Goal: Task Accomplishment & Management: Manage account settings

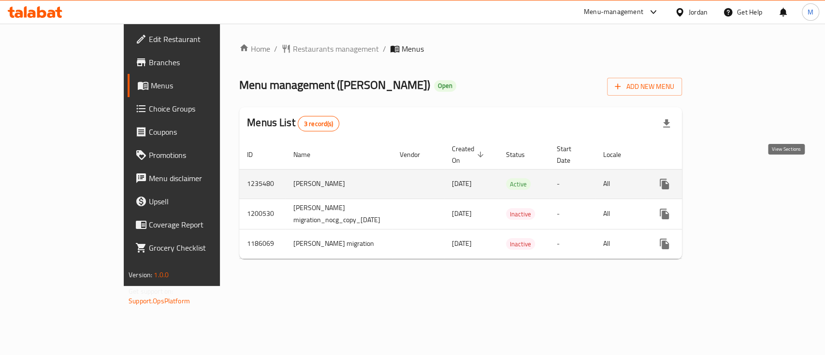
click at [740, 178] on icon "enhanced table" at bounding box center [735, 184] width 12 height 12
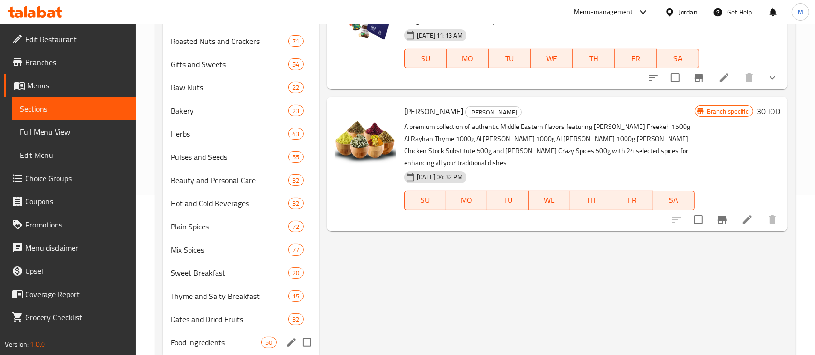
scroll to position [190, 0]
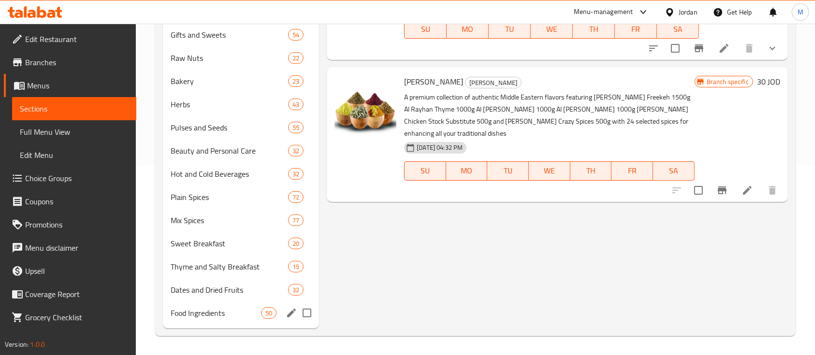
click at [241, 318] on span "Food Ingredients" at bounding box center [216, 314] width 90 height 12
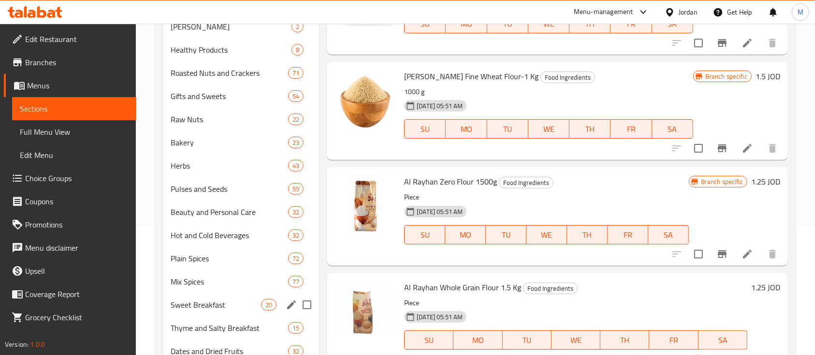
scroll to position [190, 0]
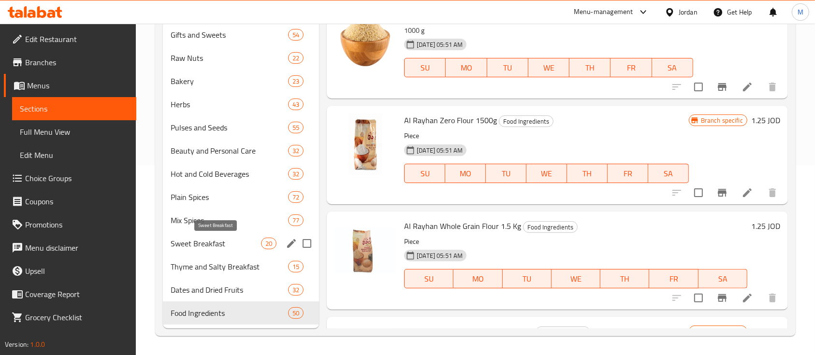
click at [248, 245] on span "Sweet Breakfast" at bounding box center [216, 244] width 90 height 12
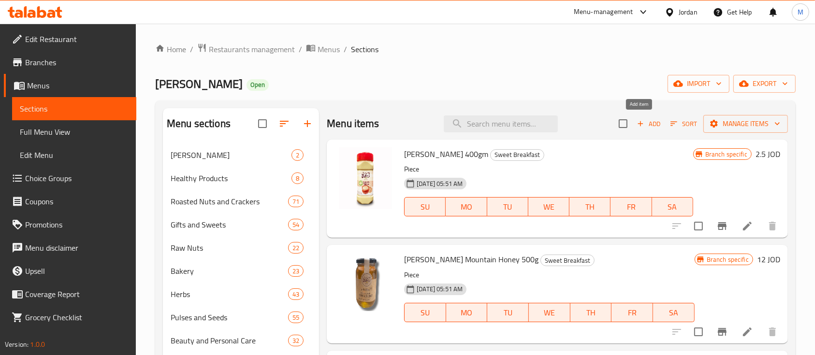
click at [649, 129] on span "Add" at bounding box center [649, 123] width 26 height 11
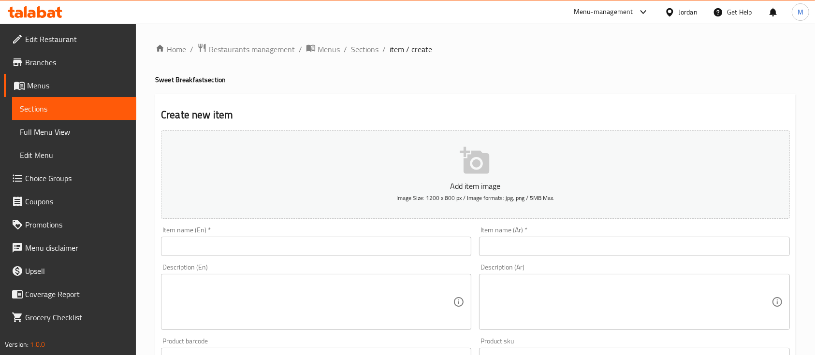
click at [276, 245] on input "text" at bounding box center [316, 246] width 310 height 19
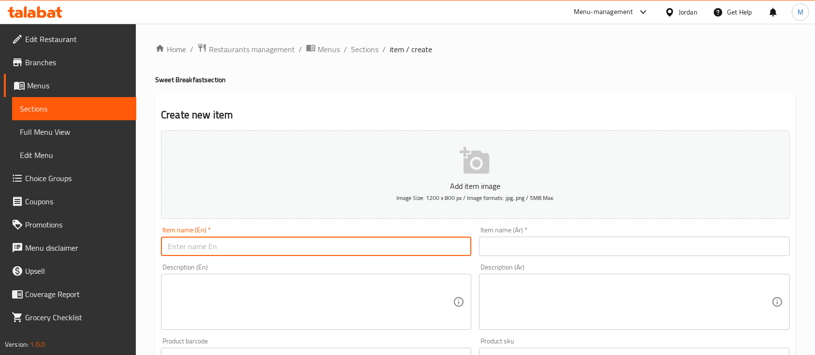
paste input "طحينية فريش الريحان"
type input "طحينية فريش الريحان"
drag, startPoint x: 273, startPoint y: 240, endPoint x: 130, endPoint y: 249, distance: 143.4
click at [122, 249] on div "Edit Restaurant Branches Menus Sections Full Menu View Edit Menu Choice Groups …" at bounding box center [407, 354] width 815 height 660
click at [484, 248] on input "text" at bounding box center [634, 246] width 310 height 19
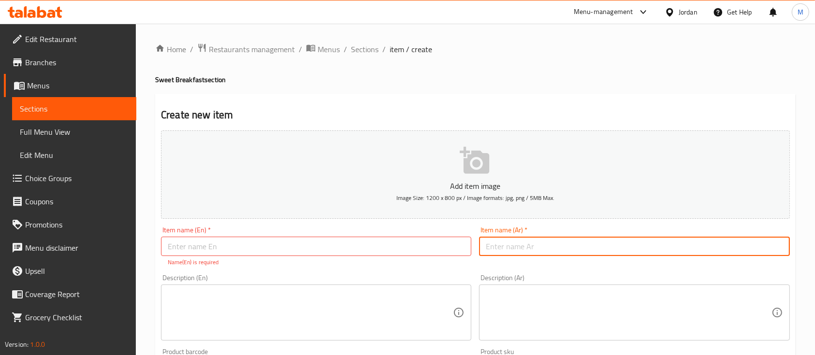
paste input "طحينية فريش الريحان"
drag, startPoint x: 582, startPoint y: 249, endPoint x: 468, endPoint y: 248, distance: 114.1
click at [468, 248] on div "Add item image Image Size: 1200 x 800 px / Image formats: jpg, png / 5MB Max. I…" at bounding box center [475, 340] width 637 height 427
type input "طحينية فريش الريحان 1كغم"
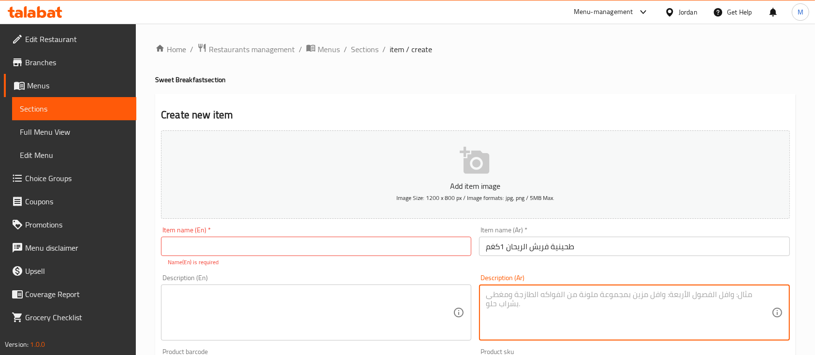
click at [586, 302] on textarea at bounding box center [628, 313] width 285 height 46
paste textarea "من أجود حبوب السمسم المحمص المطحون نقوم بصناعة الطحينة بدون إضافة أي مواد أخرى،…"
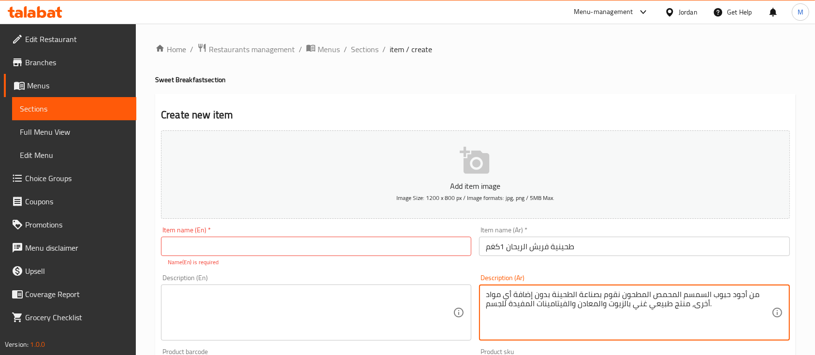
type textarea "من أجود حبوب السمسم المحمص المطحون نقوم بصناعة الطحينة بدون إضافة أي مواد أخرى،…"
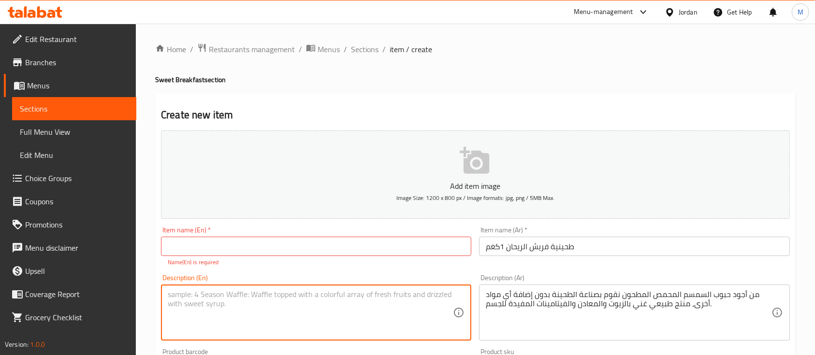
click at [420, 301] on textarea at bounding box center [310, 313] width 285 height 46
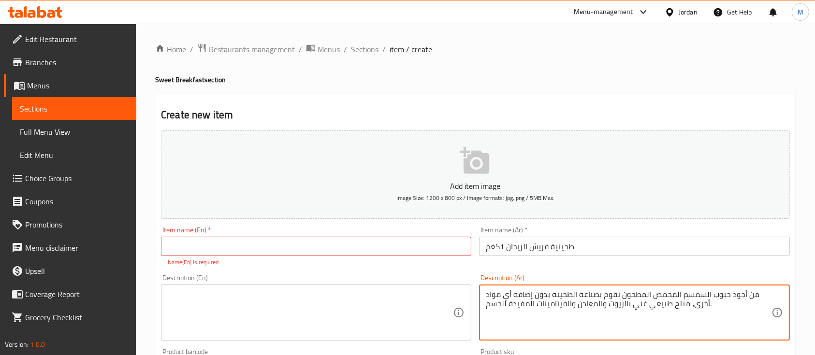
click at [522, 300] on textarea "من أجود حبوب السمسم المحمص المطحون نقوم بصناعة الطحينة بدون إضافة أي مواد أخرى،…" at bounding box center [628, 313] width 285 height 46
click at [584, 240] on input "طحينية فريش الريحان 1كغم" at bounding box center [634, 246] width 310 height 19
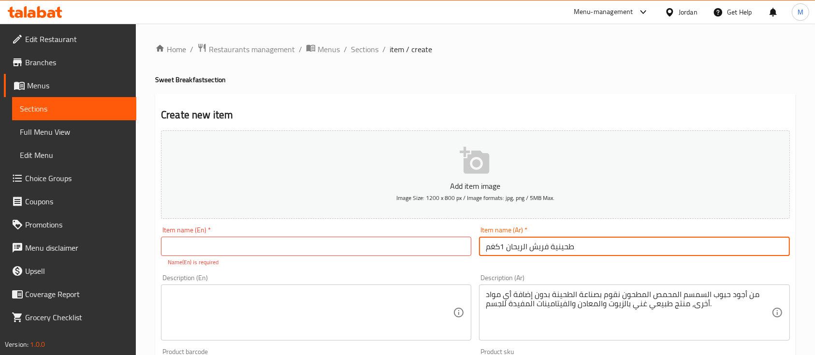
click at [584, 240] on input "طحينية فريش الريحان 1كغم" at bounding box center [634, 246] width 310 height 19
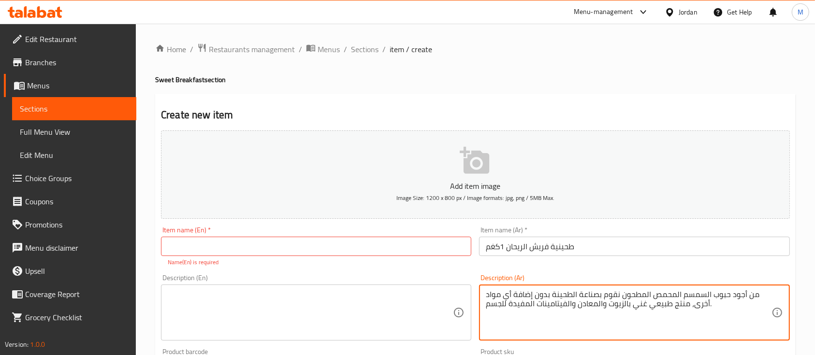
click at [569, 296] on textarea "من أجود حبوب السمسم المحمص المطحون نقوم بصناعة الطحينة بدون إضافة أي مواد أخرى،…" at bounding box center [628, 313] width 285 height 46
click at [269, 244] on input "text" at bounding box center [316, 246] width 310 height 19
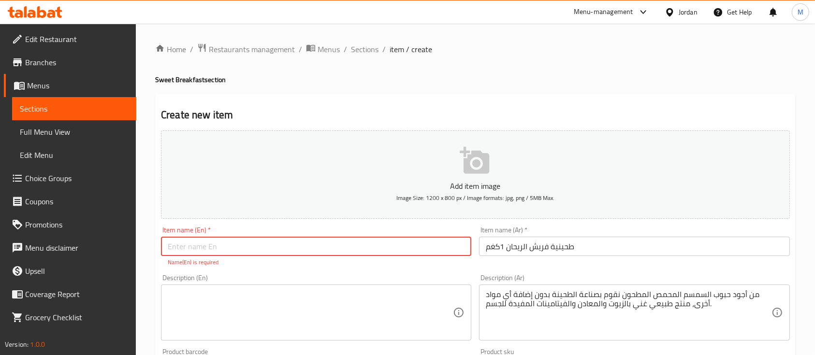
paste input "Fresh Al-Reyhan Tahini 1kg"
type input "Fresh Al-Reyhan Tahini 1kg"
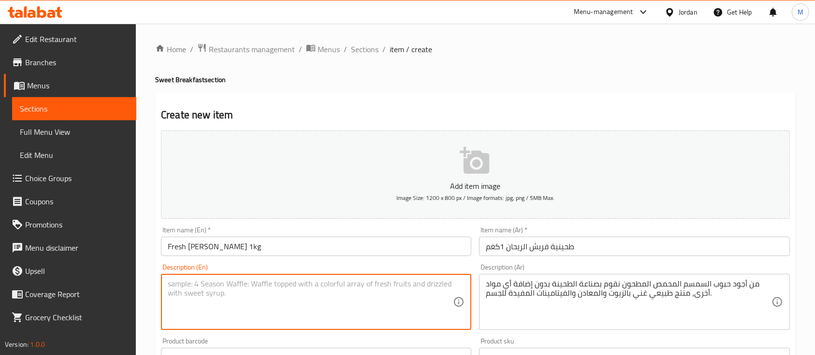
click at [272, 295] on textarea at bounding box center [310, 303] width 285 height 46
paste textarea "Made from the finest roasted and ground sesame seeds, our tahini is produced wi…"
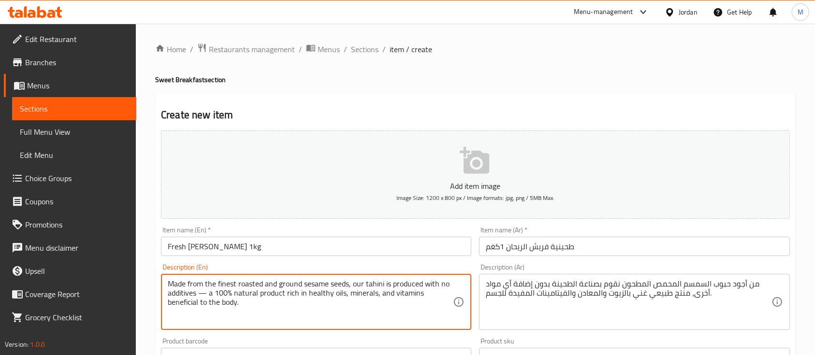
type textarea "Made from the finest roasted and ground sesame seeds, our tahini is produced wi…"
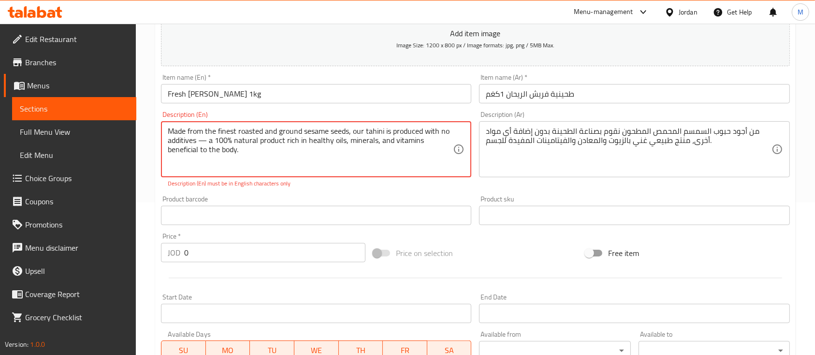
scroll to position [193, 0]
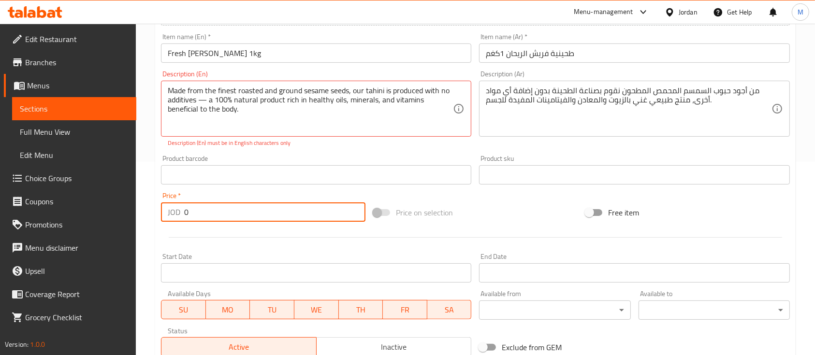
drag, startPoint x: 223, startPoint y: 214, endPoint x: 178, endPoint y: 221, distance: 46.1
click at [177, 221] on div "JOD 0 Price *" at bounding box center [263, 212] width 205 height 19
type input "5"
click at [265, 191] on div "Price   * JOD 5 Price *" at bounding box center [263, 207] width 212 height 37
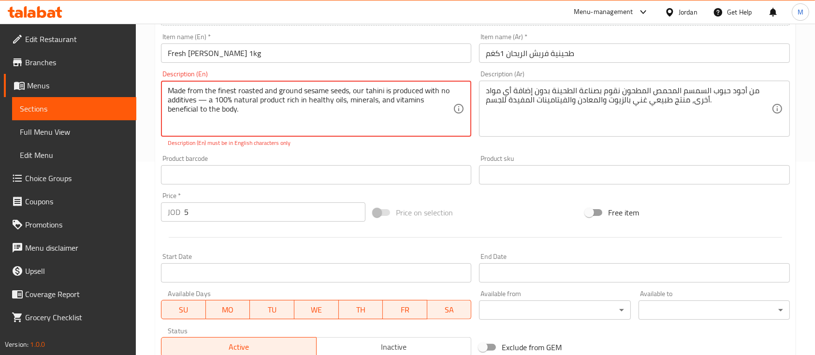
drag, startPoint x: 206, startPoint y: 101, endPoint x: 199, endPoint y: 100, distance: 7.3
click at [199, 100] on textarea "Made from the finest roasted and ground sesame seeds, our tahini is produced wi…" at bounding box center [310, 109] width 285 height 46
type textarea "Made from the finest roasted and ground sesame seeds, our tahini is produced wi…"
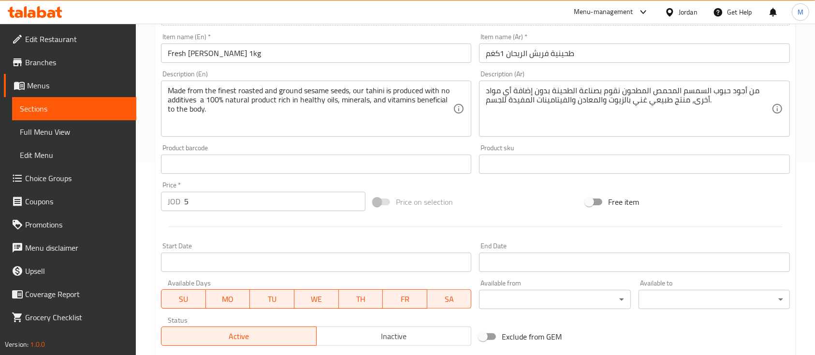
click at [289, 156] on div "Product barcode Product barcode" at bounding box center [316, 159] width 310 height 29
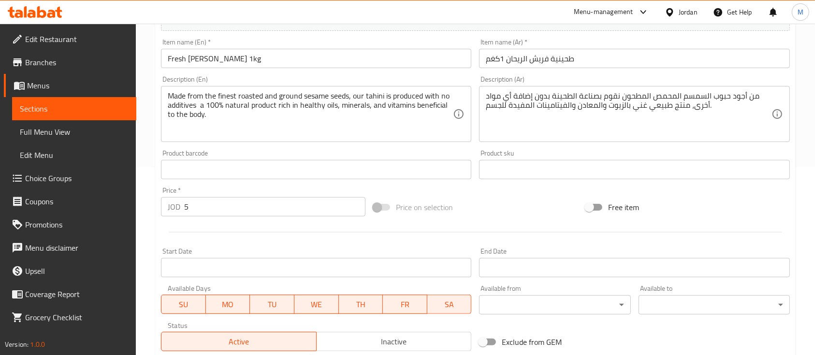
scroll to position [328, 0]
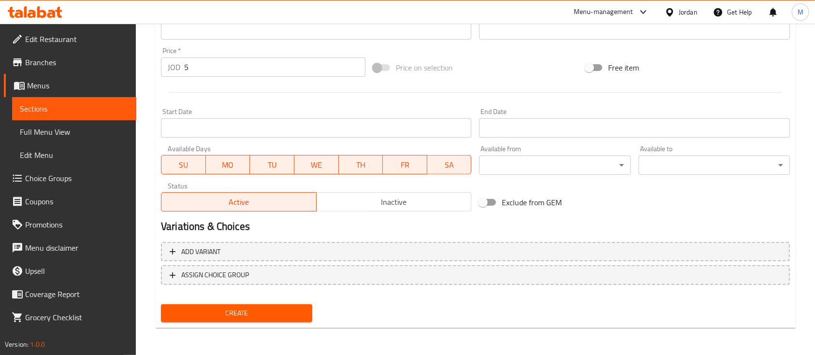
click at [279, 314] on span "Create" at bounding box center [237, 314] width 136 height 12
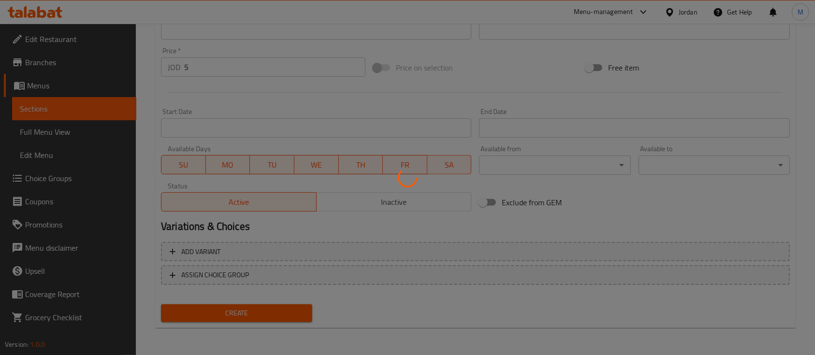
type input "0"
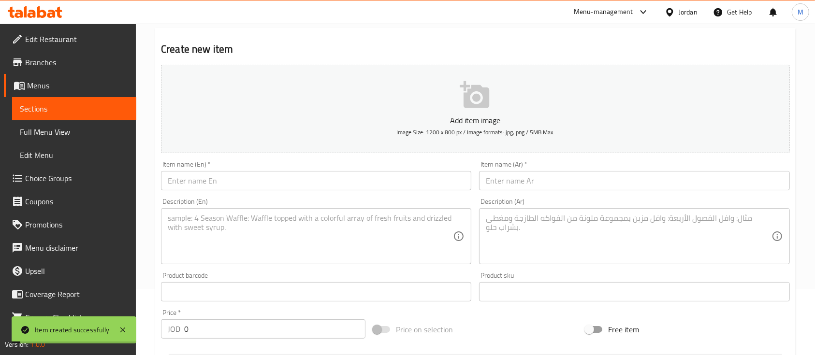
scroll to position [0, 0]
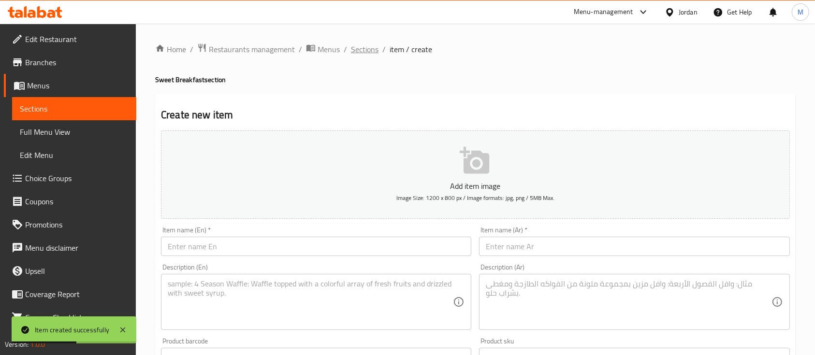
click at [363, 49] on span "Sections" at bounding box center [365, 50] width 28 height 12
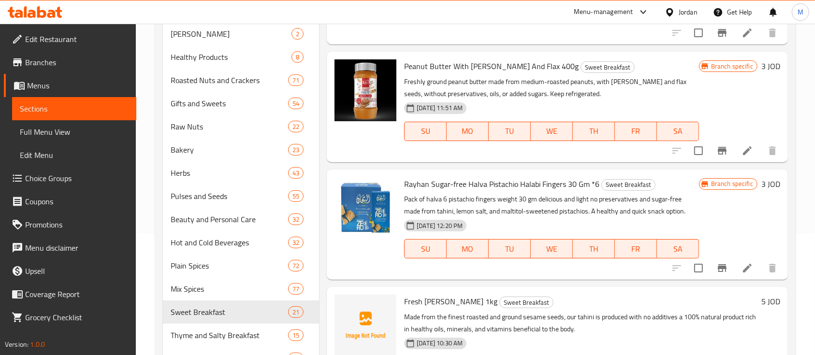
scroll to position [190, 0]
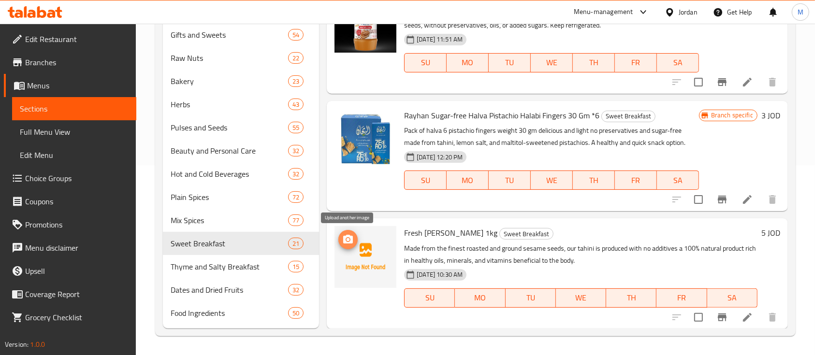
click at [349, 239] on circle "upload picture" at bounding box center [348, 239] width 3 height 3
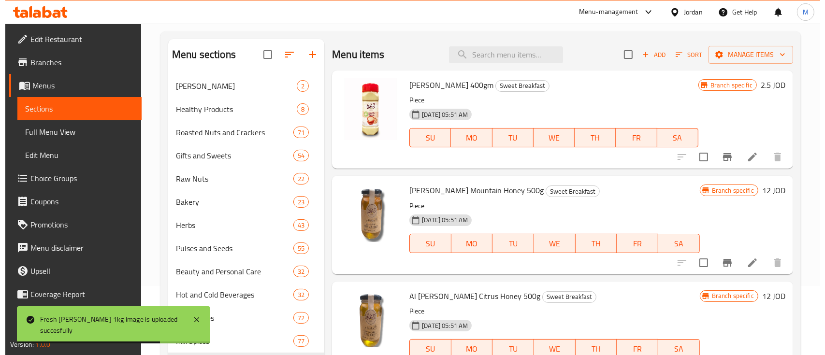
scroll to position [0, 0]
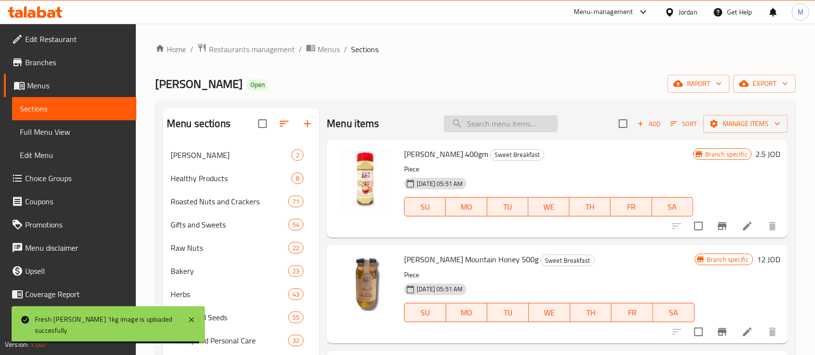
click at [466, 130] on input "search" at bounding box center [501, 124] width 114 height 17
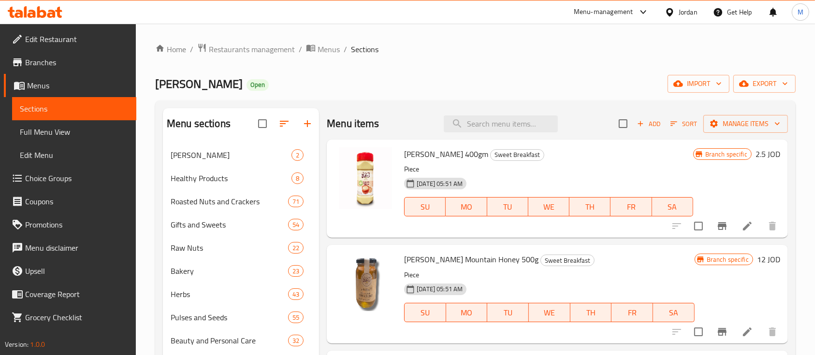
click at [467, 83] on div "Al Rayhan Open import export" at bounding box center [475, 84] width 641 height 18
click at [671, 122] on span "Sort" at bounding box center [684, 123] width 27 height 11
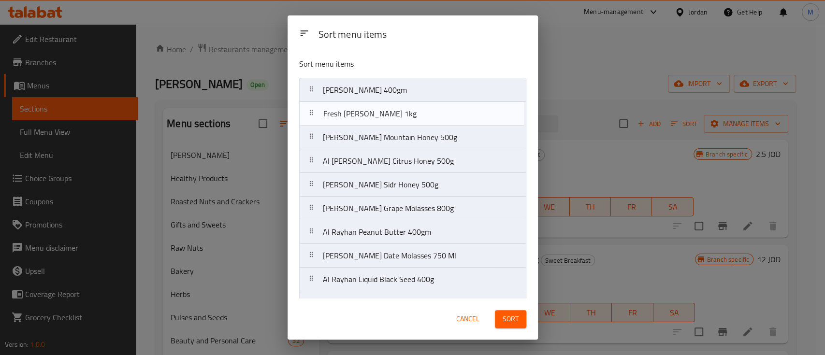
drag, startPoint x: 490, startPoint y: 285, endPoint x: 494, endPoint y: 108, distance: 177.0
click at [494, 108] on nav "Al Rayhan Tahini 400gm Al Rayhan Baladi Mountain Honey 500g Al Rayhan Baladi Ci…" at bounding box center [412, 327] width 227 height 499
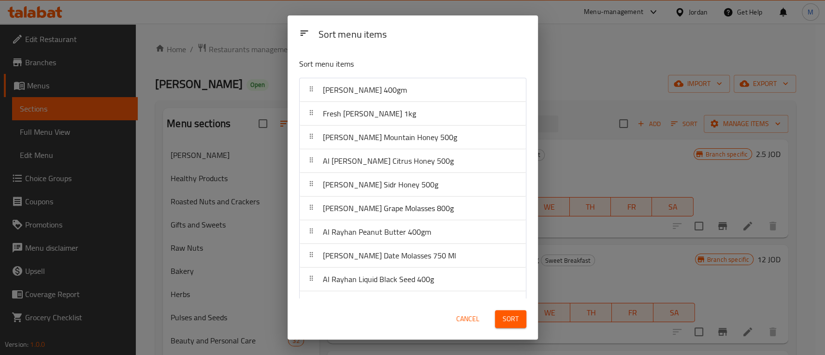
click at [518, 318] on span "Sort" at bounding box center [511, 319] width 16 height 12
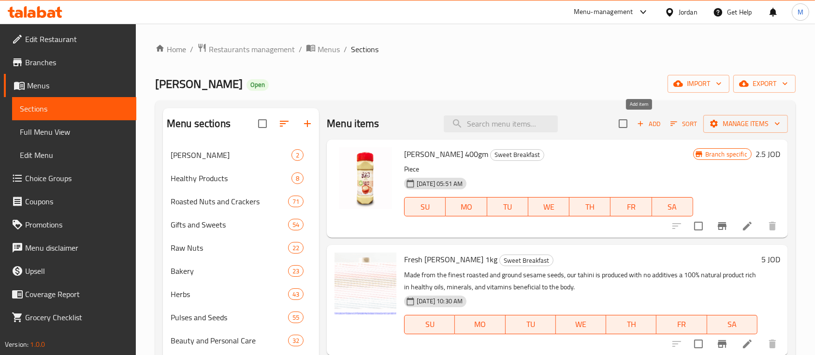
click at [642, 126] on span "Add" at bounding box center [649, 123] width 26 height 11
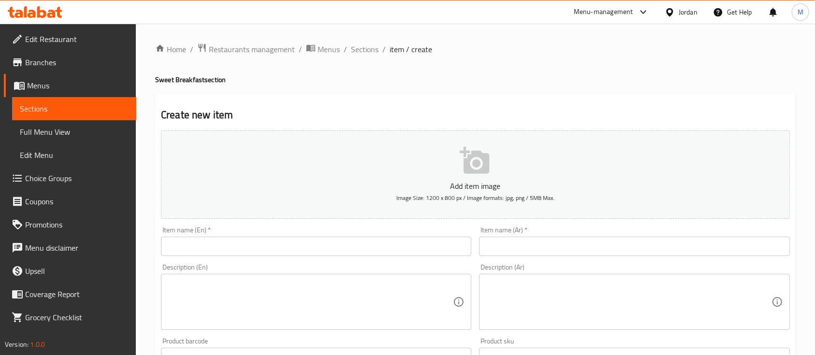
drag, startPoint x: 391, startPoint y: 252, endPoint x: 384, endPoint y: 259, distance: 9.9
click at [391, 252] on input "text" at bounding box center [316, 246] width 310 height 19
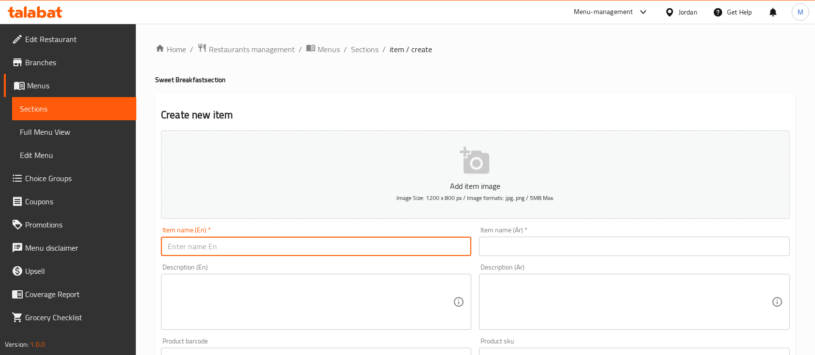
click at [370, 268] on div "Add item image Image Size: 1200 x 800 px / Image formats: jpg, png / 5MB Max. I…" at bounding box center [475, 335] width 637 height 417
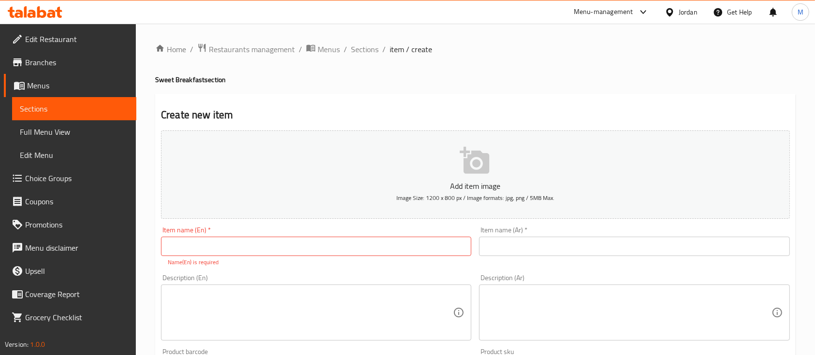
drag, startPoint x: 364, startPoint y: 250, endPoint x: 364, endPoint y: 256, distance: 6.3
click at [364, 250] on input "text" at bounding box center [316, 246] width 310 height 19
click at [372, 272] on div "Description (En) Description (En)" at bounding box center [316, 308] width 318 height 74
drag, startPoint x: 522, startPoint y: 244, endPoint x: 477, endPoint y: 260, distance: 48.2
click at [521, 244] on input "text" at bounding box center [634, 246] width 310 height 19
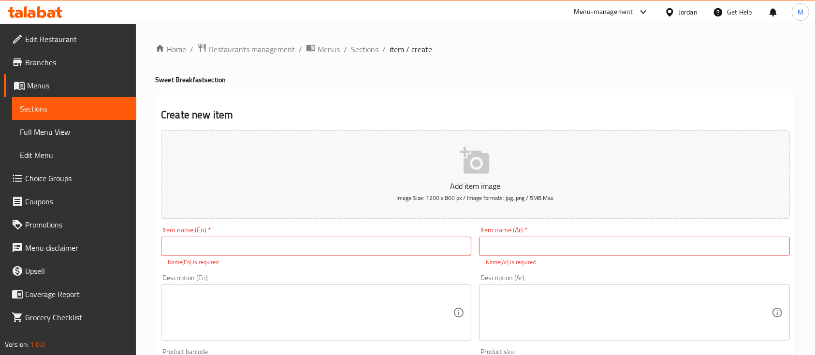
click at [413, 275] on div "Description (En) Description (En)" at bounding box center [316, 308] width 310 height 66
click at [513, 295] on textarea at bounding box center [628, 313] width 285 height 46
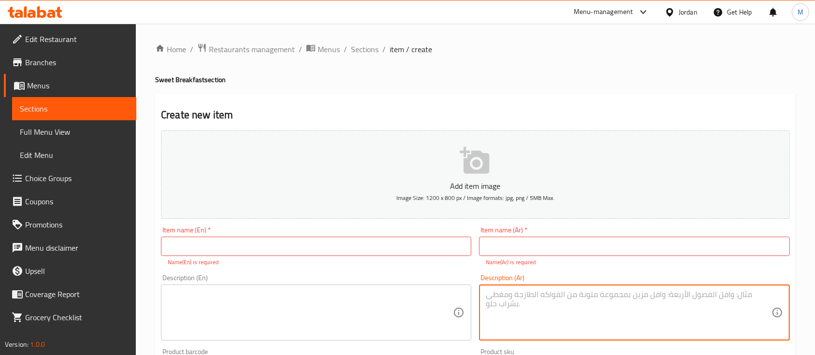
paste textarea "من أجود حبوب السمسم المحمص المطحون نقوم بصناعة الطحينة بدون إضافة أي مواد أخرى،…"
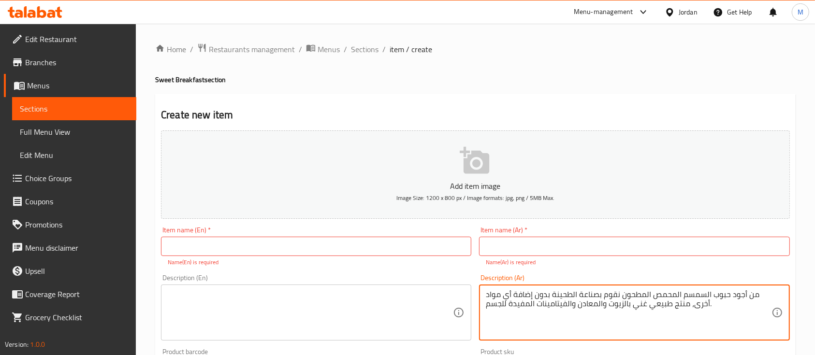
type textarea "من أجود حبوب السمسم المحمص المطحون نقوم بصناعة الطحينة بدون إضافة أي مواد أخرى،…"
click at [559, 240] on input "text" at bounding box center [634, 246] width 310 height 19
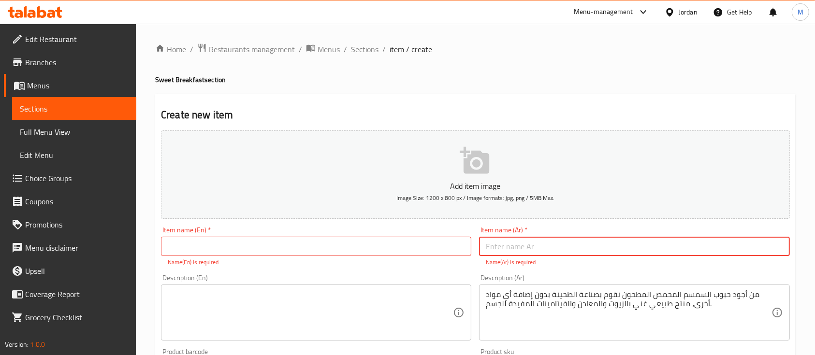
click at [468, 230] on div "Item name (En)   * Item name (En) * Name(En) is required" at bounding box center [316, 247] width 310 height 40
click at [511, 244] on input "text" at bounding box center [634, 246] width 310 height 19
click at [468, 225] on div "Item name (En)   * Item name (En) * Name(En) is required" at bounding box center [316, 247] width 318 height 48
click at [568, 253] on input "text" at bounding box center [634, 246] width 310 height 19
paste input "طحينية فريش الريحان"
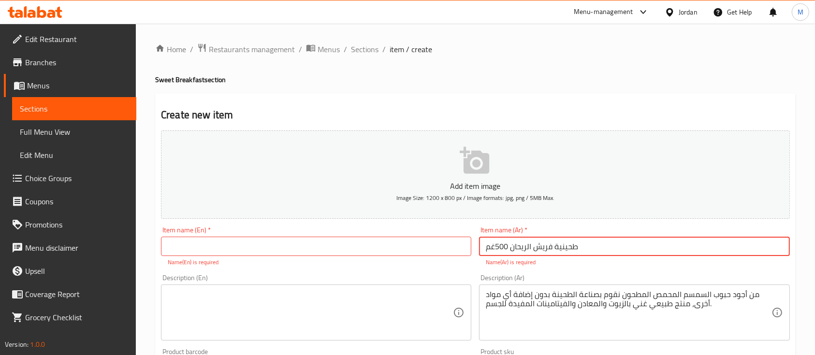
type input "طحينية فريش الريحان 500غم"
click at [397, 305] on textarea at bounding box center [310, 313] width 285 height 46
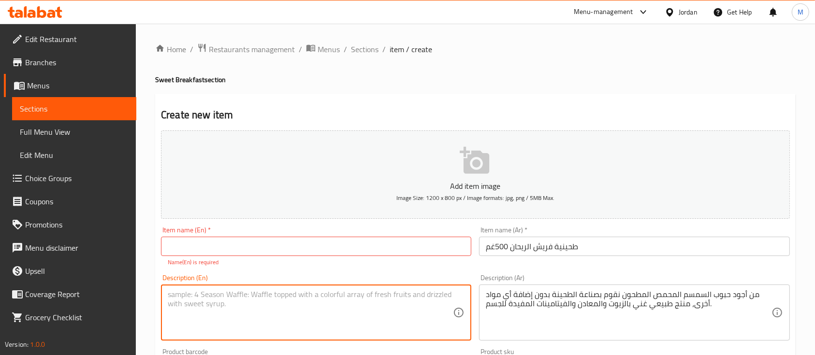
click at [393, 271] on div "Description (En) Description (En)" at bounding box center [316, 308] width 318 height 74
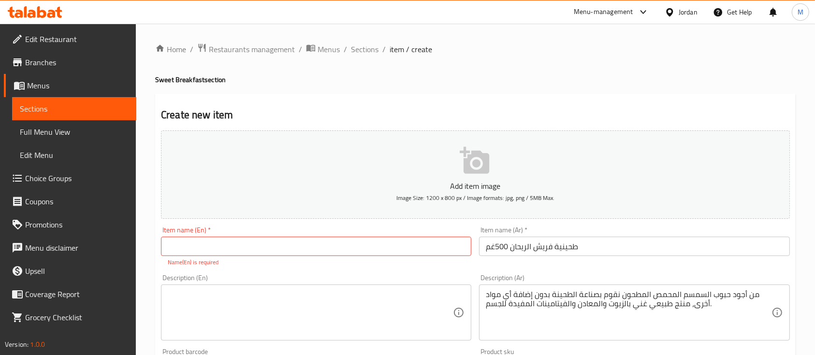
click at [588, 247] on input "طحينية فريش الريحان 500غم" at bounding box center [634, 246] width 310 height 19
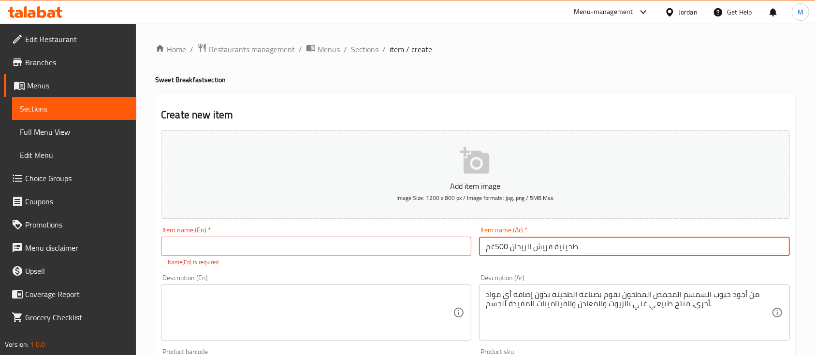
click at [588, 247] on input "طحينية فريش الريحان 500غم" at bounding box center [634, 246] width 310 height 19
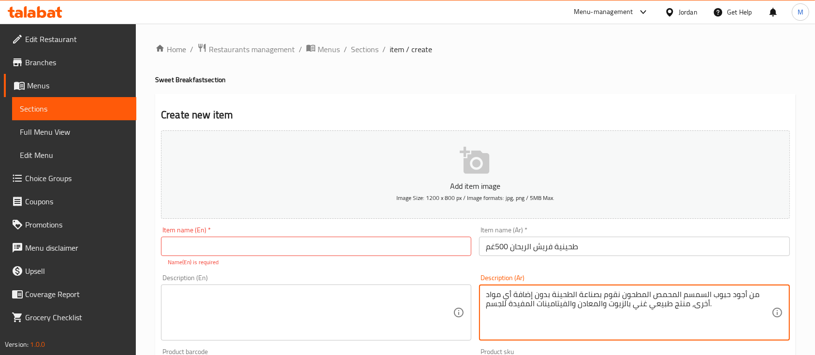
click at [534, 300] on textarea "من أجود حبوب السمسم المحمص المطحون نقوم بصناعة الطحينة بدون إضافة أي مواد أخرى،…" at bounding box center [628, 313] width 285 height 46
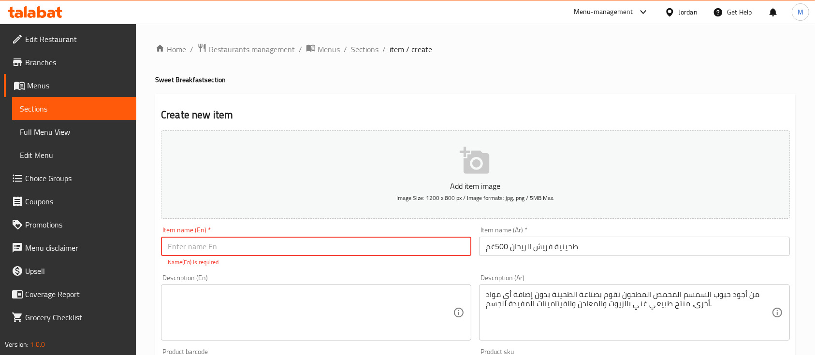
click at [328, 250] on input "text" at bounding box center [316, 246] width 310 height 19
paste input "Fresh Al-Reyhan Tahini 500g"
type input "Fresh Al-Reyhan Tahini 500g"
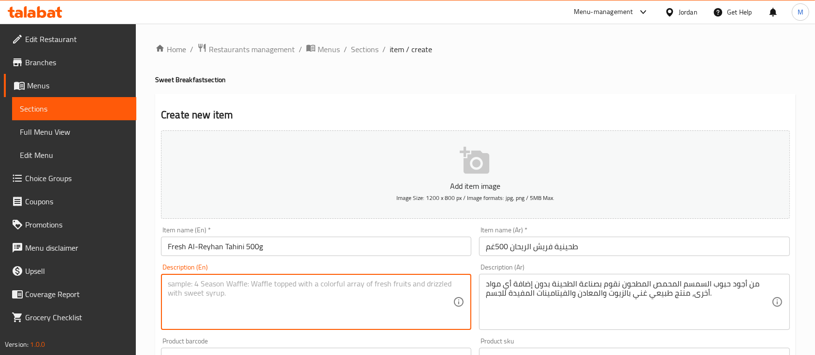
click at [293, 297] on textarea at bounding box center [310, 303] width 285 height 46
paste textarea "Made from the finest roasted and ground sesame seeds, our tahini is crafted wit…"
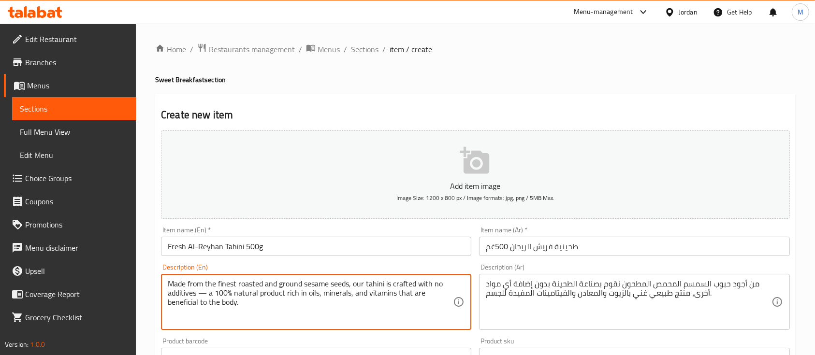
drag, startPoint x: 206, startPoint y: 296, endPoint x: 202, endPoint y: 294, distance: 5.2
click at [202, 295] on textarea "Made from the finest roasted and ground sesame seeds, our tahini is crafted wit…" at bounding box center [310, 303] width 285 height 46
click at [271, 309] on textarea "Made from the finest roasted and ground sesame seeds, our tahini is crafted wit…" at bounding box center [310, 303] width 285 height 46
type textarea "Made from the finest roasted and ground sesame seeds, our tahini is crafted wit…"
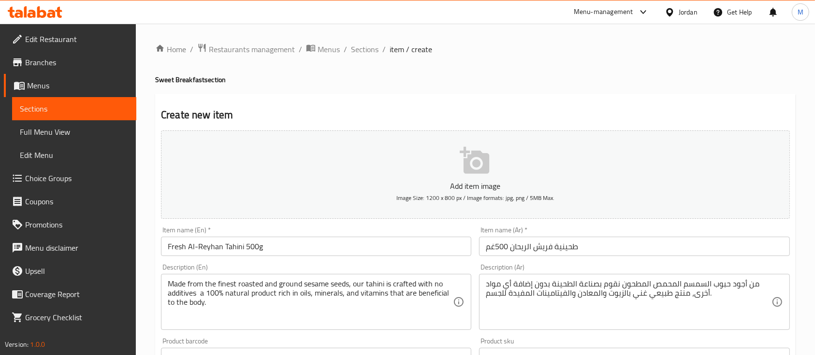
click at [355, 263] on div "Description (En) Made from the finest roasted and ground sesame seeds, our tahi…" at bounding box center [316, 297] width 318 height 74
drag, startPoint x: 366, startPoint y: 49, endPoint x: 399, endPoint y: 72, distance: 40.1
click at [366, 49] on span "Sections" at bounding box center [365, 50] width 28 height 12
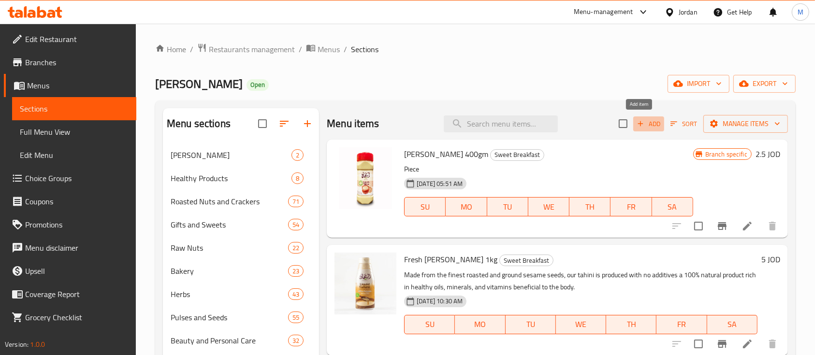
click at [646, 125] on span "Add" at bounding box center [649, 123] width 26 height 11
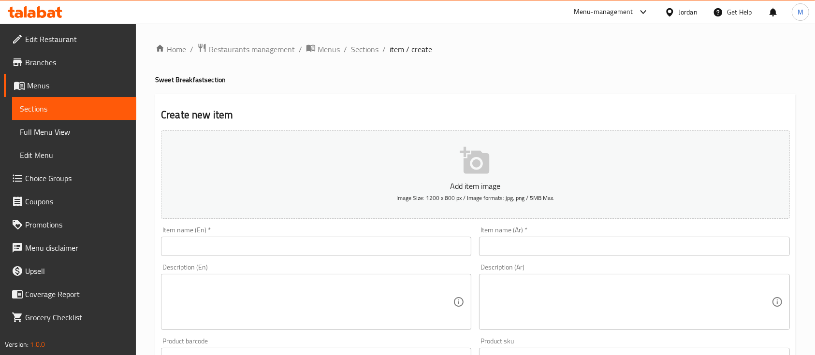
click at [531, 254] on input "text" at bounding box center [634, 246] width 310 height 19
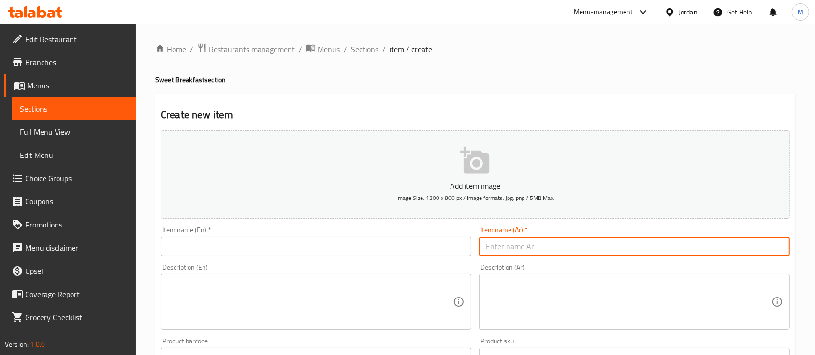
paste input "حلاوة منفوشة سادة الريحان"
type input "حلاوة منفوشة سادة الريحان 300غم"
click at [392, 253] on input "text" at bounding box center [316, 246] width 310 height 19
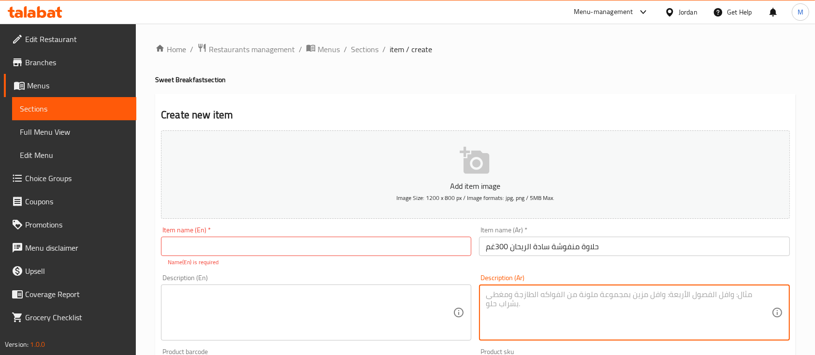
click at [588, 302] on textarea at bounding box center [628, 313] width 285 height 46
paste textarea "حلاوة هشة ناعمة بمكونات طبيعية خالية من المواد الحافظة، محضرة من الطحينية الطاز…"
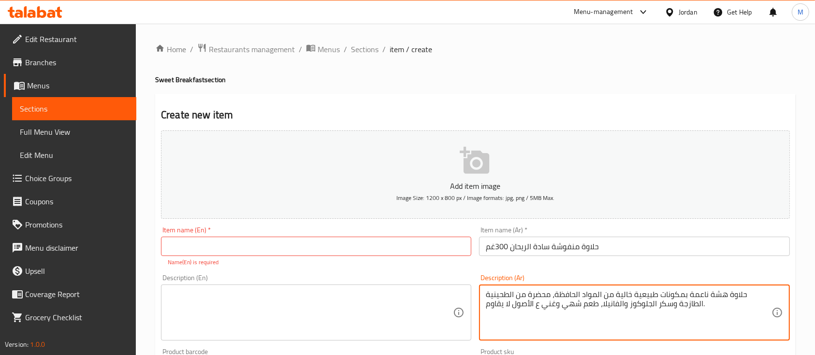
type textarea "حلاوة هشة ناعمة بمكونات طبيعية خالية من المواد الحافظة، محضرة من الطحينية الطاز…"
click at [596, 250] on input "حلاوة منفوشة سادة الريحان 300غم" at bounding box center [634, 246] width 310 height 19
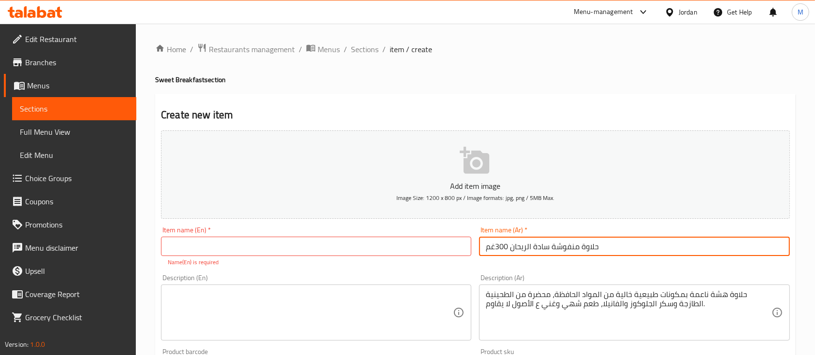
click at [596, 250] on input "حلاوة منفوشة سادة الريحان 300غم" at bounding box center [634, 246] width 310 height 19
click at [278, 254] on input "text" at bounding box center [316, 246] width 310 height 19
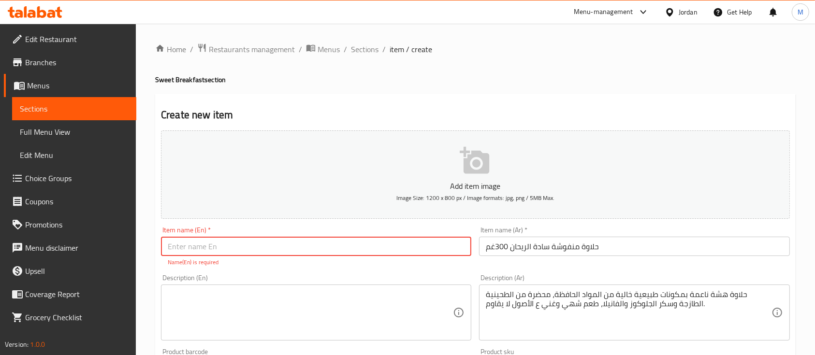
paste input "Al-Reyhan Plain Fluffy Halva 300g"
type input "Al-Reyhan Plain Fluffy Halva 300g"
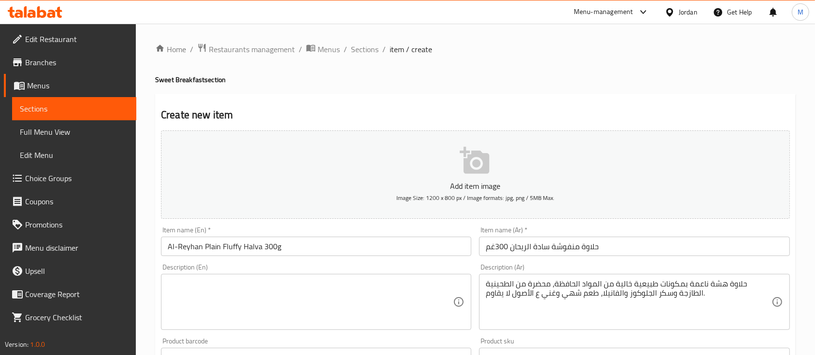
click at [306, 302] on textarea at bounding box center [310, 303] width 285 height 46
paste textarea "A soft and airy halva made with natural ingredients and free from preservatives…"
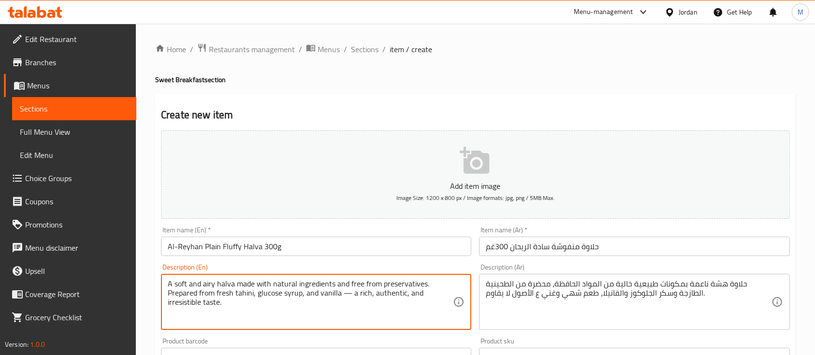
click at [346, 293] on textarea "A soft and airy halva made with natural ingredients and free from preservatives…" at bounding box center [310, 303] width 285 height 46
type textarea "A soft and airy halva made with natural ingredients and free from preservatives…"
click at [359, 262] on div "Description (En) A soft and airy halva made with natural ingredients and free f…" at bounding box center [316, 297] width 318 height 74
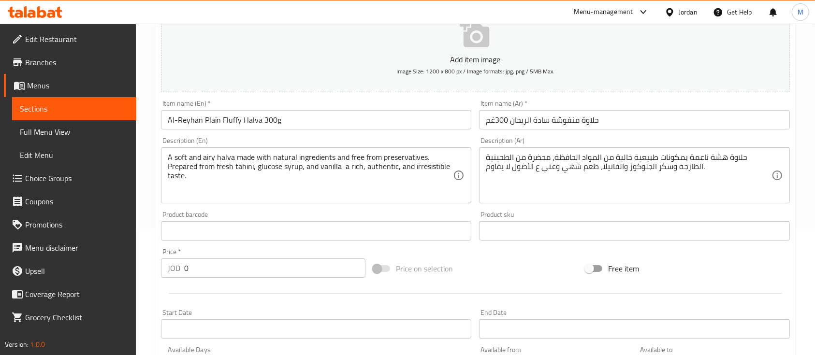
scroll to position [129, 0]
drag, startPoint x: 201, startPoint y: 277, endPoint x: 197, endPoint y: 269, distance: 8.4
click at [185, 273] on div "Price   * JOD 0 Price *" at bounding box center [263, 261] width 212 height 37
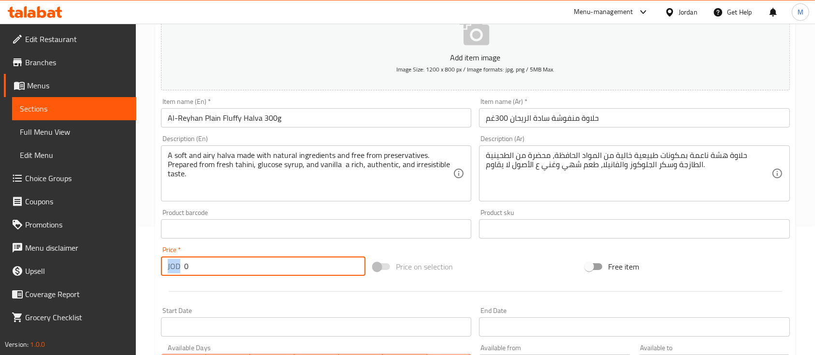
click at [195, 270] on input "0" at bounding box center [274, 266] width 181 height 19
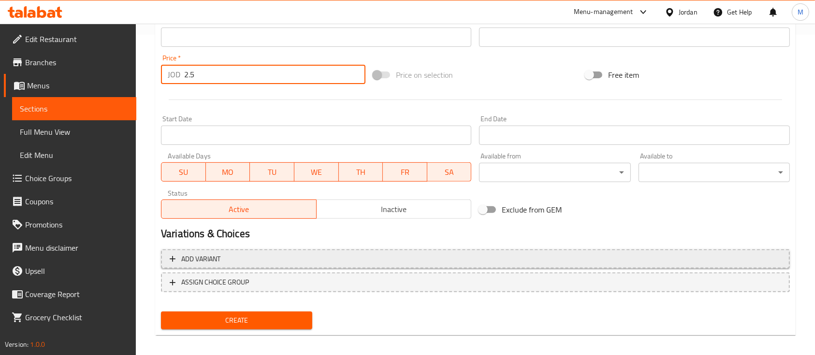
scroll to position [328, 0]
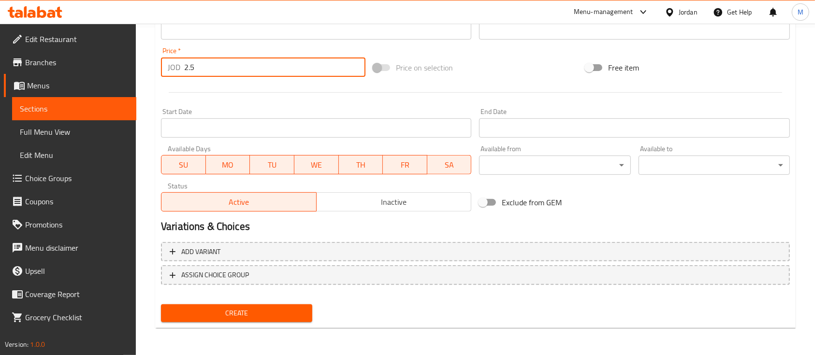
type input "2.5"
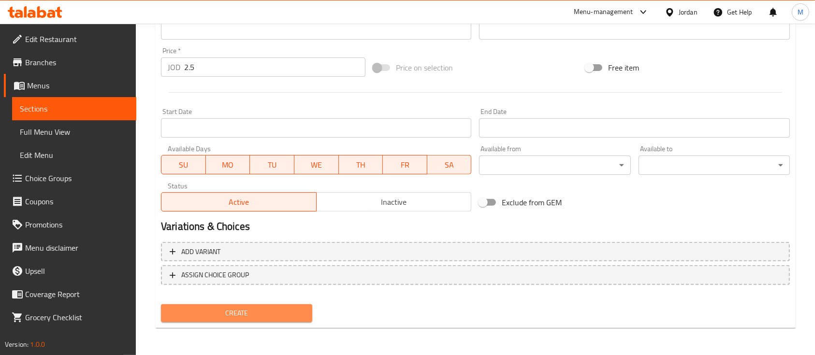
click at [282, 315] on span "Create" at bounding box center [237, 314] width 136 height 12
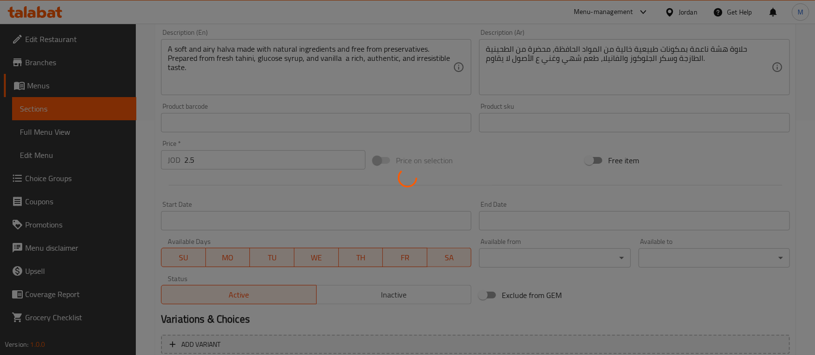
scroll to position [0, 0]
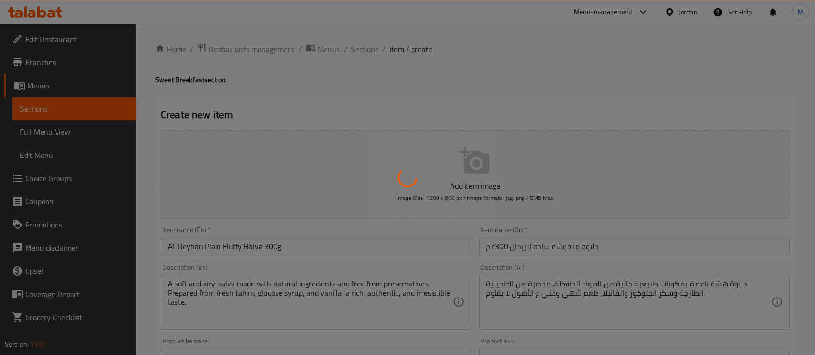
type input "0"
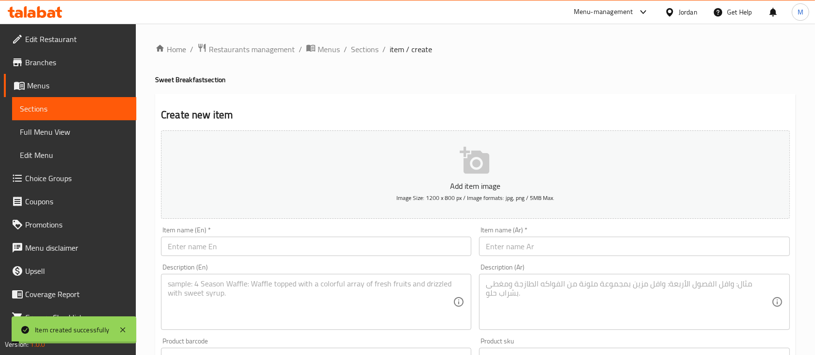
drag, startPoint x: 373, startPoint y: 52, endPoint x: 376, endPoint y: 65, distance: 13.4
click at [373, 52] on span "Sections" at bounding box center [365, 50] width 28 height 12
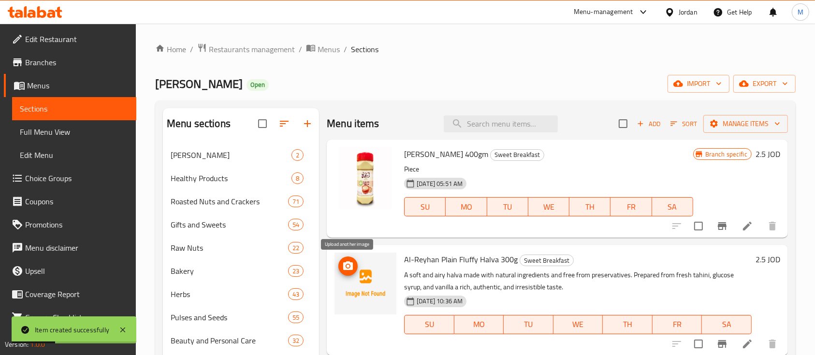
click at [351, 267] on icon "upload picture" at bounding box center [348, 266] width 10 height 9
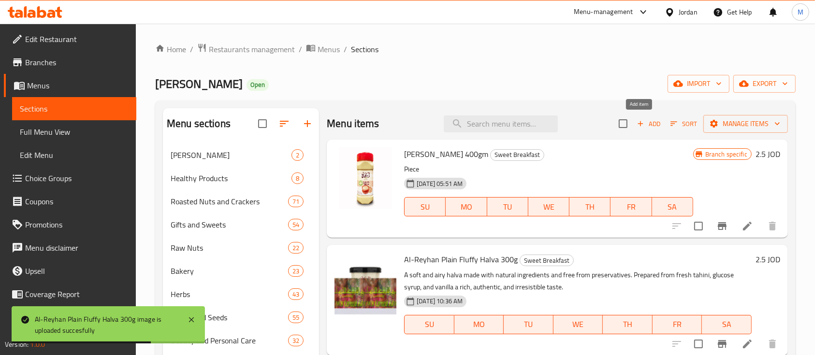
click at [647, 124] on span "Add" at bounding box center [649, 123] width 26 height 11
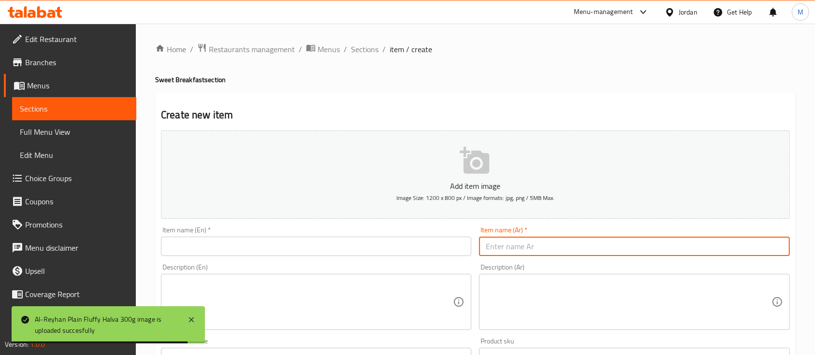
click at [539, 245] on input "text" at bounding box center [634, 246] width 310 height 19
paste input "حلاوة منفوشة بالفستق الحلبي الريحان"
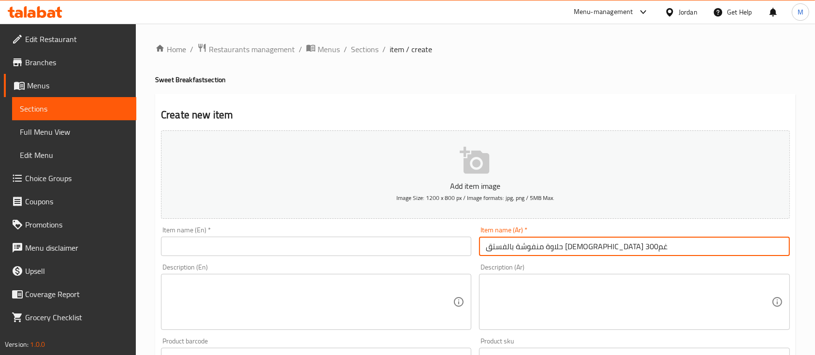
type input "حلاوة منفوشة بالفستق الحلبي الريحان 300غم"
click at [580, 289] on textarea at bounding box center [628, 303] width 285 height 46
paste textarea "حلاوة هشة بمكونات طبيعية بدون مواد حافظة، محضرة من الطحينية وسكر الجلوكوز والفا…"
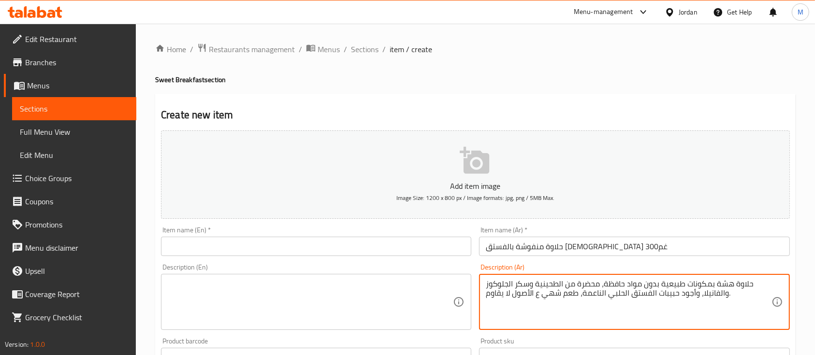
type textarea "حلاوة هشة بمكونات طبيعية بدون مواد حافظة، محضرة من الطحينية وسكر الجلوكوز والفا…"
click at [572, 243] on input "حلاوة منفوشة بالفستق الحلبي الريحان 300غم" at bounding box center [634, 246] width 310 height 19
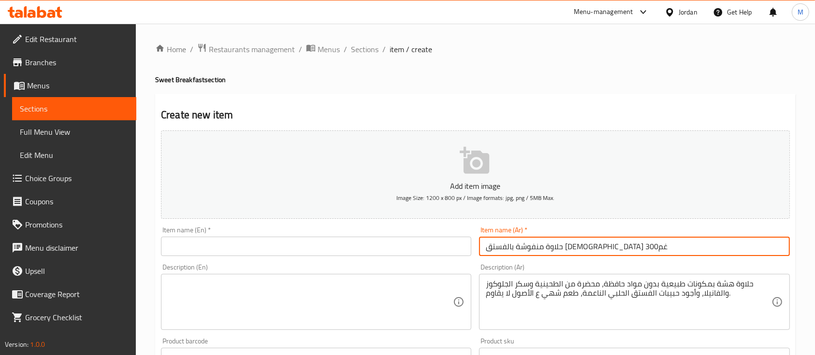
click at [572, 243] on input "حلاوة منفوشة بالفستق الحلبي الريحان 300غم" at bounding box center [634, 246] width 310 height 19
click at [397, 241] on input "text" at bounding box center [316, 246] width 310 height 19
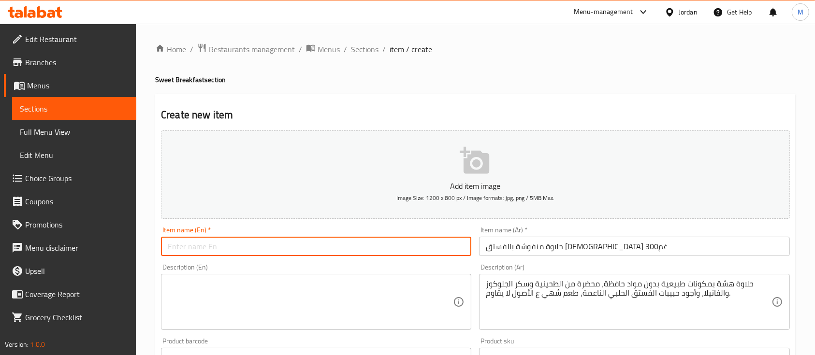
paste input "Al-Reyhan Fluffy Pistachio Halva 300g"
type input "Al-Reyhan Fluffy Pistachio Halva 300g"
click at [299, 280] on textarea at bounding box center [310, 303] width 285 height 46
paste textarea "A light and airy halva made with natural ingredients and no preservatives. Prep…"
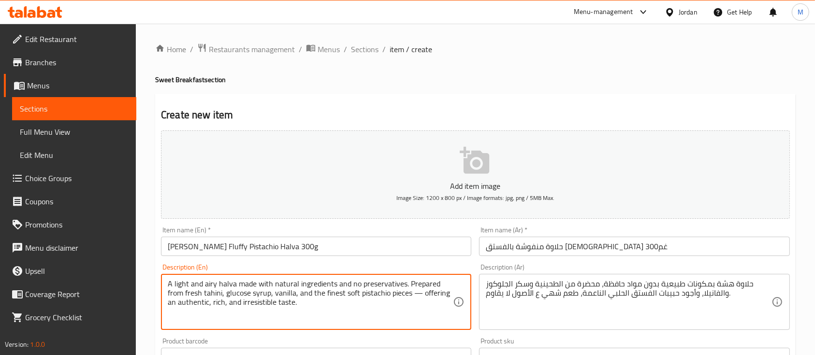
drag, startPoint x: 420, startPoint y: 295, endPoint x: 415, endPoint y: 295, distance: 5.3
click at [415, 295] on textarea "A light and airy halva made with natural ingredients and no preservatives. Prep…" at bounding box center [310, 303] width 285 height 46
type textarea "A light and airy halva made with natural ingredients and no preservatives. Prep…"
click at [348, 265] on div "Description (En) A light and airy halva made with natural ingredients and no pr…" at bounding box center [316, 297] width 310 height 66
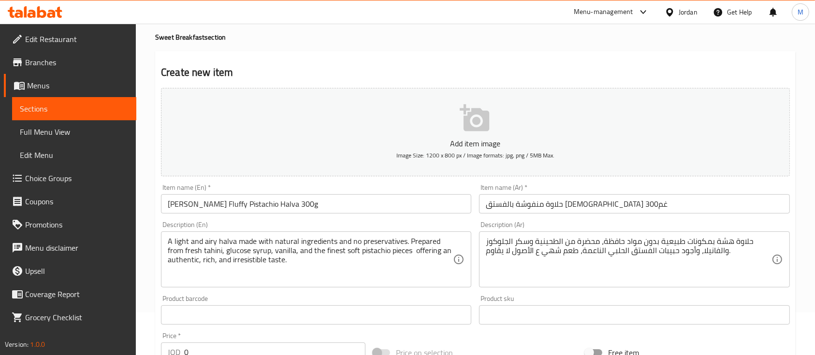
scroll to position [64, 0]
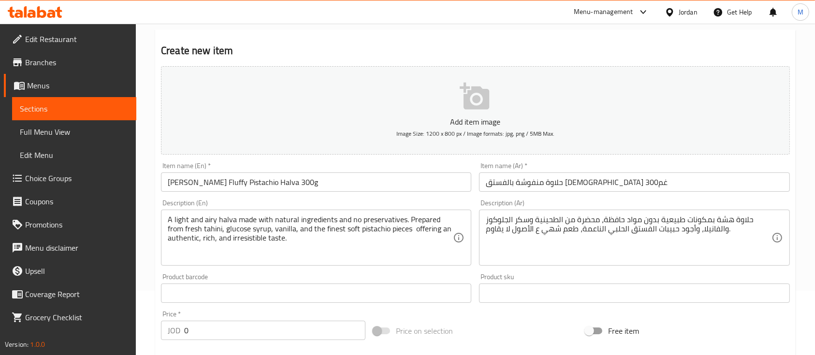
drag, startPoint x: 189, startPoint y: 333, endPoint x: 178, endPoint y: 335, distance: 11.3
click at [178, 335] on div "JOD 0 Price *" at bounding box center [263, 330] width 205 height 19
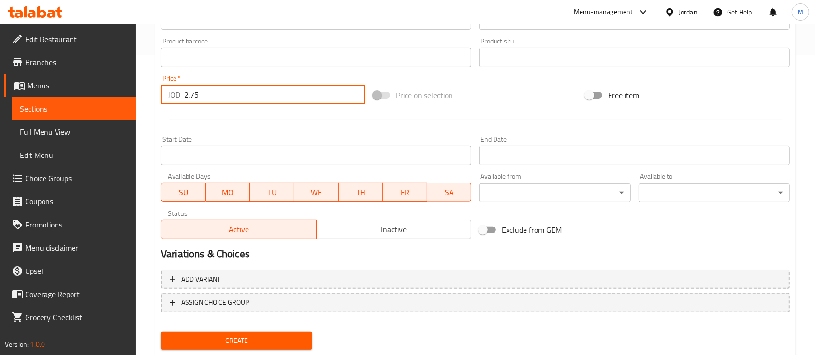
scroll to position [328, 0]
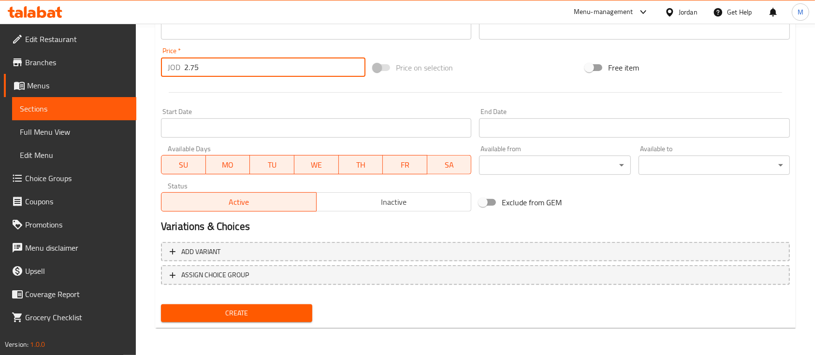
type input "2.75"
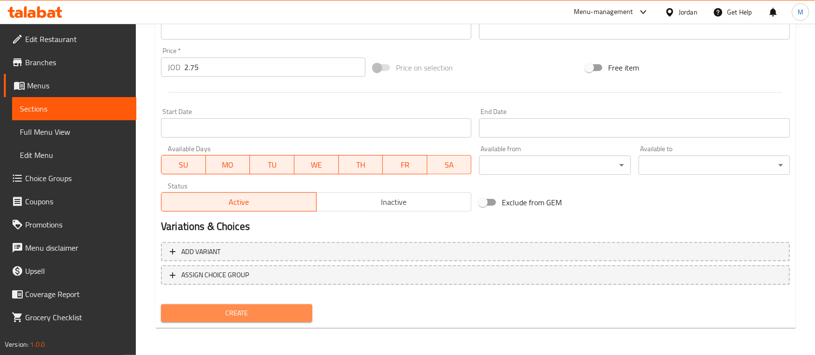
click at [272, 314] on span "Create" at bounding box center [237, 314] width 136 height 12
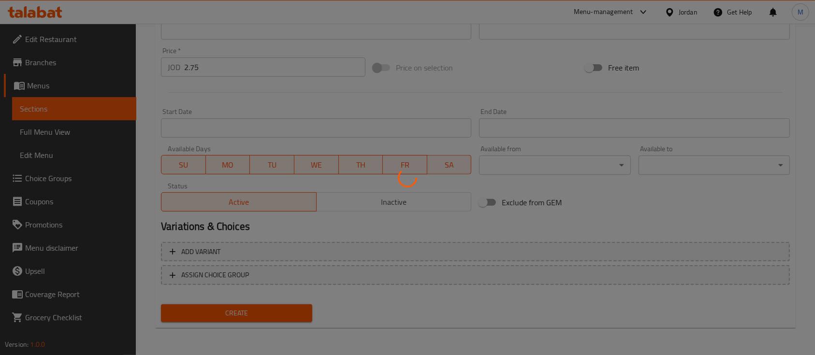
type input "0"
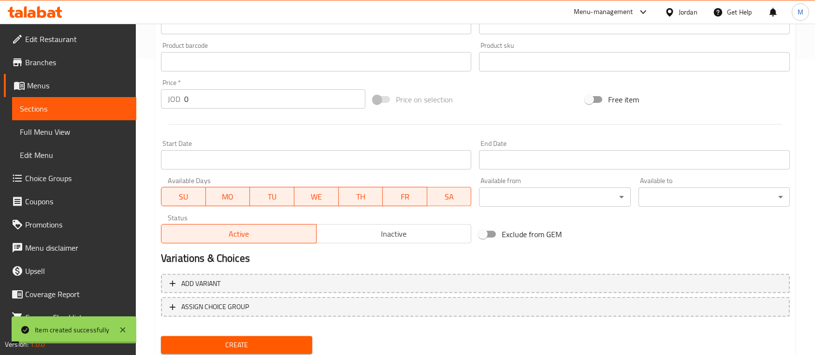
scroll to position [0, 0]
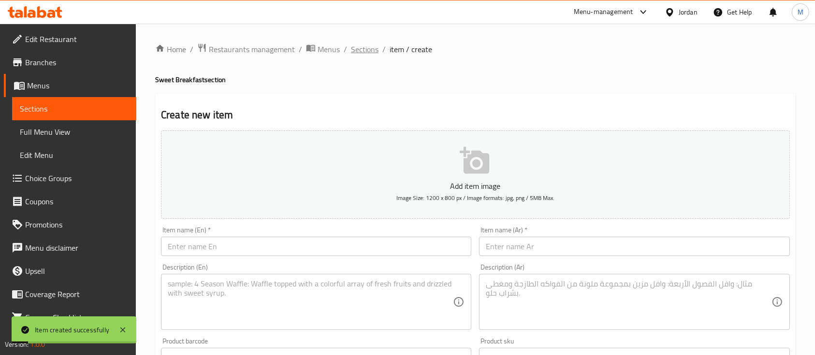
click at [360, 52] on span "Sections" at bounding box center [365, 50] width 28 height 12
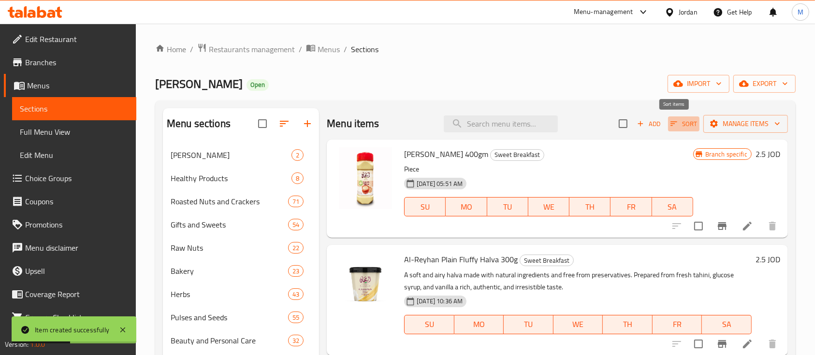
click at [673, 123] on span "Sort" at bounding box center [684, 123] width 27 height 11
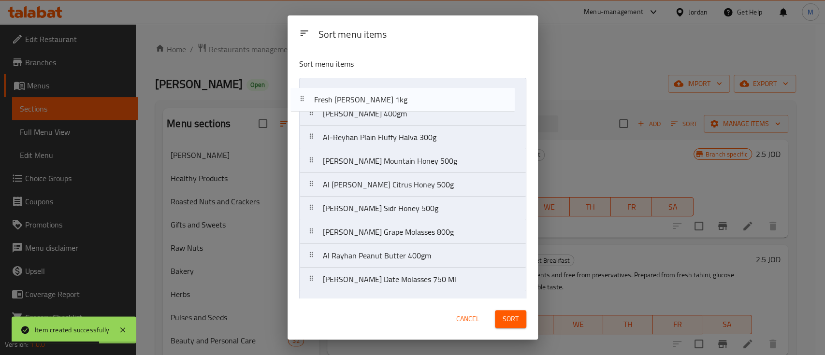
drag, startPoint x: 461, startPoint y: 142, endPoint x: 453, endPoint y: 84, distance: 58.1
click at [453, 84] on nav "Al Rayhan Tahini 400gm Al-Reyhan Plain Fluffy Halva 300g Fresh Al-Reyhan Tahini…" at bounding box center [412, 339] width 227 height 522
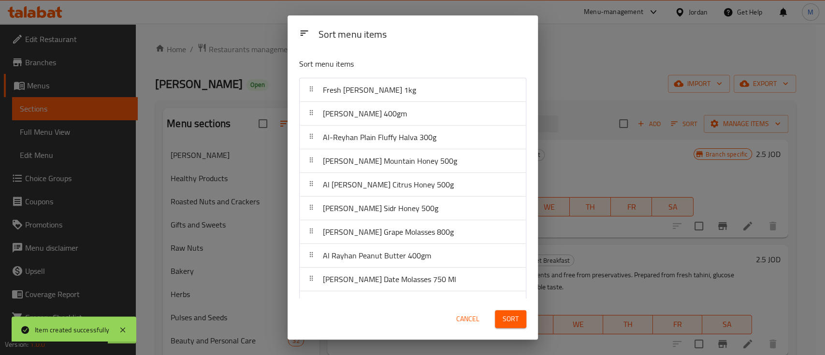
click at [515, 317] on span "Sort" at bounding box center [511, 319] width 16 height 12
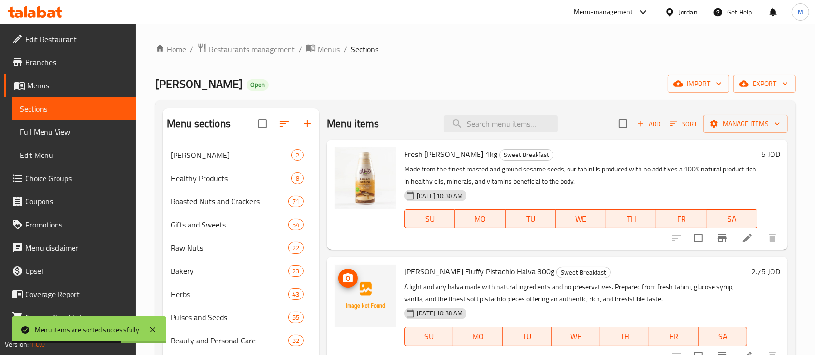
click at [355, 278] on span "upload picture" at bounding box center [347, 279] width 19 height 12
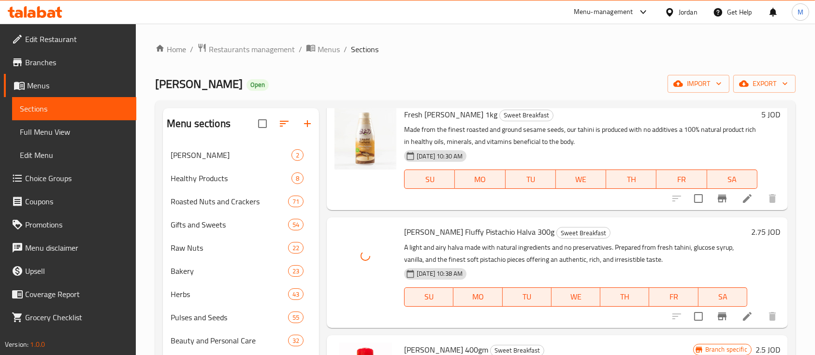
scroll to position [64, 0]
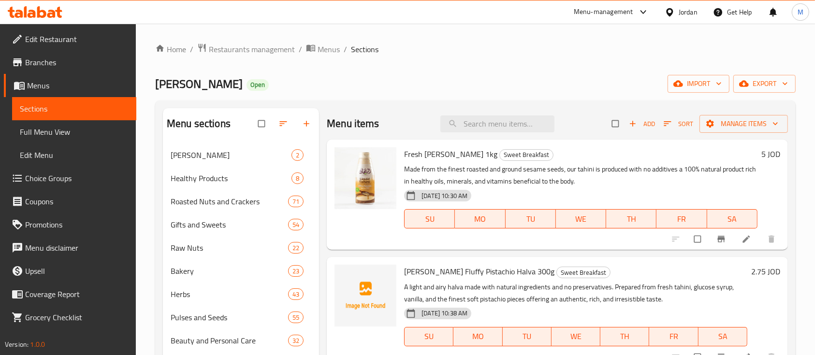
drag, startPoint x: 328, startPoint y: 280, endPoint x: 340, endPoint y: 279, distance: 12.6
click at [329, 280] on div "Al-Reyhan Fluffy Pistachio Halva 300g Sweet Breakfast A light and airy halva ma…" at bounding box center [557, 312] width 461 height 110
click at [356, 279] on span "upload picture" at bounding box center [347, 279] width 19 height 10
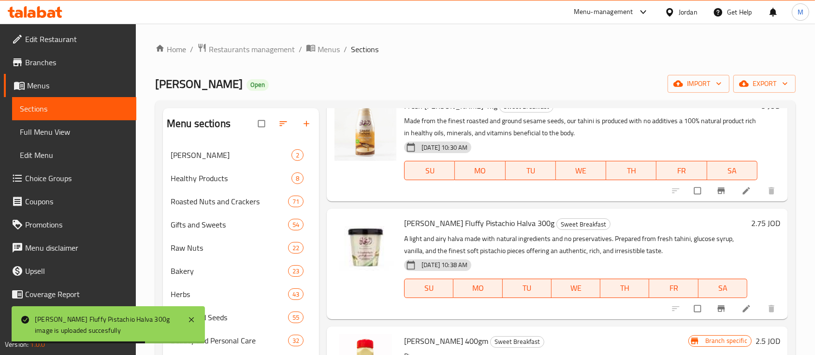
scroll to position [64, 0]
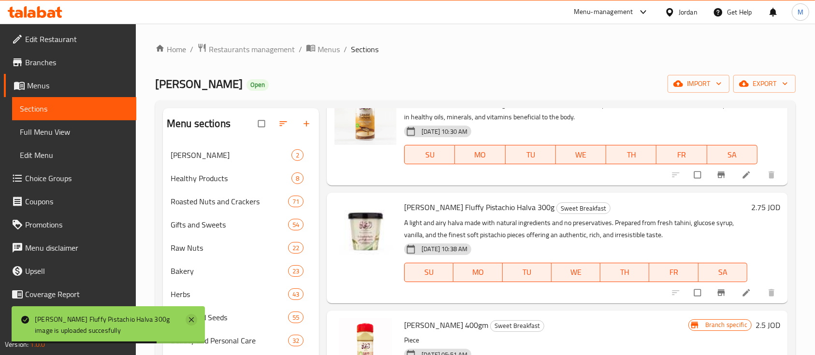
click at [188, 317] on icon at bounding box center [192, 320] width 12 height 12
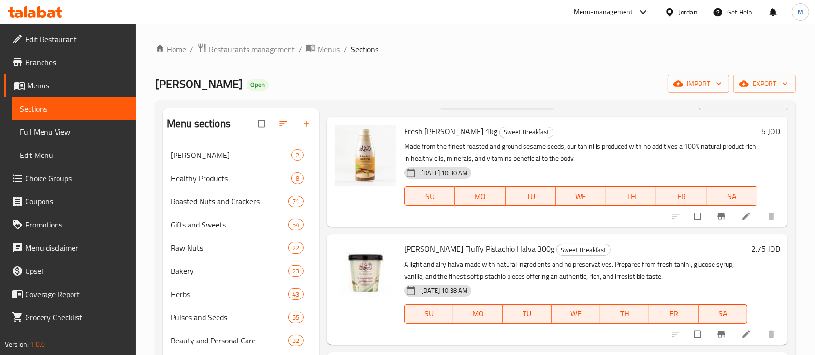
scroll to position [0, 0]
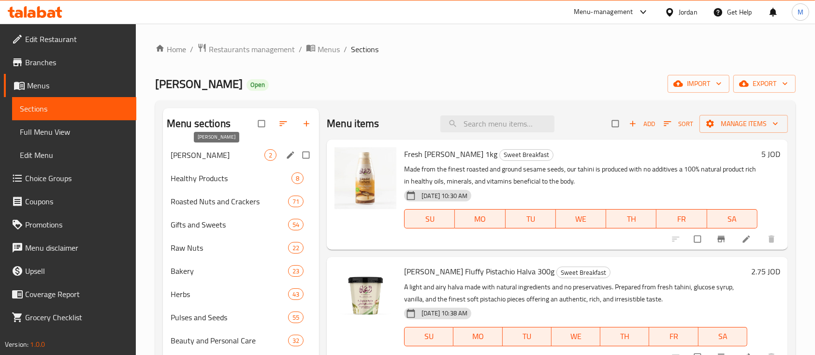
click at [240, 154] on span "[PERSON_NAME]" at bounding box center [218, 155] width 94 height 12
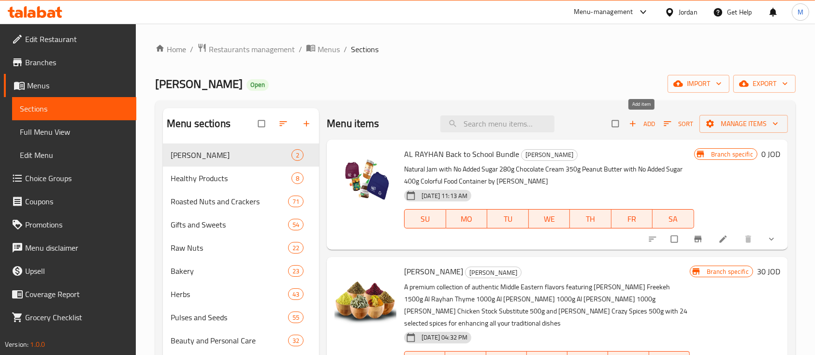
click at [642, 120] on span "Add" at bounding box center [642, 123] width 26 height 11
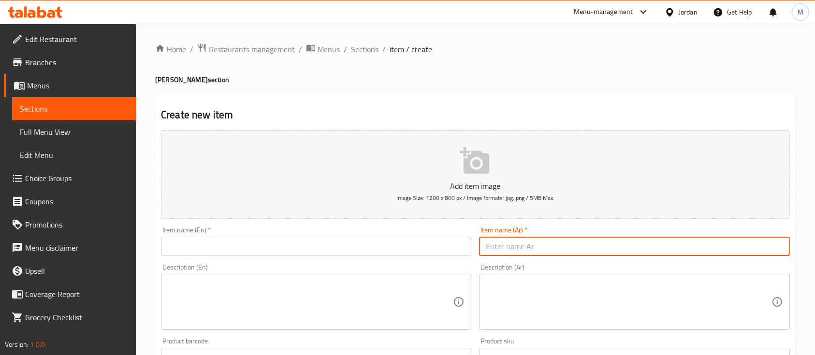
click at [561, 254] on input "text" at bounding box center [634, 246] width 310 height 19
paste input "مجموعة المطبخ العالمي"
type input "مجموعة المطبخ العالمي"
click at [570, 284] on textarea at bounding box center [628, 303] width 285 height 46
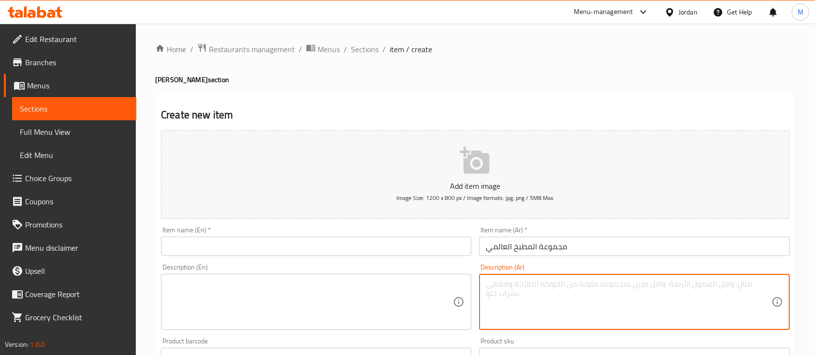
paste textarea "مجموعة منتجات مختارة تتناسب مع جميع أطباقك الشرقية والآسيوية والغربية بسعر حصري…"
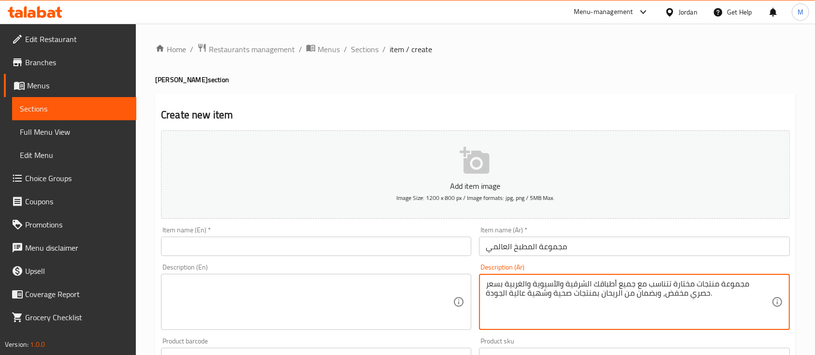
type textarea "مجموعة منتجات مختارة تتناسب مع جميع أطباقك الشرقية والآسيوية والغربية بسعر حصري…"
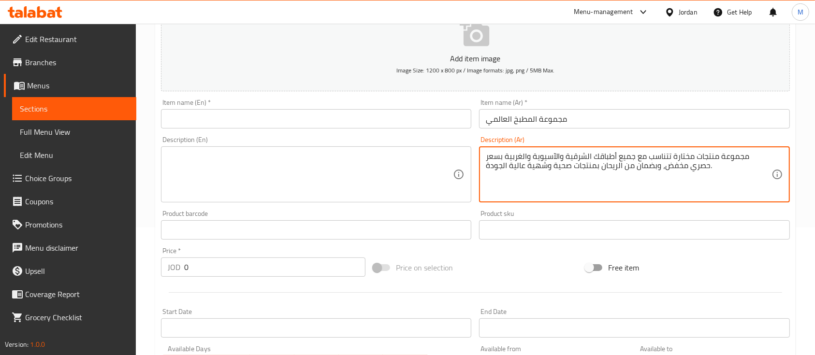
scroll to position [129, 0]
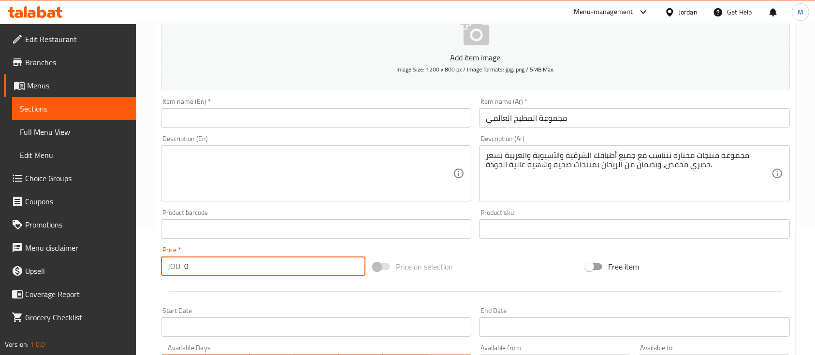
drag, startPoint x: 202, startPoint y: 269, endPoint x: 196, endPoint y: 266, distance: 6.7
click at [159, 270] on div "Price   * JOD 0 Price *" at bounding box center [263, 261] width 212 height 37
paste input "9.99"
type input "9.99"
click at [249, 255] on div "Price   * JOD 9.99 Price *" at bounding box center [263, 261] width 205 height 29
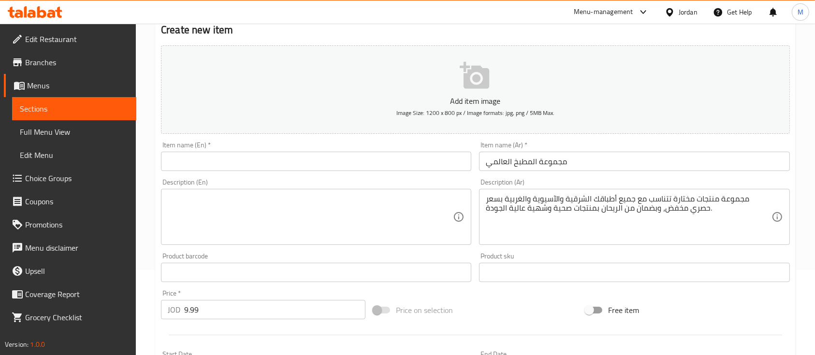
scroll to position [64, 0]
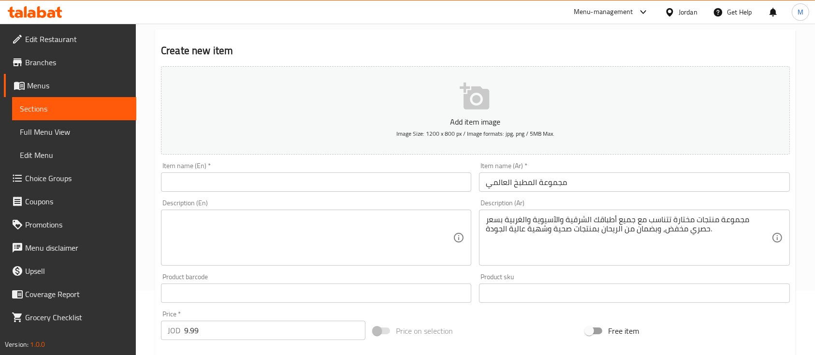
click at [379, 186] on input "text" at bounding box center [316, 182] width 310 height 19
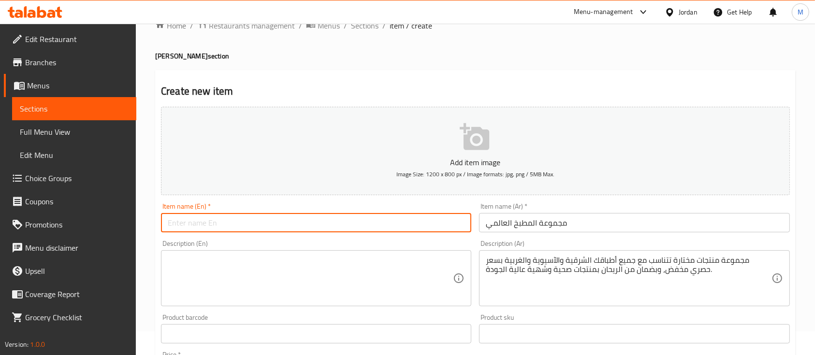
scroll to position [0, 0]
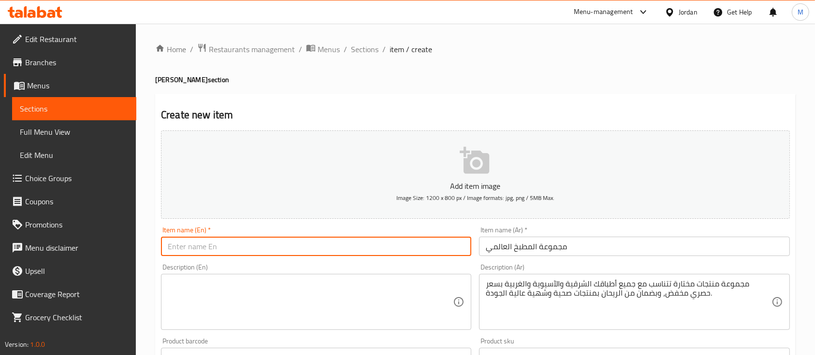
click at [578, 250] on input "مجموعة المطبخ العالمي" at bounding box center [634, 246] width 310 height 19
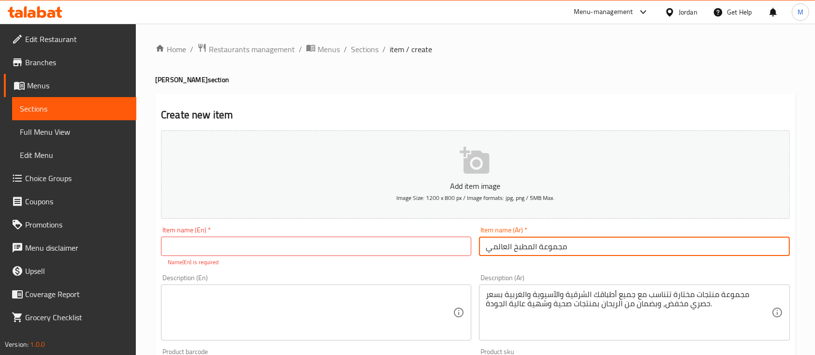
click at [578, 250] on input "مجموعة المطبخ العالمي" at bounding box center [634, 246] width 310 height 19
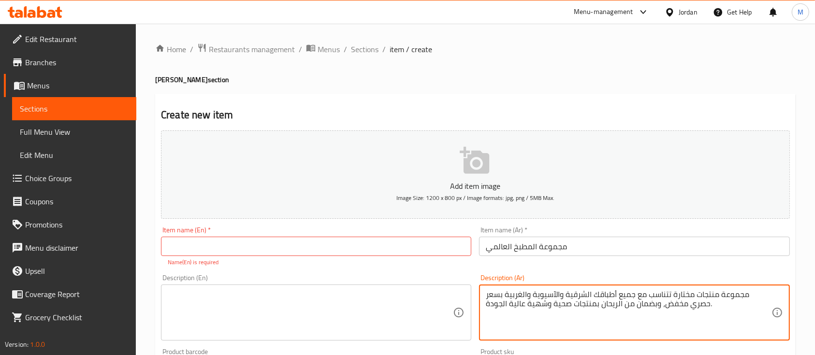
click at [542, 292] on textarea "مجموعة منتجات مختارة تتناسب مع جميع أطباقك الشرقية والآسيوية والغربية بسعر حصري…" at bounding box center [628, 313] width 285 height 46
click at [277, 237] on div "Item name (En)   * Item name (En) * Name(En) is required" at bounding box center [316, 247] width 310 height 40
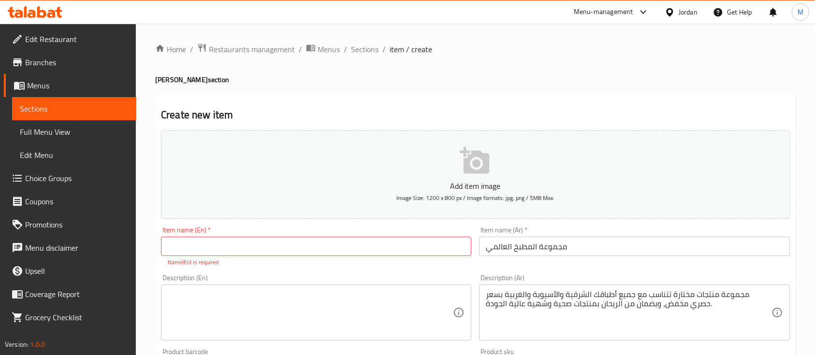
click at [262, 243] on input "text" at bounding box center [316, 246] width 310 height 19
click at [324, 246] on input "text" at bounding box center [316, 246] width 310 height 19
paste input "International Kitchen Collection"
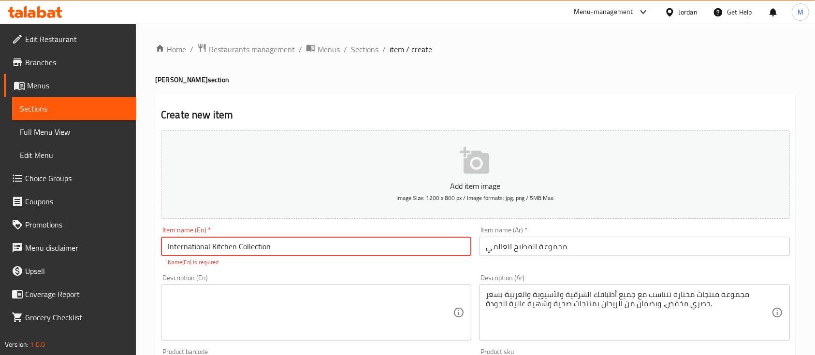
type input "International Kitchen Collection"
click at [307, 300] on textarea at bounding box center [310, 313] width 285 height 46
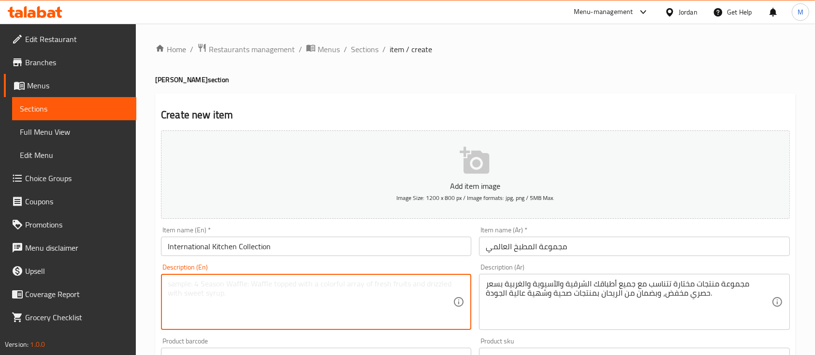
paste textarea "A selection of premium products perfectly suited for your oriental, Asian, and …"
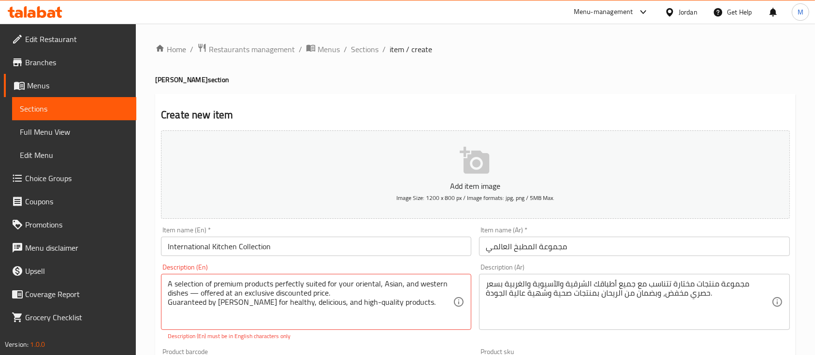
click at [342, 337] on div "Add item image Image Size: 1200 x 800 px / Image formats: jpg, png / 5MB Max. I…" at bounding box center [475, 340] width 637 height 427
drag, startPoint x: 202, startPoint y: 295, endPoint x: 196, endPoint y: 295, distance: 5.3
drag, startPoint x: 202, startPoint y: 291, endPoint x: 195, endPoint y: 291, distance: 6.3
click at [195, 291] on textarea "A selection of premium products perfectly suited for your oriental, Asian, and …" at bounding box center [310, 303] width 285 height 46
click at [196, 293] on textarea "A selection of premium products perfectly suited for your oriental, Asian, and …" at bounding box center [310, 303] width 285 height 46
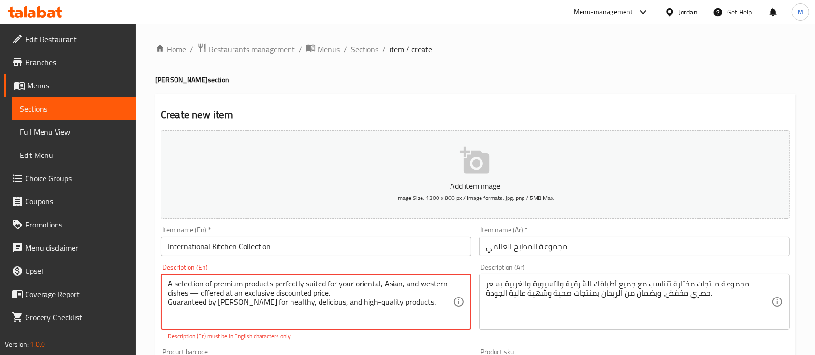
click at [194, 293] on textarea "A selection of premium products perfectly suited for your oriental, Asian, and …" at bounding box center [310, 303] width 285 height 46
click at [352, 322] on textarea "A selection of premium products perfectly suited for your oriental, Asian, and …" at bounding box center [310, 303] width 285 height 46
type textarea "A selection of premium products perfectly suited for your oriental, Asian, and …"
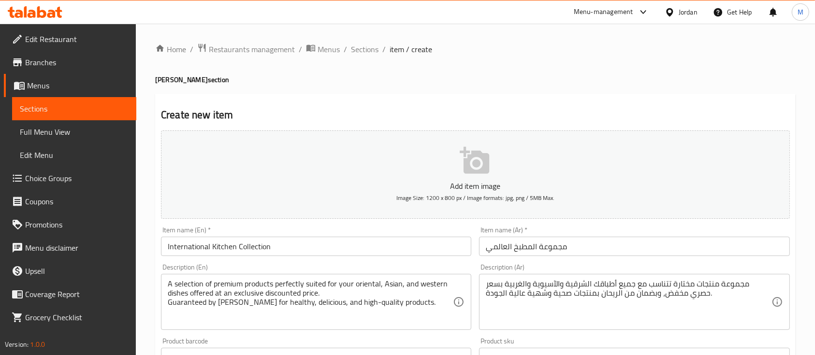
click at [369, 342] on div "Add item image Image Size: 1200 x 800 px / Image formats: jpg, png / 5MB Max. I…" at bounding box center [475, 335] width 637 height 417
click at [472, 165] on icon "button" at bounding box center [475, 161] width 31 height 31
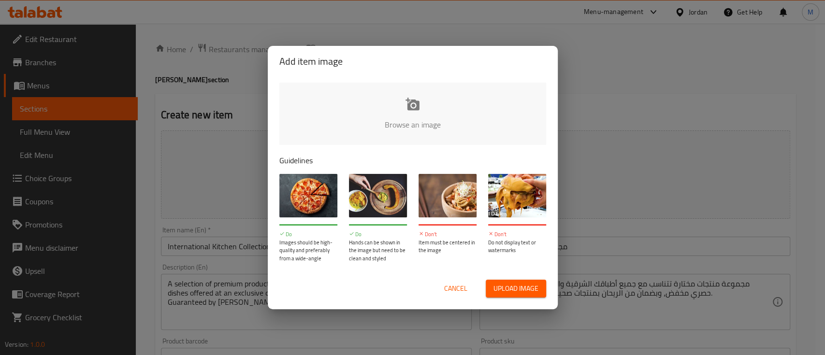
click at [513, 293] on span "Upload image" at bounding box center [516, 289] width 45 height 12
type input "C:\fakepath\مجموعة المطبخ العالمي.png"
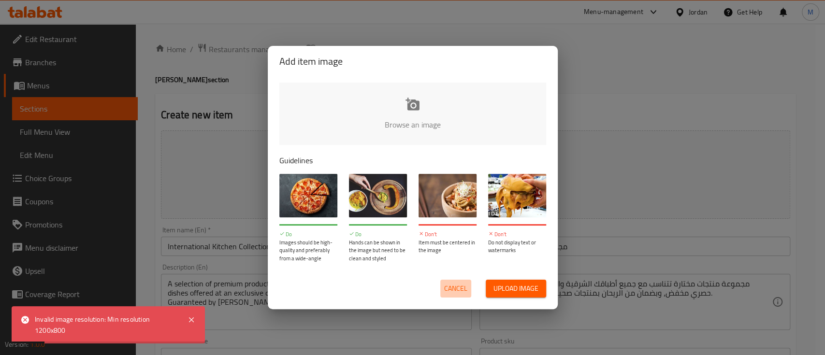
click at [460, 291] on span "Cancel" at bounding box center [455, 289] width 23 height 12
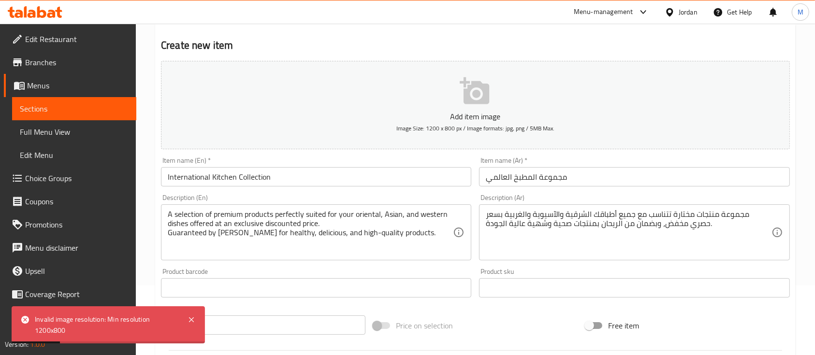
scroll to position [328, 0]
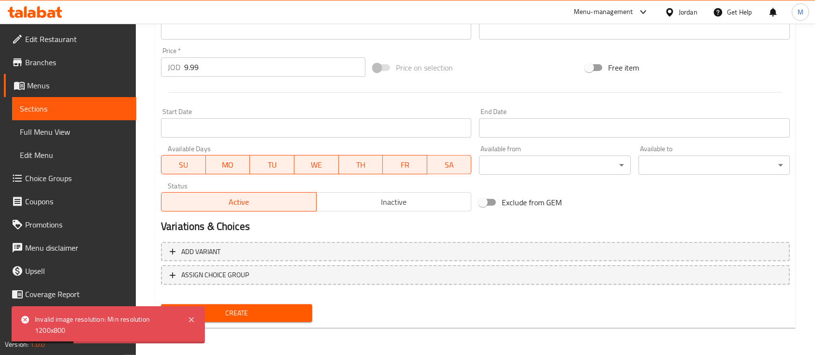
click at [259, 320] on button "Create" at bounding box center [236, 314] width 151 height 18
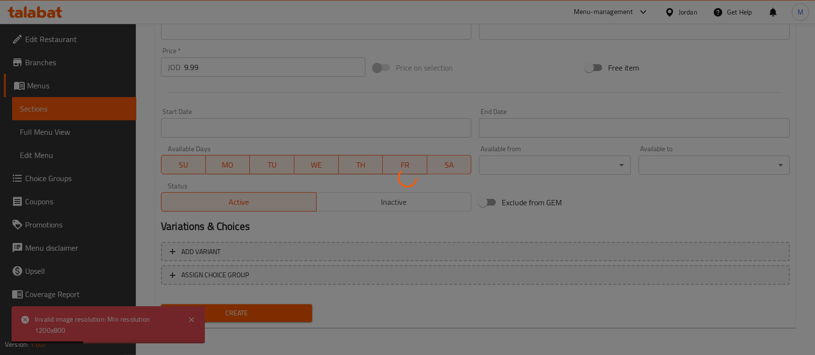
type input "0"
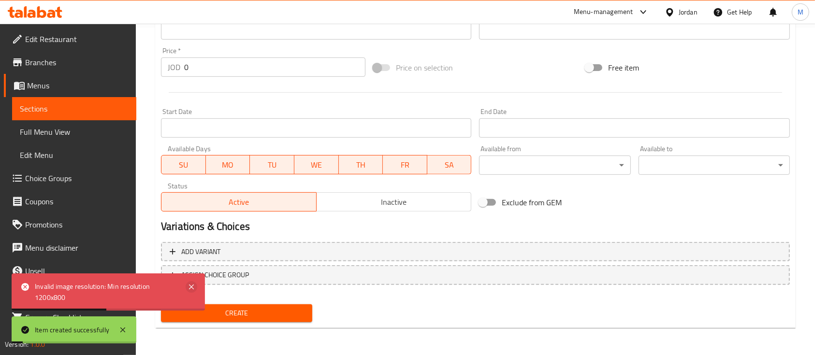
click at [190, 288] on icon at bounding box center [192, 287] width 12 height 12
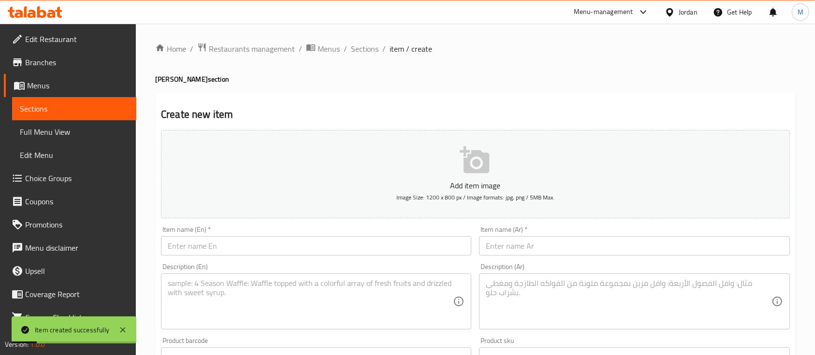
scroll to position [0, 0]
click at [531, 241] on input "text" at bounding box center [634, 246] width 310 height 19
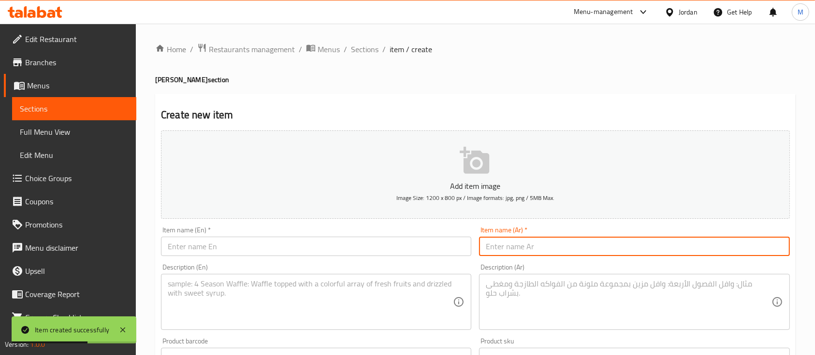
paste input "مجموعة بهارات الريحان"
type input "مجموعة بهارات الريحان"
click at [588, 291] on textarea at bounding box center [628, 303] width 285 height 46
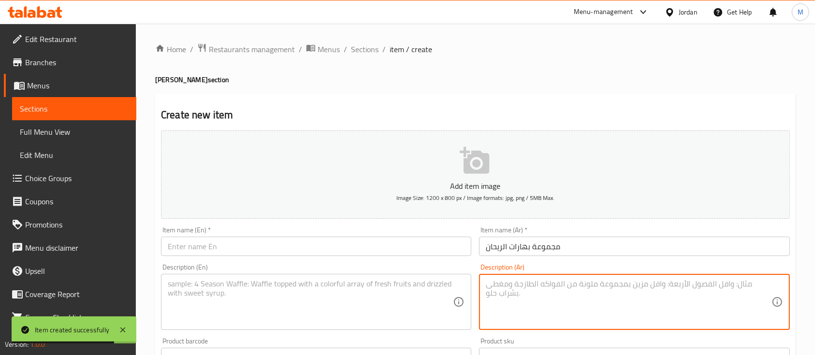
paste textarea "5 علب معدنية جذابة تتسم بشكل انسيابي أنيق تحفظ بهاراتك المختارة من الريحان لمدة…"
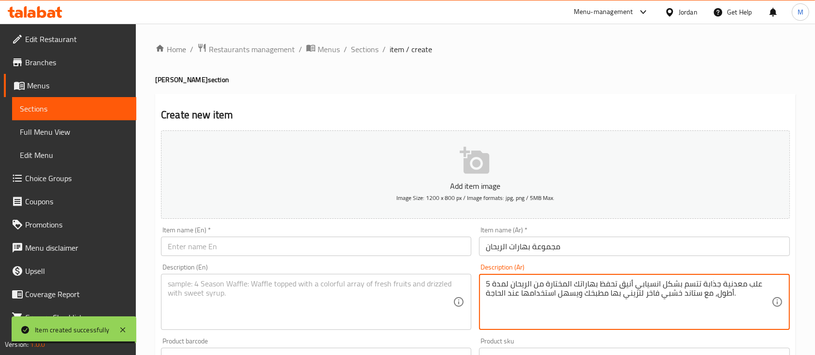
type textarea "5 علب معدنية جذابة تتسم بشكل انسيابي أنيق تحفظ بهاراتك المختارة من الريحان لمدة…"
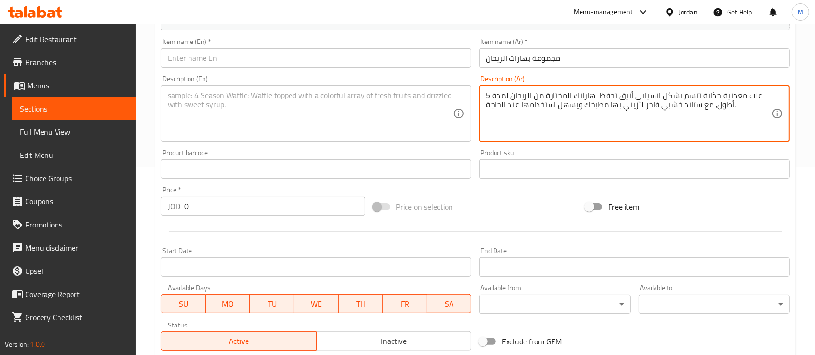
scroll to position [193, 0]
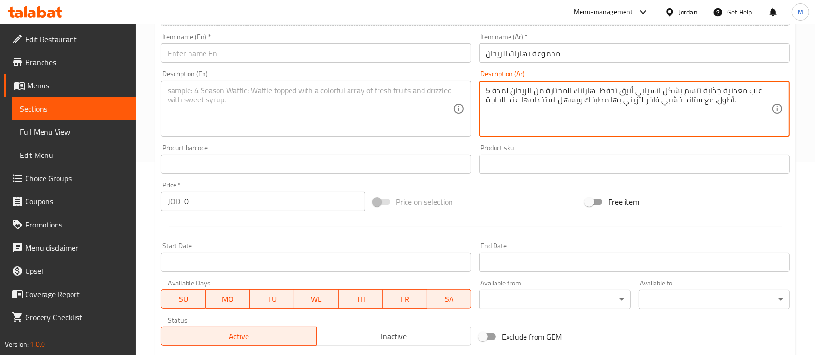
drag, startPoint x: 194, startPoint y: 201, endPoint x: 175, endPoint y: 202, distance: 19.8
click at [177, 202] on div "JOD 0 Price *" at bounding box center [263, 201] width 205 height 19
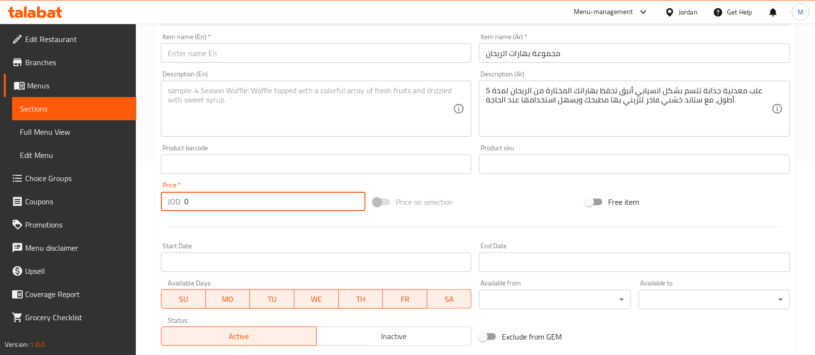
paste input "9.99"
type input "9.99"
click at [234, 228] on div at bounding box center [475, 227] width 637 height 24
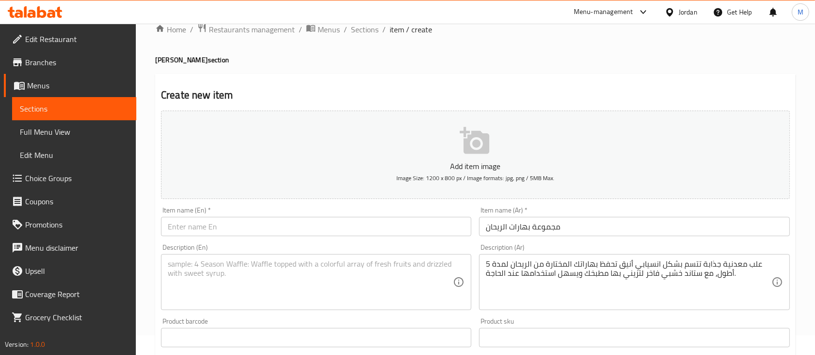
scroll to position [0, 0]
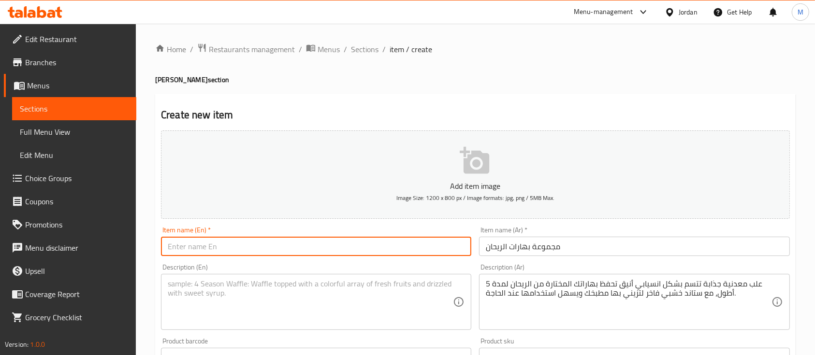
click at [268, 246] on input "text" at bounding box center [316, 246] width 310 height 19
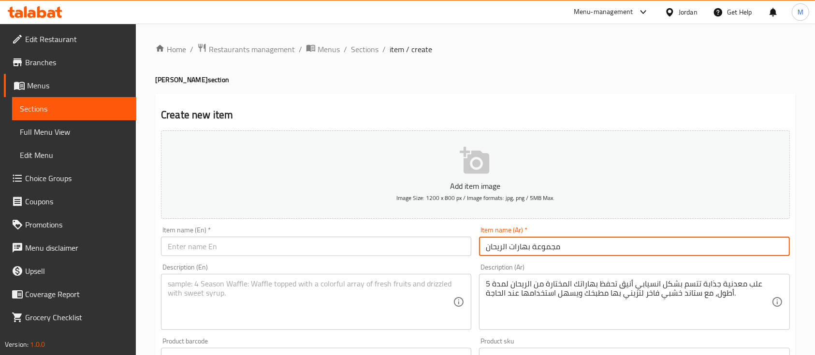
click at [533, 249] on input "مجموعة بهارات الريحان" at bounding box center [634, 246] width 310 height 19
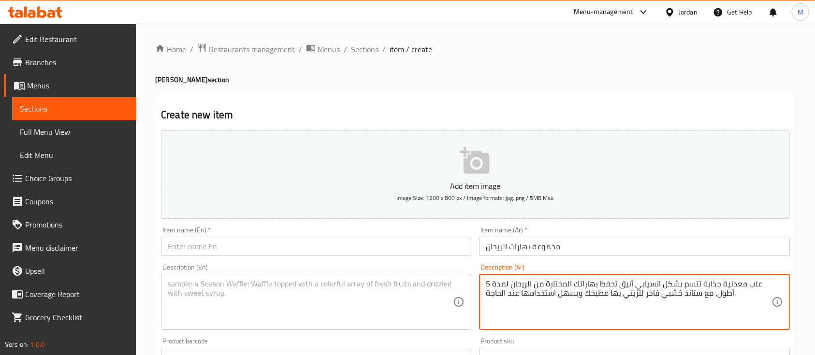
click at [593, 289] on textarea "5 علب معدنية جذابة تتسم بشكل انسيابي أنيق تحفظ بهاراتك المختارة من الريحان لمدة…" at bounding box center [628, 303] width 285 height 46
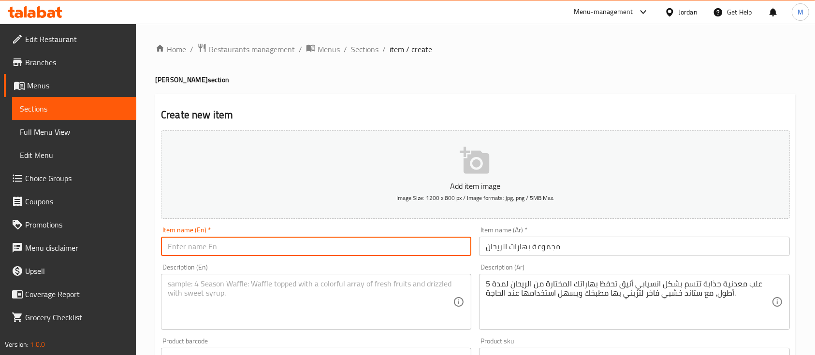
click at [289, 250] on input "text" at bounding box center [316, 246] width 310 height 19
paste input "Al-Reyhan Spice Set"
click at [342, 269] on div "Description (En) Description (En)" at bounding box center [316, 297] width 310 height 66
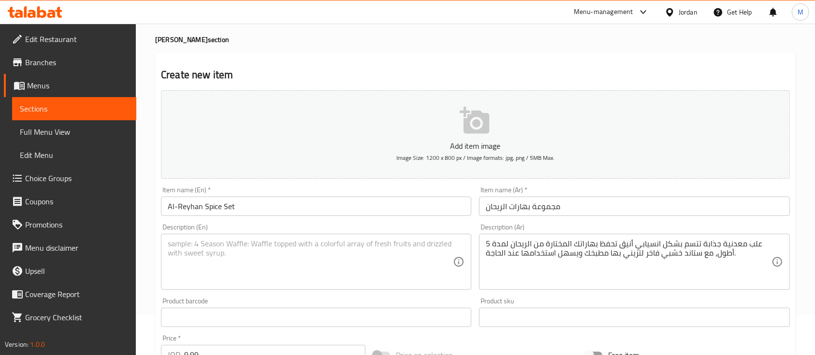
scroll to position [64, 0]
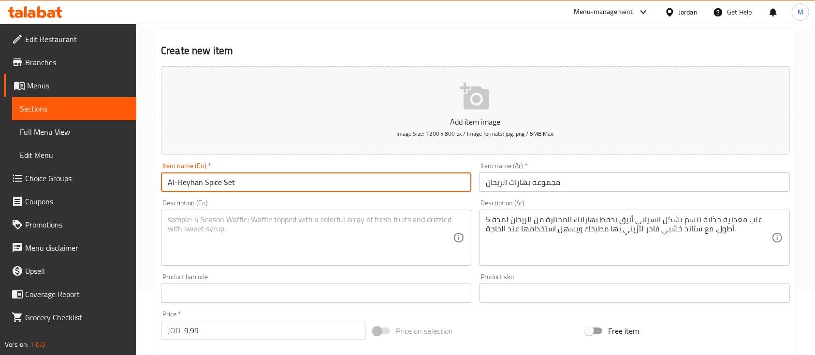
drag, startPoint x: 242, startPoint y: 184, endPoint x: 223, endPoint y: 181, distance: 19.0
click at [223, 181] on input "Al-Reyhan Spice Set" at bounding box center [316, 182] width 310 height 19
type input "Al-Reyhan Spice Bundel"
click at [264, 211] on div "Description (En)" at bounding box center [316, 238] width 310 height 56
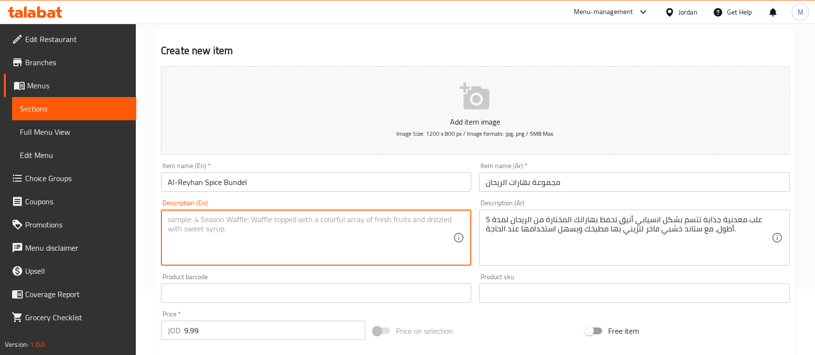
paste textarea "Five elegant, sleek metal jars designed to keep your selected Al-Reyhan spices …"
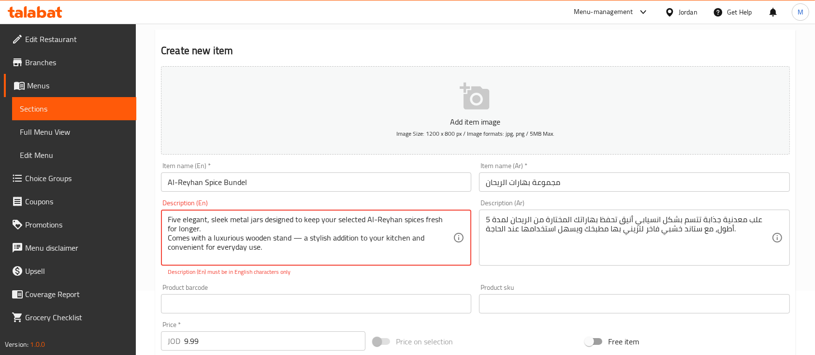
drag, startPoint x: 294, startPoint y: 238, endPoint x: 315, endPoint y: 252, distance: 26.2
click at [300, 238] on textarea "Five elegant, sleek metal jars designed to keep your selected Al-Reyhan spices …" at bounding box center [310, 238] width 285 height 46
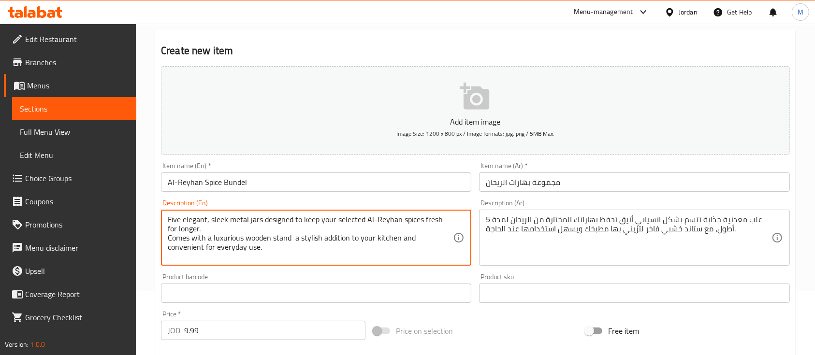
type textarea "Five elegant, sleek metal jars designed to keep your selected Al-Reyhan spices …"
click at [335, 280] on div "Product barcode Product barcode" at bounding box center [316, 288] width 310 height 29
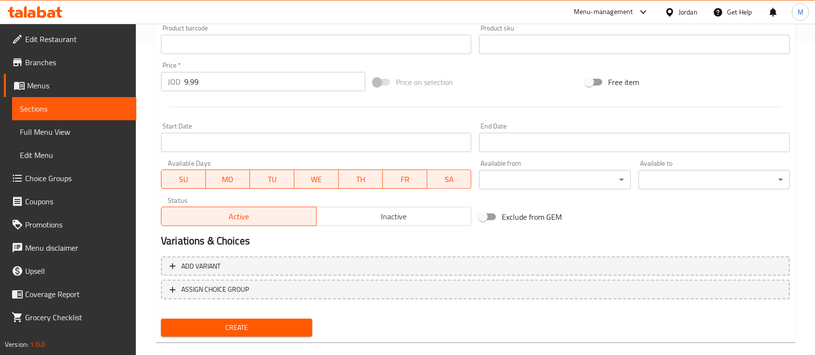
scroll to position [322, 0]
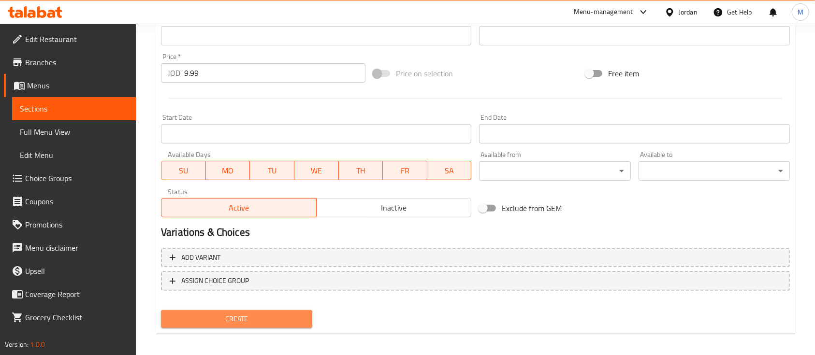
click at [308, 322] on button "Create" at bounding box center [236, 319] width 151 height 18
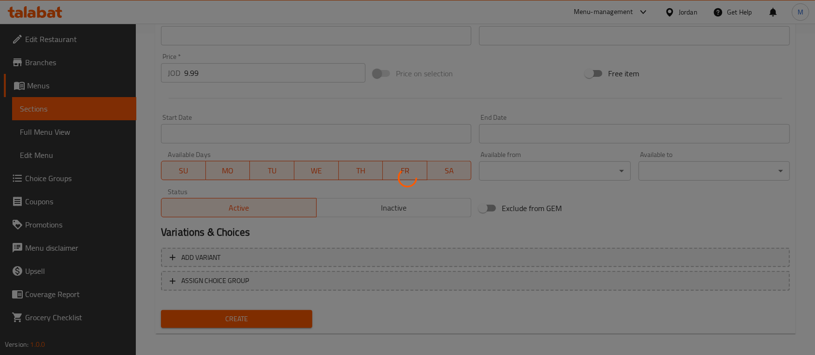
type input "0"
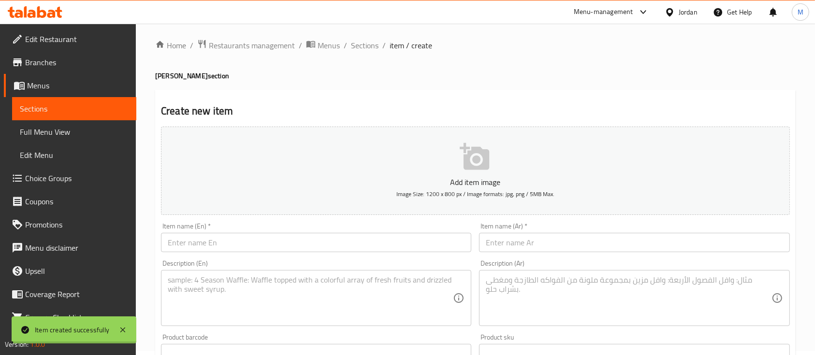
scroll to position [0, 0]
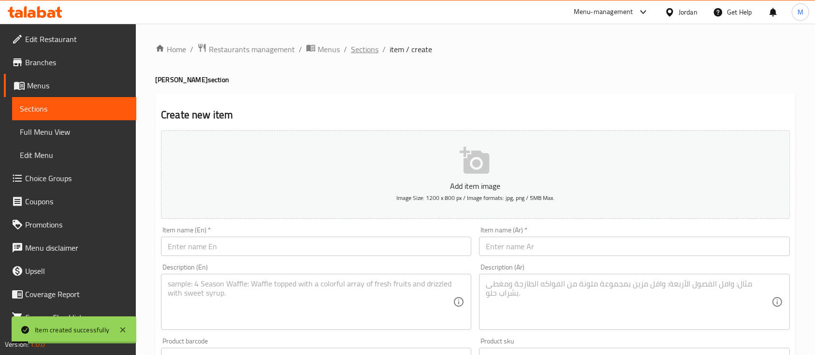
click at [365, 48] on span "Sections" at bounding box center [365, 50] width 28 height 12
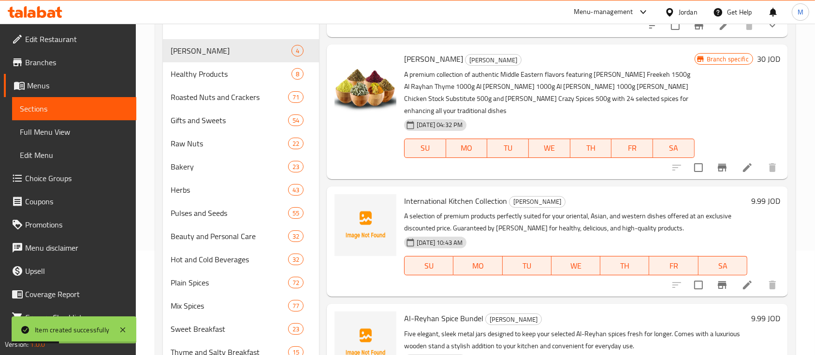
scroll to position [129, 0]
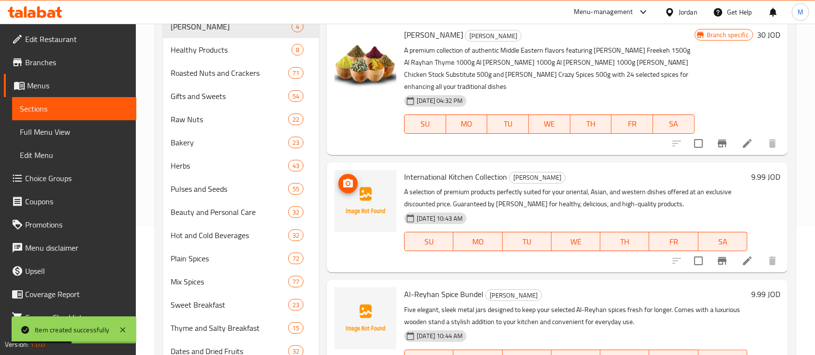
click at [354, 186] on span "upload picture" at bounding box center [347, 184] width 19 height 12
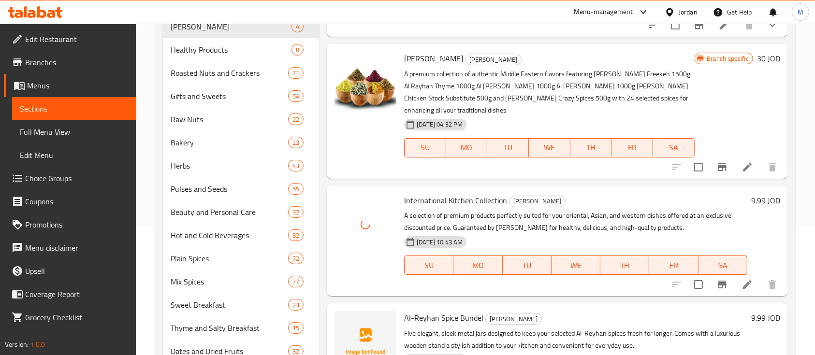
scroll to position [108, 0]
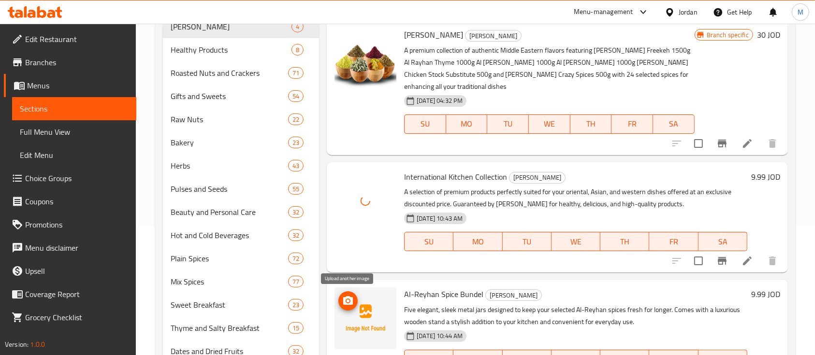
click at [354, 299] on span "upload picture" at bounding box center [347, 301] width 19 height 12
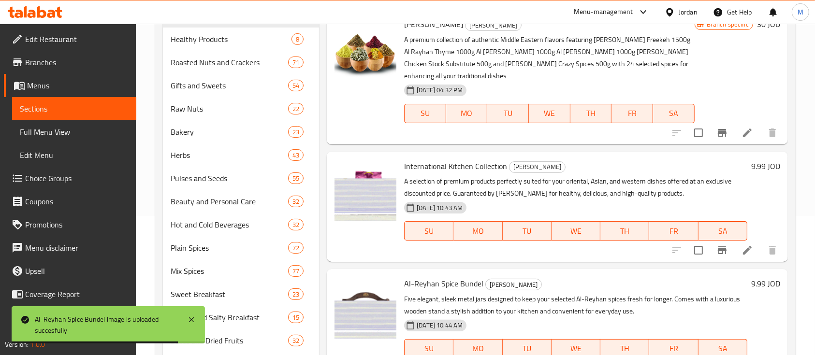
scroll to position [190, 0]
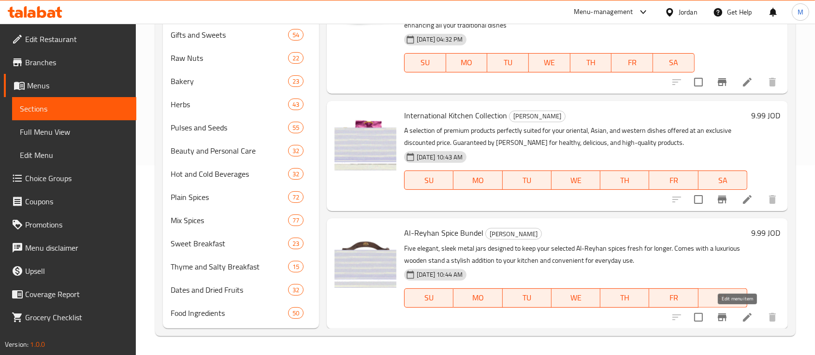
click at [742, 316] on icon at bounding box center [748, 318] width 12 height 12
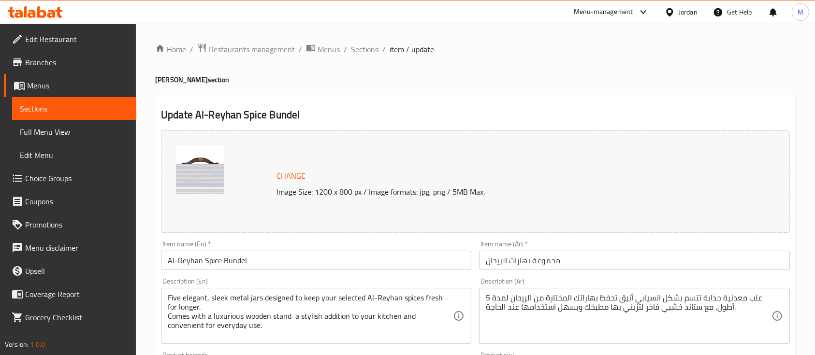
click at [262, 263] on input "Al-Reyhan Spice Bundel" at bounding box center [316, 260] width 310 height 19
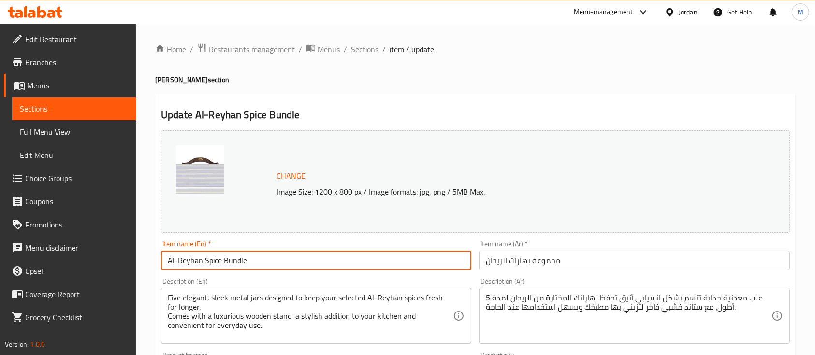
scroll to position [341, 0]
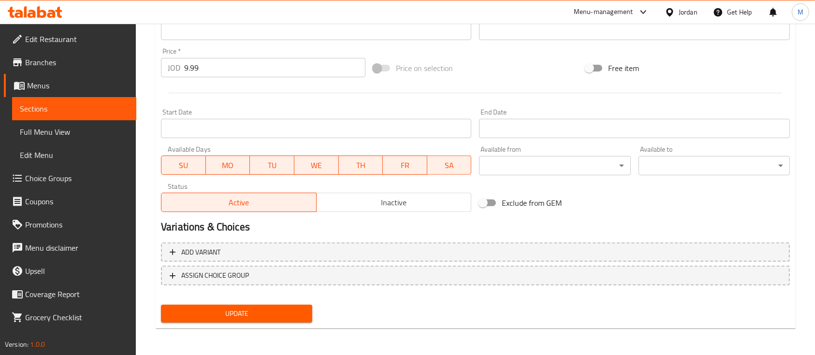
type input "Al-Reyhan Spice Bundle"
click at [284, 315] on span "Update" at bounding box center [237, 314] width 136 height 12
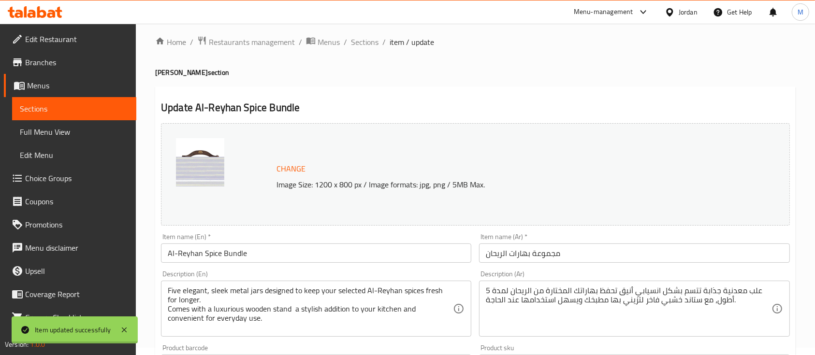
scroll to position [0, 0]
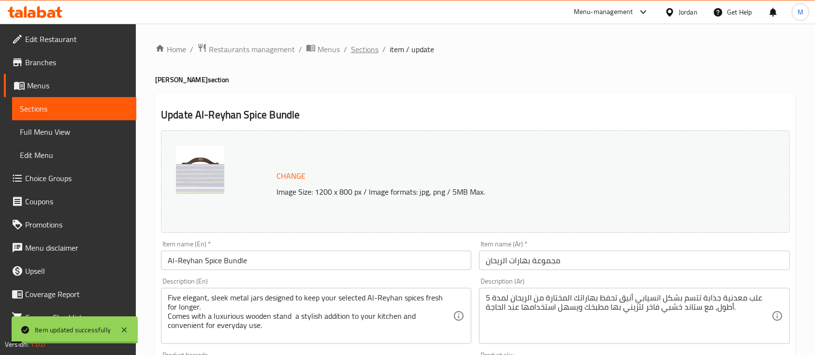
click at [359, 47] on span "Sections" at bounding box center [365, 50] width 28 height 12
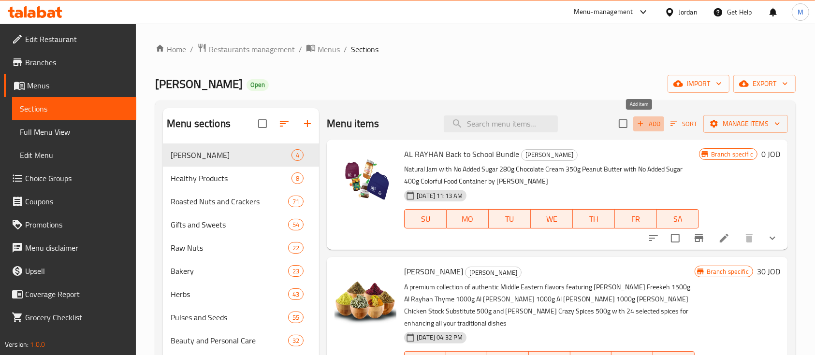
click at [636, 119] on icon "button" at bounding box center [640, 123] width 9 height 9
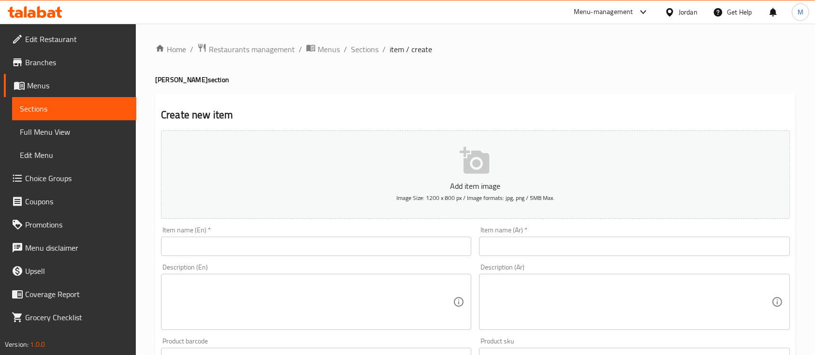
click at [561, 243] on input "text" at bounding box center [634, 246] width 310 height 19
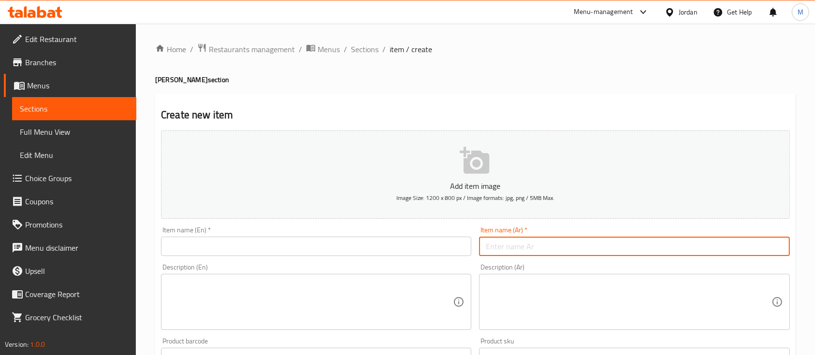
paste input "مجموعة نقرشات الريحان"
type input "مجموعة نقرشات الريحان"
click at [581, 289] on textarea at bounding box center [628, 303] width 285 height 46
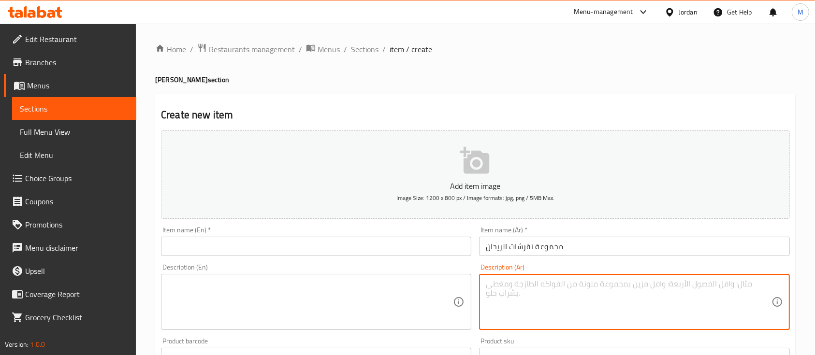
paste textarea "مجموعة نقرشات ومقرمشات ومكسرات الريحان بسعر حصري ومميز، اختر مجموعة نقرشات لأرو…"
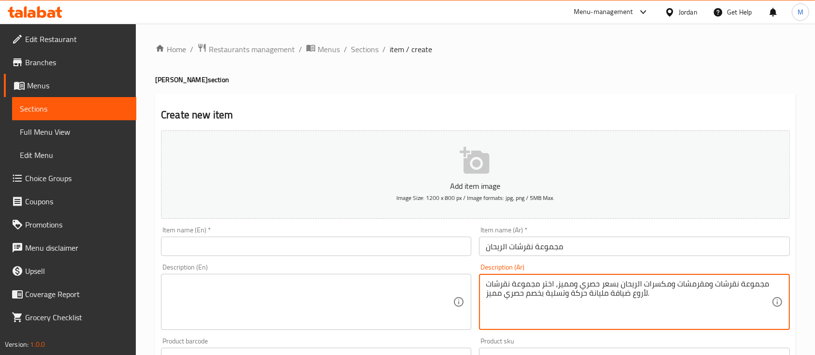
type textarea "مجموعة نقرشات ومقرمشات ومكسرات الريحان بسعر حصري ومميز، اختر مجموعة نقرشات لأرو…"
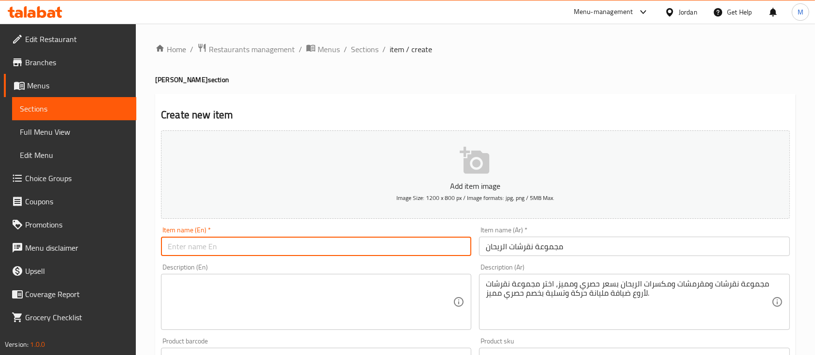
drag, startPoint x: 430, startPoint y: 254, endPoint x: 437, endPoint y: 247, distance: 9.6
click at [430, 254] on input "text" at bounding box center [316, 246] width 310 height 19
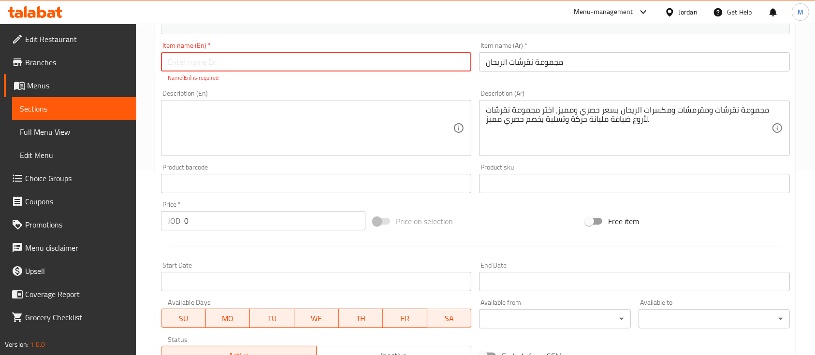
scroll to position [193, 0]
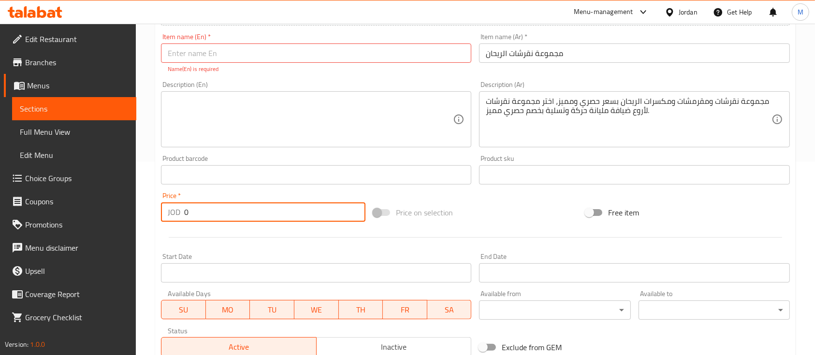
drag, startPoint x: 194, startPoint y: 221, endPoint x: 154, endPoint y: 221, distance: 39.7
click at [154, 221] on div "Home / Restaurants management / Menus / Sections / item / create Al Rayhan Bund…" at bounding box center [475, 165] width 679 height 670
paste input "7.99"
type input "7.99"
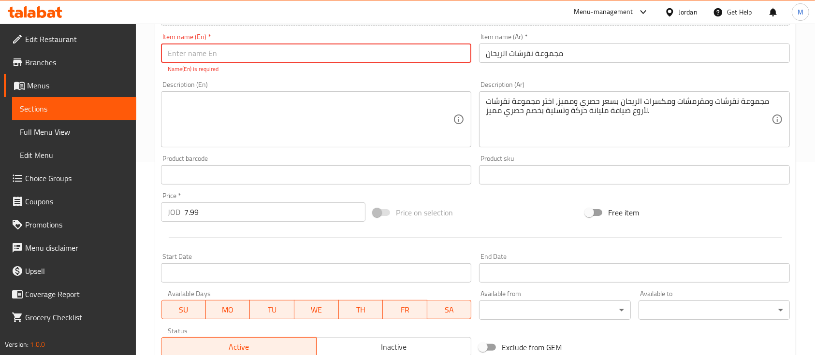
click at [246, 56] on input "text" at bounding box center [316, 53] width 310 height 19
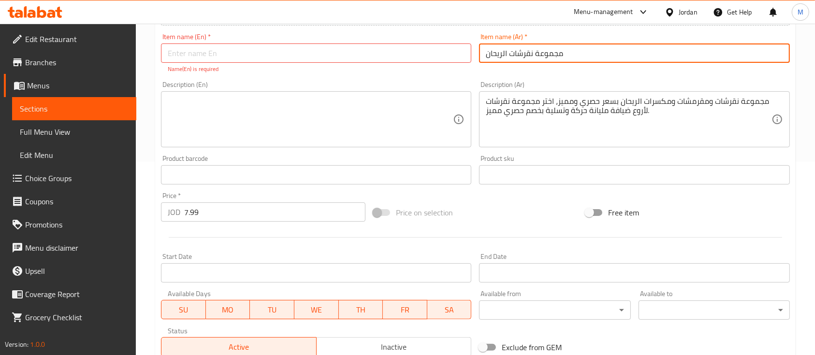
drag, startPoint x: 567, startPoint y: 55, endPoint x: 476, endPoint y: 56, distance: 90.4
click at [476, 56] on div "Item name (Ar)   * مجموعة نقرشات الريحان Item name (Ar) *" at bounding box center [634, 53] width 318 height 48
click at [561, 96] on div "مجموعة نقرشات ومقرمشات ومكسرات الريحان بسعر حصري ومميز، اختر مجموعة نقرشات لأرو…" at bounding box center [634, 119] width 310 height 56
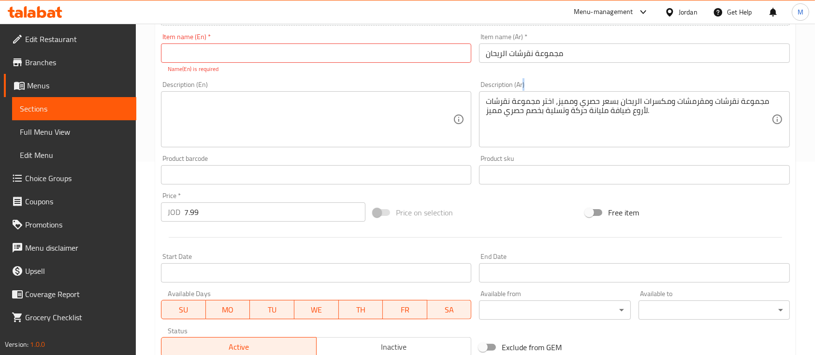
click at [561, 96] on div "مجموعة نقرشات ومقرمشات ومكسرات الريحان بسعر حصري ومميز، اختر مجموعة نقرشات لأرو…" at bounding box center [634, 119] width 310 height 56
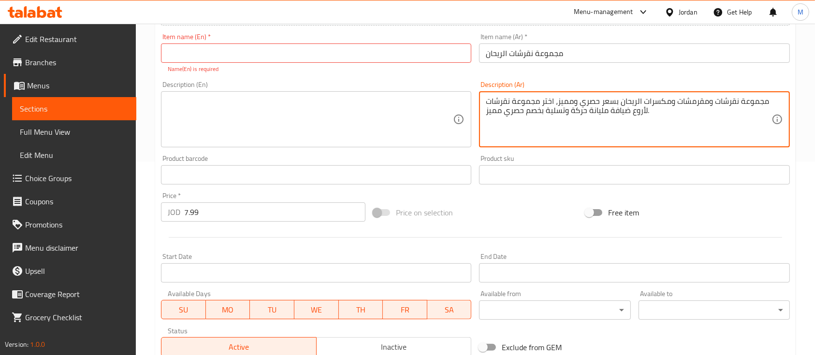
click at [560, 100] on textarea "مجموعة نقرشات ومقرمشات ومكسرات الريحان بسعر حصري ومميز، اختر مجموعة نقرشات لأرو…" at bounding box center [628, 120] width 285 height 46
click at [255, 53] on input "text" at bounding box center [316, 53] width 310 height 19
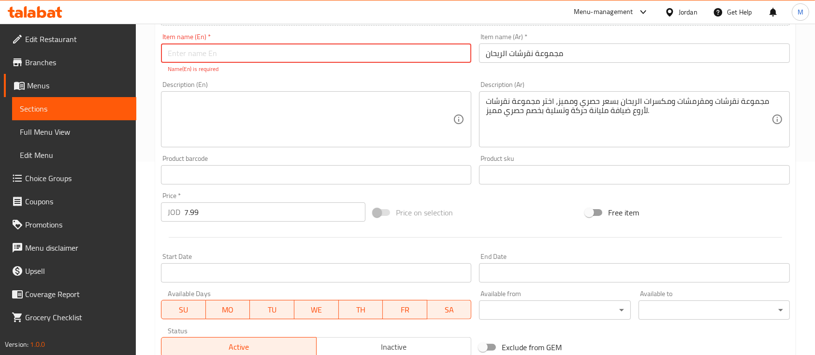
paste input "Al-Reyhan Snack Collection"
type input "Al-Reyhan Snack Collection"
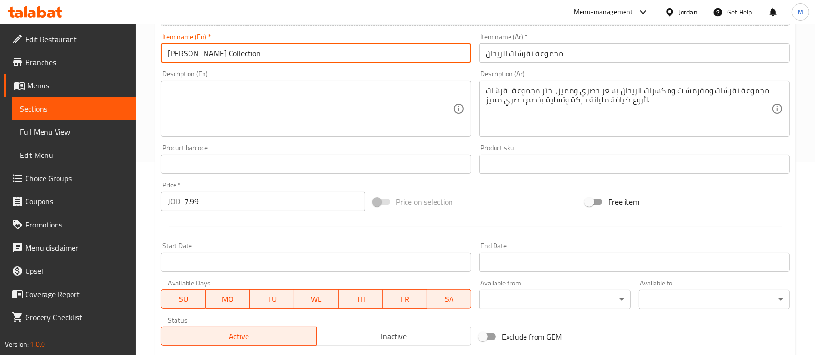
click at [235, 101] on textarea at bounding box center [310, 109] width 285 height 46
paste textarea "A special selection of Al-Reyhan snacks, crisps, and nuts at an exclusive price…"
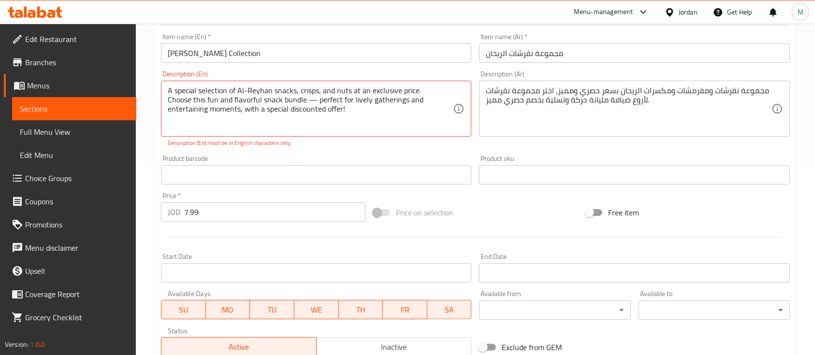
click at [333, 145] on div "Add item image Image Size: 1200 x 800 px / Image formats: jpg, png / 5MB Max. I…" at bounding box center [475, 146] width 637 height 427
drag, startPoint x: 314, startPoint y: 102, endPoint x: 309, endPoint y: 102, distance: 5.8
type textarea "A special selection of Al-Reyhan snacks, crisps, and nuts at an exclusive price…"
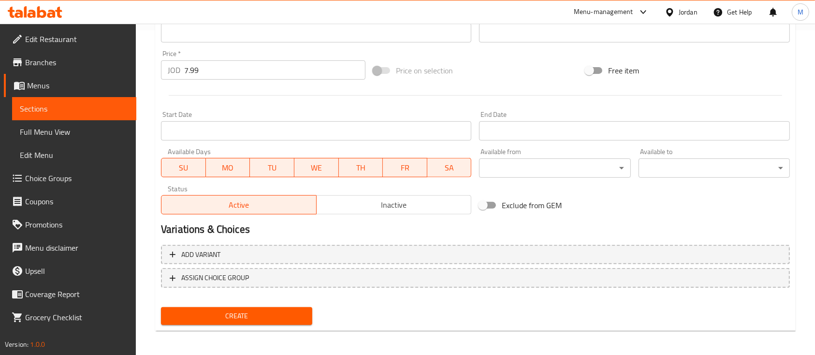
scroll to position [328, 0]
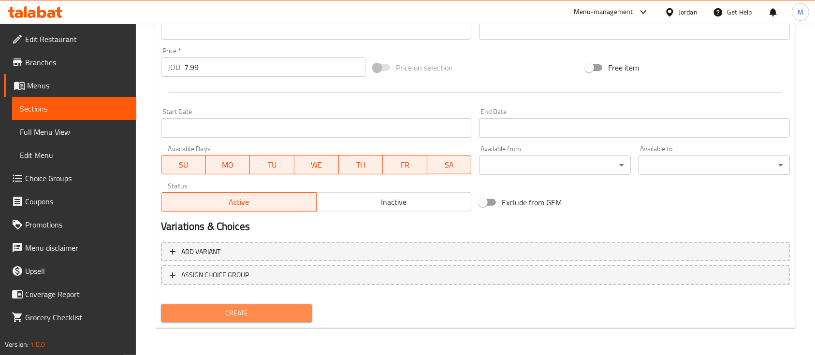
click at [272, 314] on span "Create" at bounding box center [237, 314] width 136 height 12
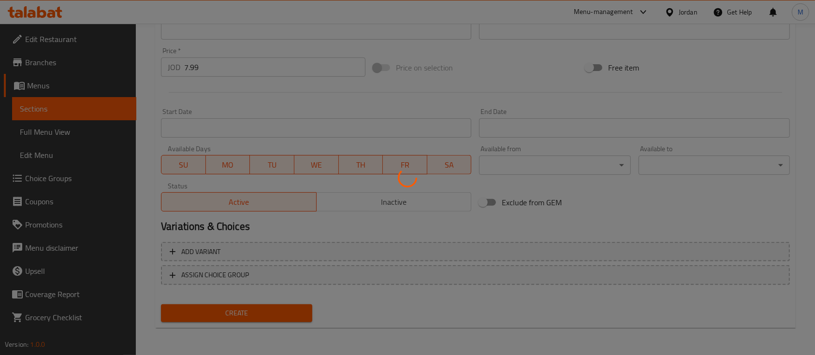
type input "0"
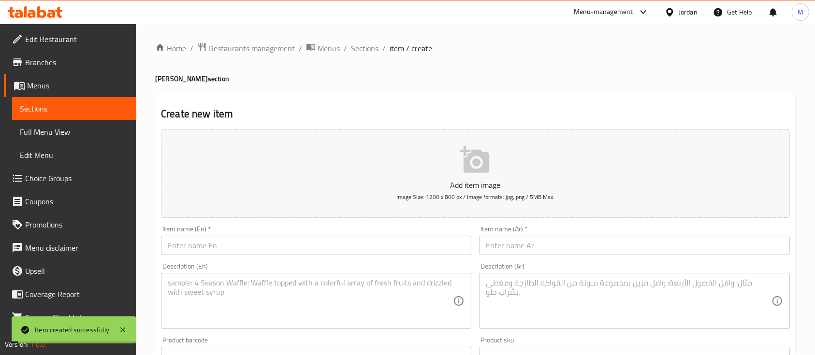
scroll to position [0, 0]
drag, startPoint x: 368, startPoint y: 49, endPoint x: 384, endPoint y: 65, distance: 22.2
click at [368, 49] on span "Sections" at bounding box center [365, 50] width 28 height 12
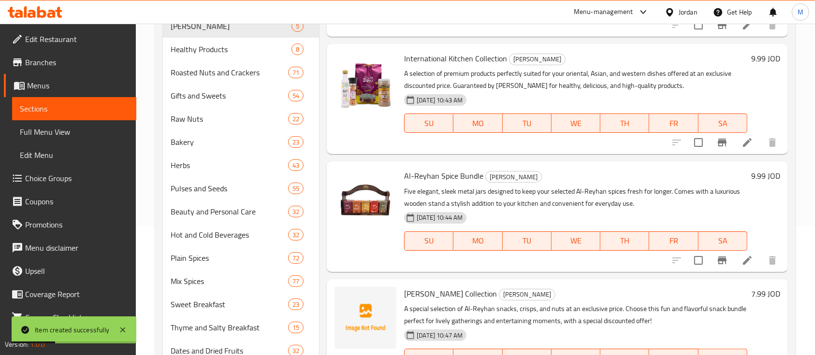
scroll to position [190, 0]
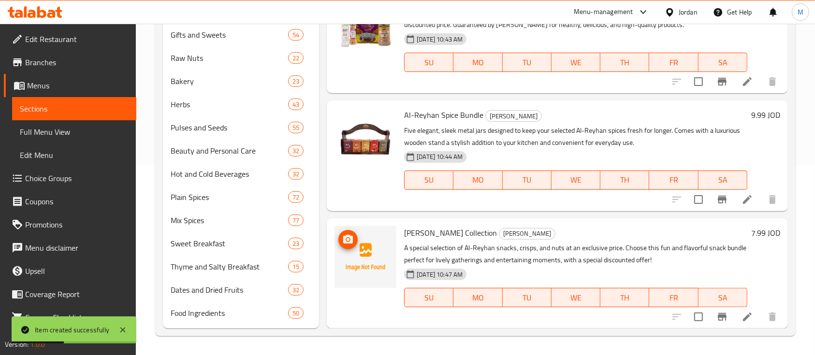
click at [352, 241] on icon "upload picture" at bounding box center [348, 239] width 10 height 9
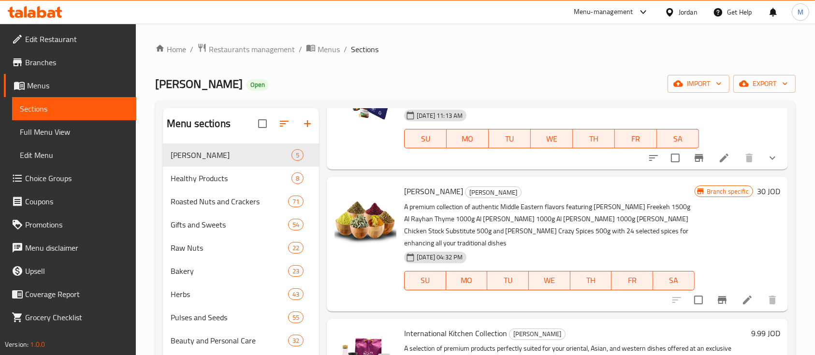
scroll to position [0, 0]
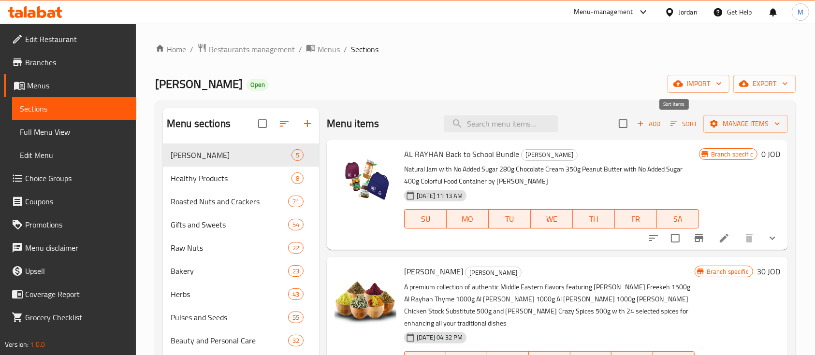
click at [671, 125] on span "Sort" at bounding box center [684, 123] width 27 height 11
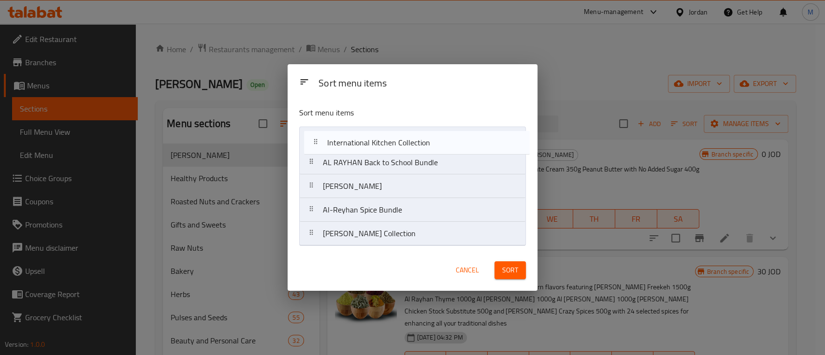
drag, startPoint x: 452, startPoint y: 195, endPoint x: 456, endPoint y: 147, distance: 48.6
click at [456, 147] on nav "AL RAYHAN Back to School Bundle Al Rayhan Rayhat Beladi International Kitchen C…" at bounding box center [412, 186] width 227 height 119
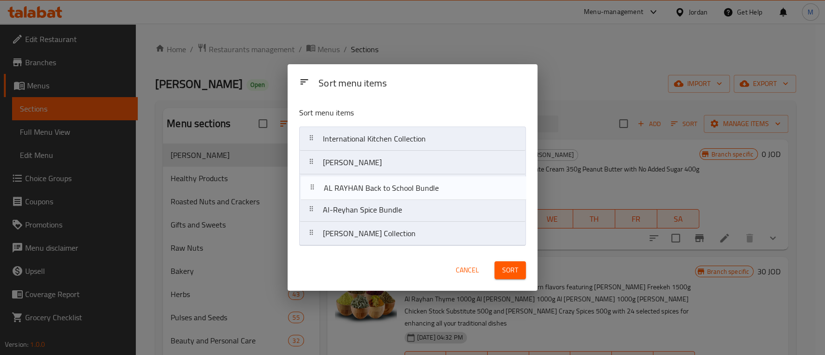
drag, startPoint x: 455, startPoint y: 167, endPoint x: 456, endPoint y: 195, distance: 28.1
click at [456, 195] on nav "International Kitchen Collection AL RAYHAN Back to School Bundle Al Rayhan Rayh…" at bounding box center [412, 186] width 227 height 119
drag, startPoint x: 456, startPoint y: 212, endPoint x: 454, endPoint y: 183, distance: 28.6
click at [454, 183] on nav "International Kitchen Collection Al Rayhan Rayhat Beladi AL RAYHAN Back to Scho…" at bounding box center [412, 186] width 227 height 119
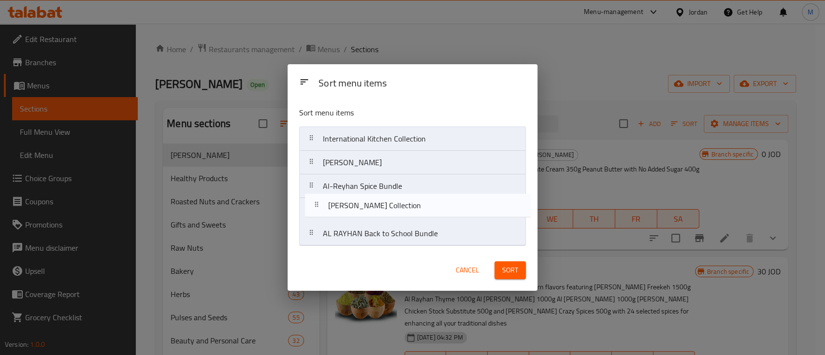
drag, startPoint x: 445, startPoint y: 236, endPoint x: 451, endPoint y: 201, distance: 35.9
click at [451, 201] on nav "International Kitchen Collection Al Rayhan Rayhat Beladi Al-Reyhan Spice Bundle…" at bounding box center [412, 186] width 227 height 119
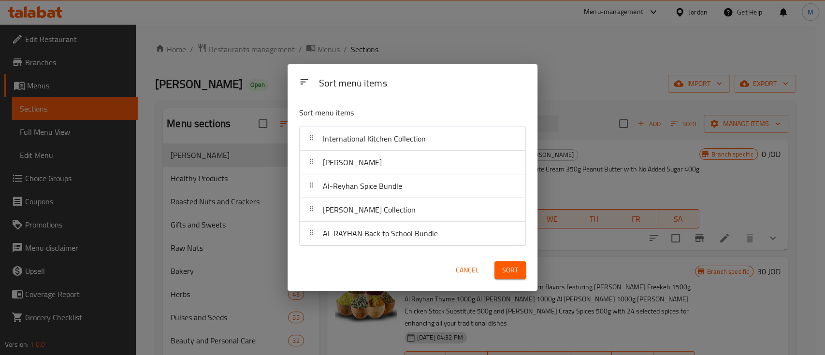
click at [507, 265] on span "Sort" at bounding box center [510, 271] width 16 height 12
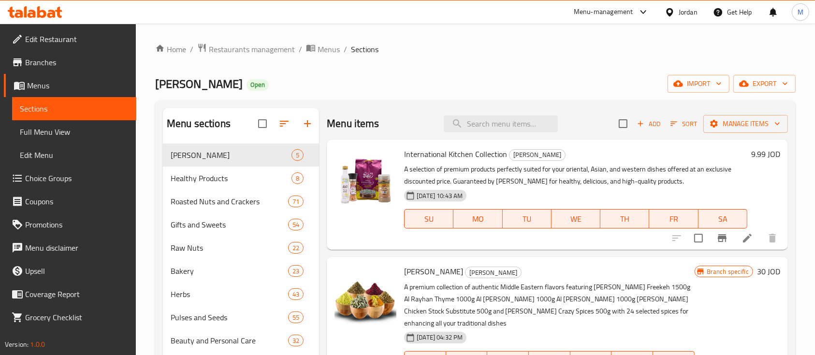
click at [751, 151] on h6 "9.99 JOD" at bounding box center [765, 154] width 29 height 14
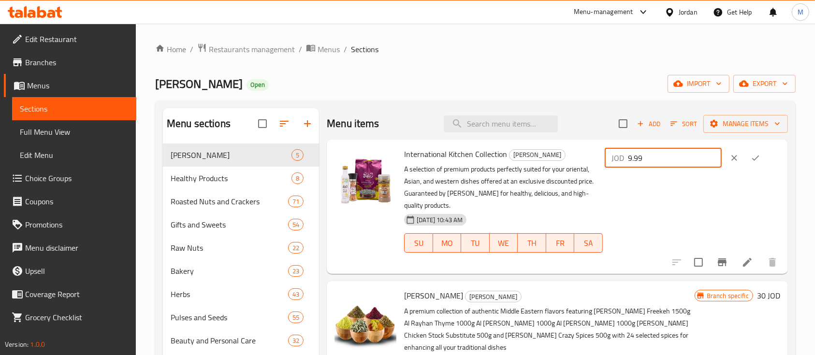
click at [641, 158] on input "9.99" at bounding box center [675, 157] width 94 height 19
type input "11.99"
click at [759, 157] on button "ok" at bounding box center [755, 157] width 21 height 21
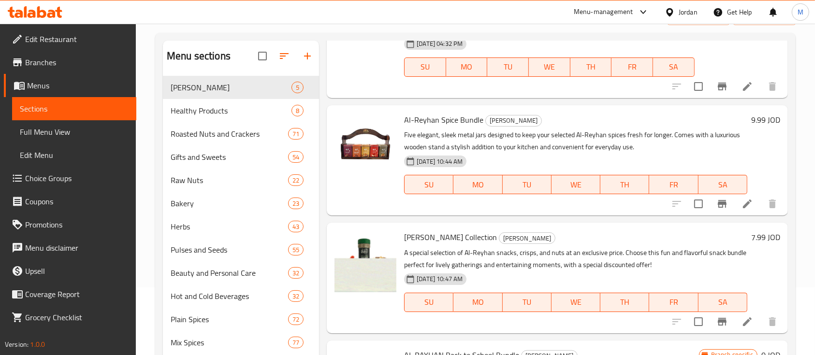
scroll to position [190, 0]
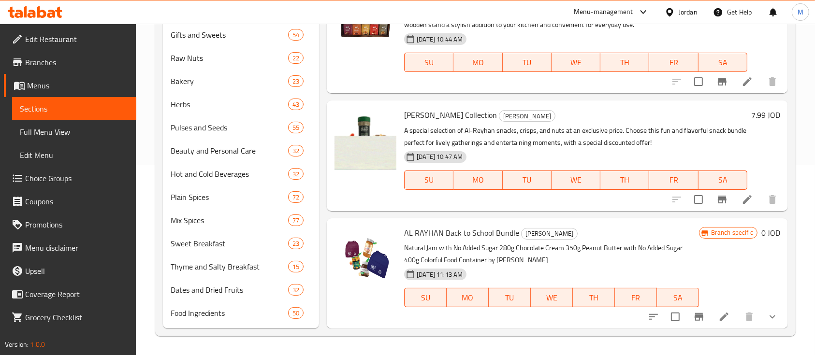
click at [751, 112] on h6 "7.99 JOD" at bounding box center [765, 115] width 29 height 14
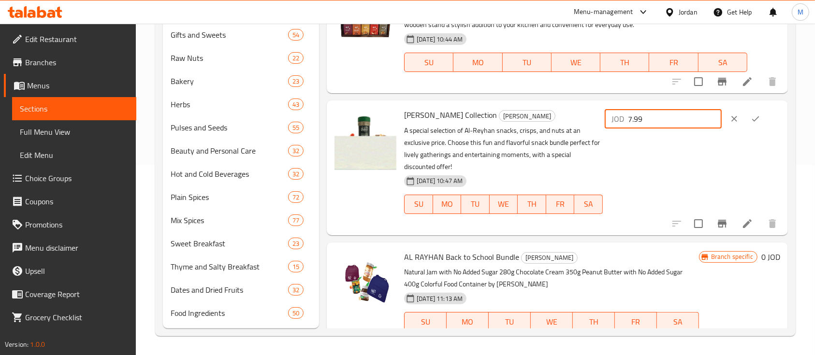
click at [642, 118] on input "7.99" at bounding box center [675, 118] width 94 height 19
type input "11.99"
click at [752, 118] on icon "ok" at bounding box center [755, 119] width 7 height 5
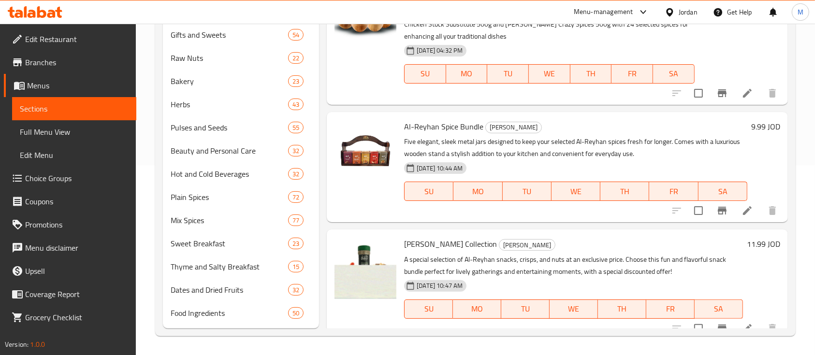
scroll to position [0, 0]
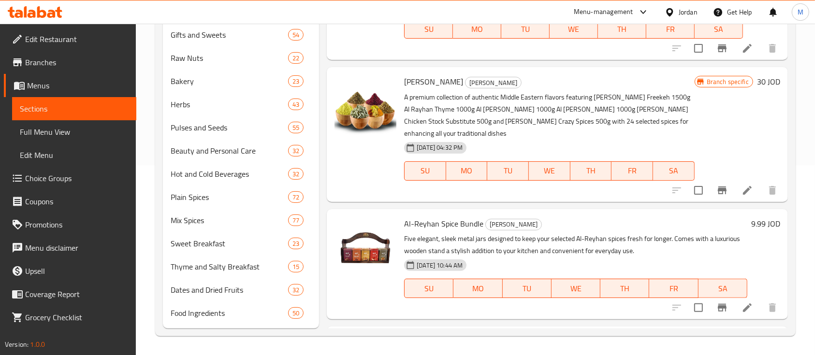
click at [753, 222] on h6 "9.99 JOD" at bounding box center [765, 224] width 29 height 14
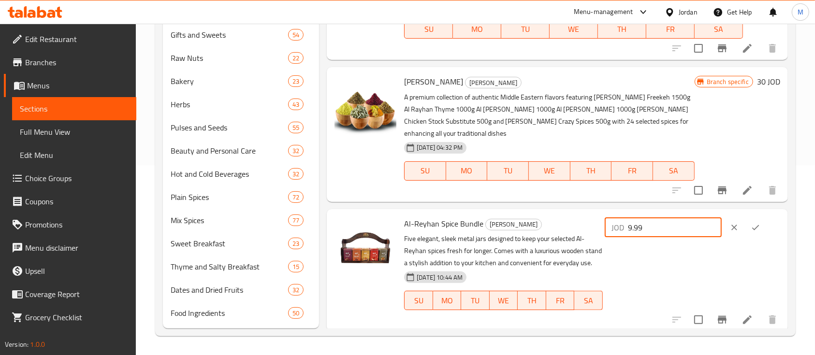
drag, startPoint x: 656, startPoint y: 227, endPoint x: 635, endPoint y: 229, distance: 20.9
click at [635, 229] on div "JOD 9.99 ​" at bounding box center [663, 227] width 117 height 19
type input "11.99"
click at [753, 230] on icon "ok" at bounding box center [756, 228] width 10 height 10
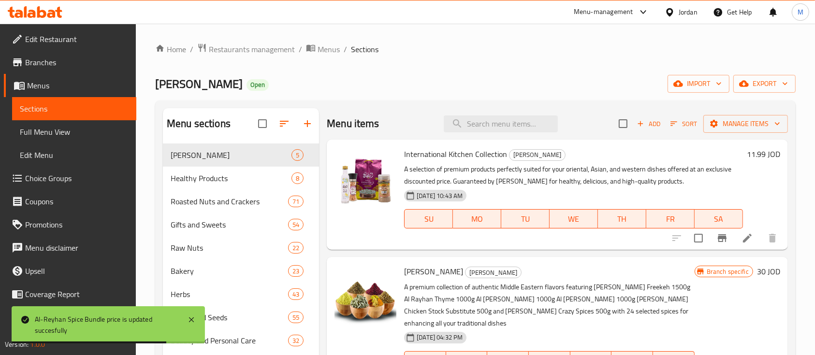
click at [508, 57] on div "Home / Restaurants management / Menus / Sections Al Rayhan Open import export M…" at bounding box center [475, 285] width 641 height 484
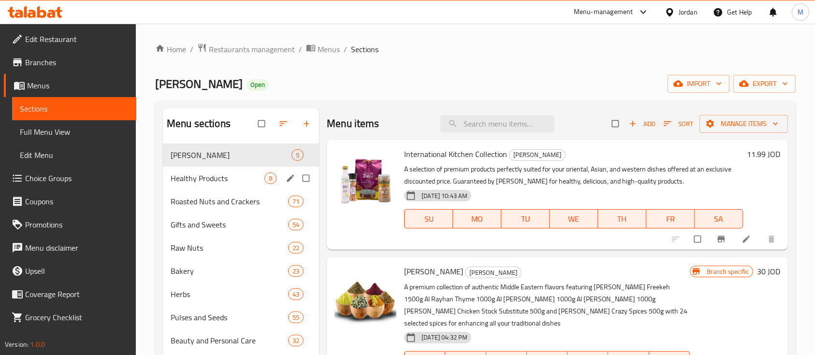
click at [249, 179] on span "Healthy Products" at bounding box center [218, 179] width 94 height 12
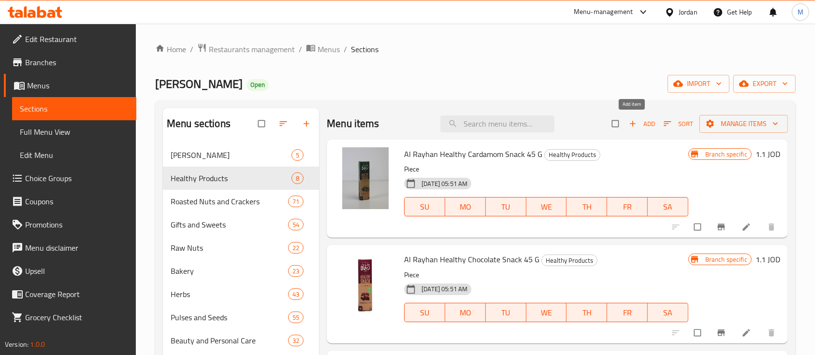
click at [645, 127] on span "Add" at bounding box center [642, 123] width 26 height 11
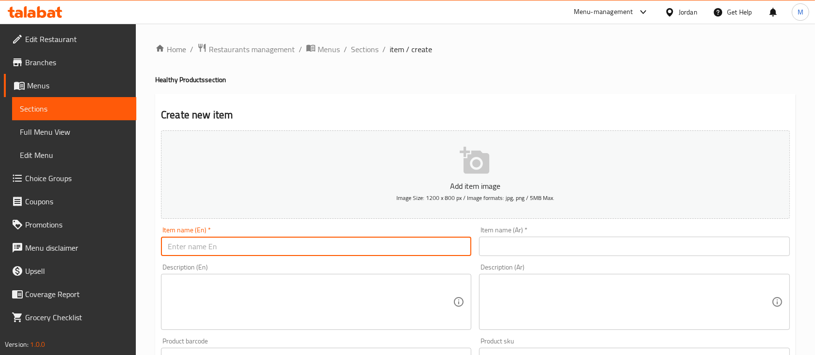
click at [258, 246] on input "text" at bounding box center [316, 246] width 310 height 19
drag, startPoint x: 362, startPoint y: 226, endPoint x: 494, endPoint y: 145, distance: 154.3
click at [363, 226] on div "Item name (En)   * Item name (En) *" at bounding box center [316, 241] width 318 height 37
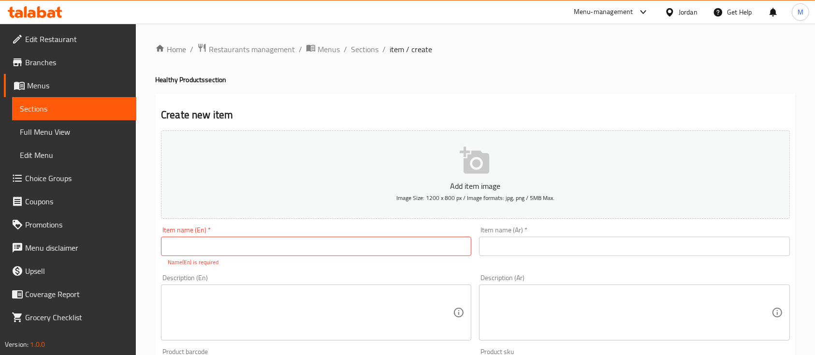
click at [556, 246] on input "text" at bounding box center [634, 246] width 310 height 19
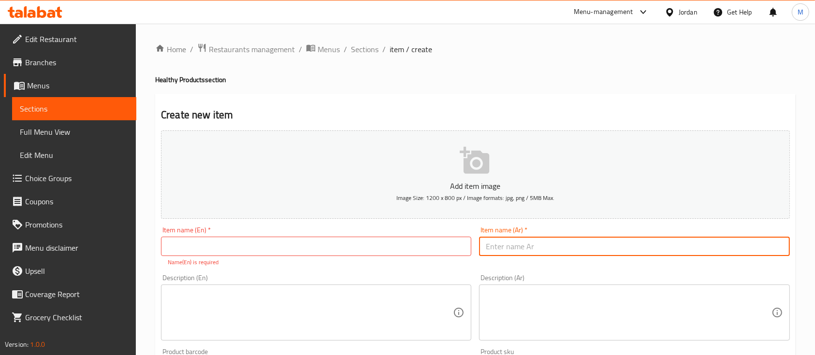
paste input "[PERSON_NAME] الريحان"
type input "[PERSON_NAME] الريحان"
click at [565, 269] on div "Item name (Ar)   * [PERSON_NAME] الريحان Item name (Ar) *" at bounding box center [634, 247] width 318 height 48
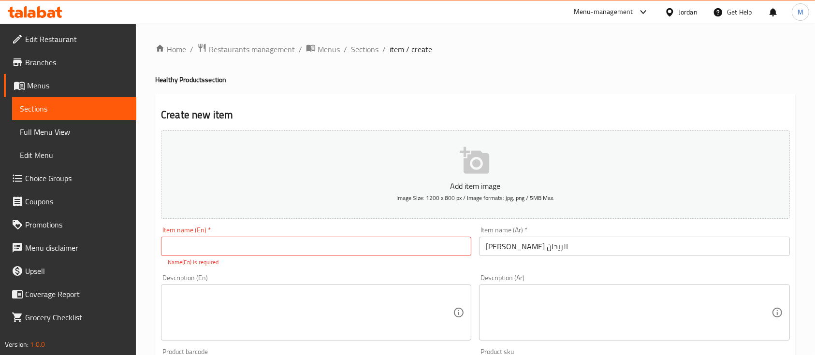
click at [592, 317] on textarea at bounding box center [628, 313] width 285 height 46
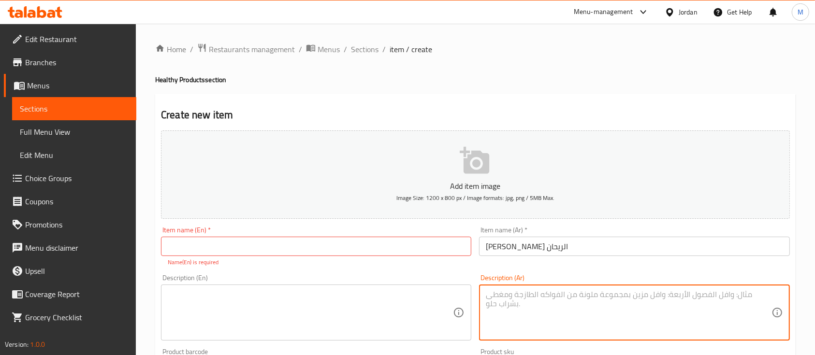
paste textarea "منتج غني وشهي خالٍ من السكر المضاف يحتوي على البرتقال والشوفان ورقائق الأرز وال…"
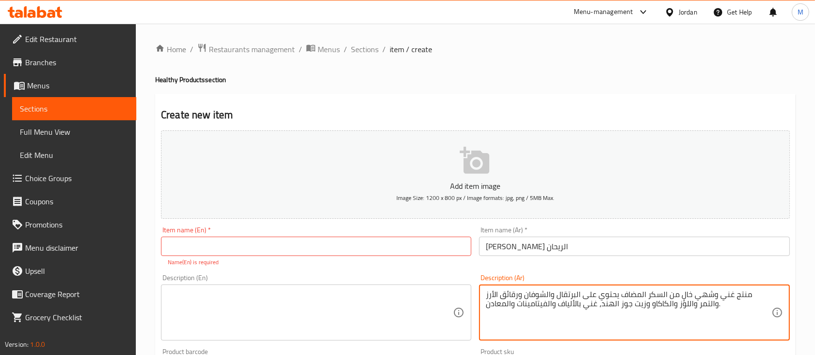
type textarea "منتج غني وشهي خالٍ من السكر المضاف يحتوي على البرتقال والشوفان ورقائق الأرز وال…"
click at [547, 271] on div "Description (Ar) منتج غني وشهي خالٍ من السكر المضاف يحتوي على البرتقال والشوفان…" at bounding box center [634, 308] width 318 height 74
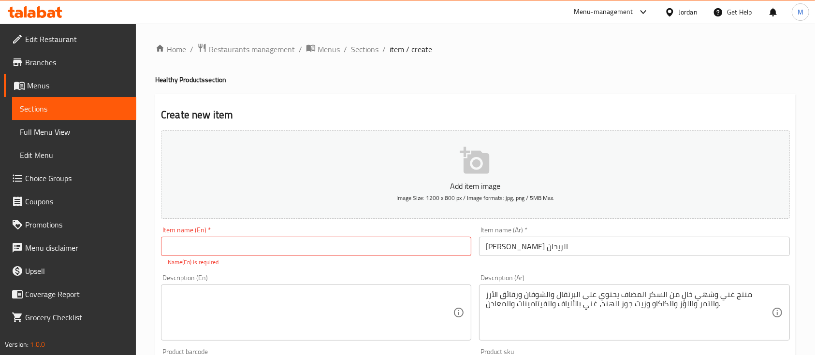
click at [321, 263] on p "Name(En) is required" at bounding box center [316, 262] width 297 height 9
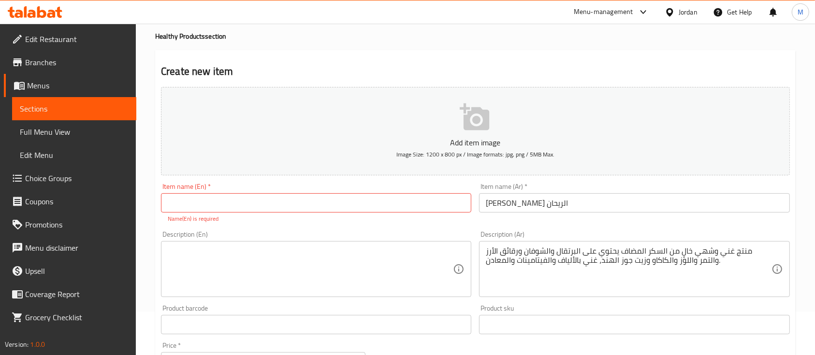
scroll to position [64, 0]
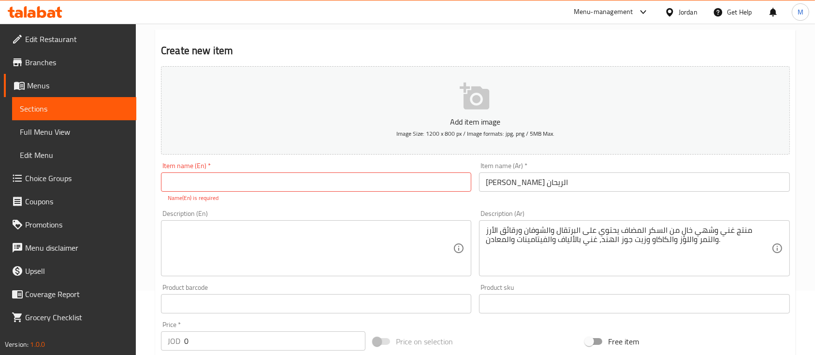
click at [538, 184] on input "[PERSON_NAME] الريحان" at bounding box center [634, 182] width 310 height 19
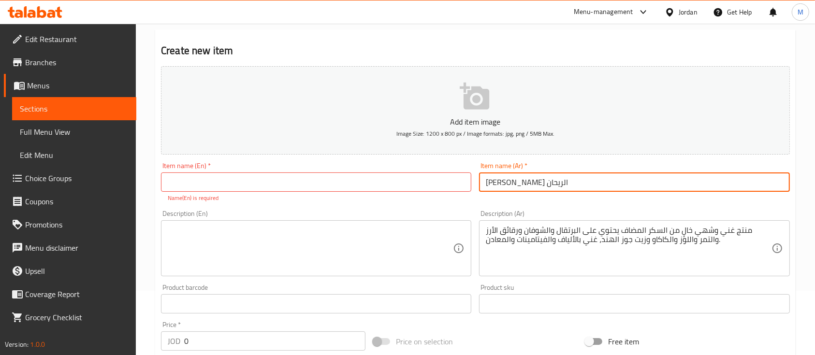
click at [538, 184] on input "[PERSON_NAME] الريحان" at bounding box center [634, 182] width 310 height 19
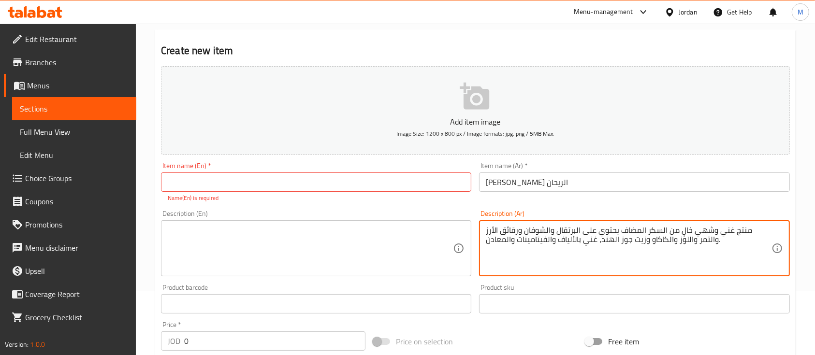
click at [603, 227] on textarea "منتج غني وشهي خالٍ من السكر المضاف يحتوي على البرتقال والشوفان ورقائق الأرز وال…" at bounding box center [628, 249] width 285 height 46
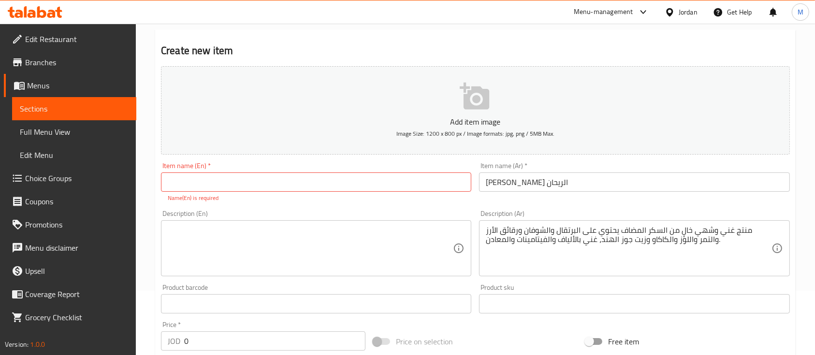
click at [312, 195] on p "Name(En) is required" at bounding box center [316, 198] width 297 height 9
click at [311, 184] on input "text" at bounding box center [316, 182] width 310 height 19
paste input "Al-Reyhan Orange Snack"
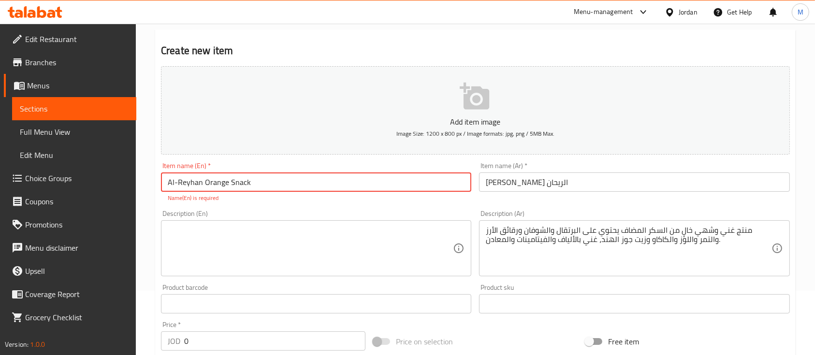
type input "Al-Reyhan Orange Snack"
click at [349, 203] on div "Add item image Image Size: 1200 x 800 px / Image formats: jpg, png / 5MB Max. I…" at bounding box center [475, 275] width 637 height 427
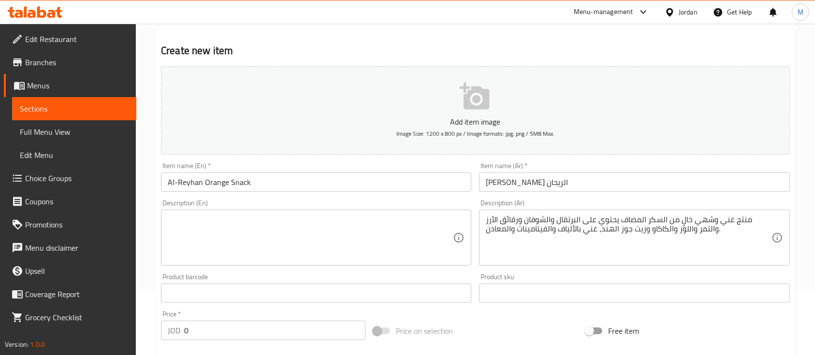
click at [322, 226] on textarea at bounding box center [310, 238] width 285 height 46
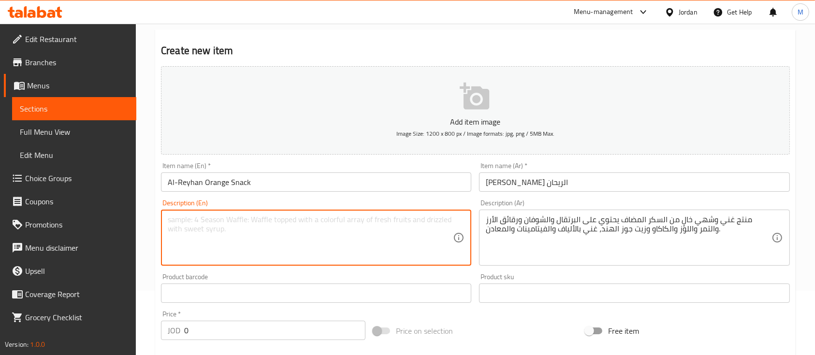
paste textarea "A rich and delicious product with no added sugar, made with orange, oats, rice …"
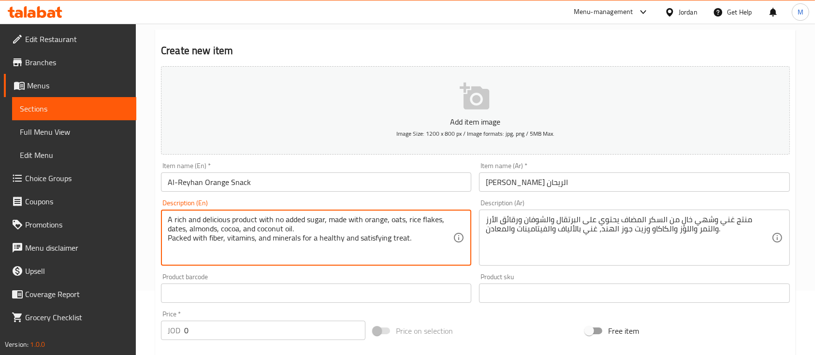
type textarea "A rich and delicious product with no added sugar, made with orange, oats, rice …"
click at [147, 193] on div "Home / Restaurants management / Menus / Sections / item / create Healthy Produc…" at bounding box center [475, 289] width 679 height 660
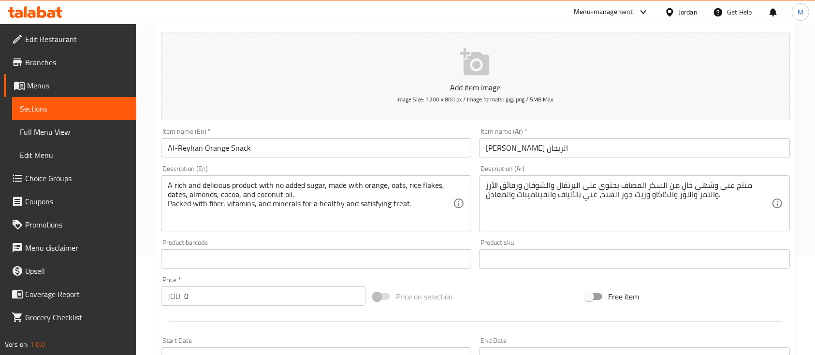
scroll to position [129, 0]
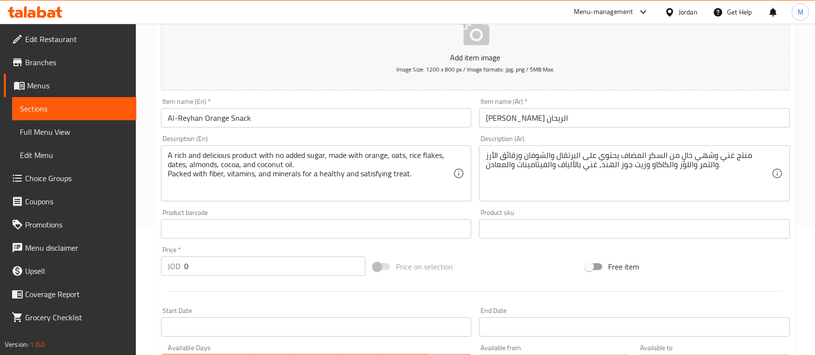
click at [190, 274] on input "0" at bounding box center [274, 266] width 181 height 19
click at [179, 272] on div "JOD 0 Price *" at bounding box center [263, 266] width 205 height 19
type input "1"
click at [199, 248] on div "Price   * JOD 1 Price *" at bounding box center [263, 261] width 205 height 29
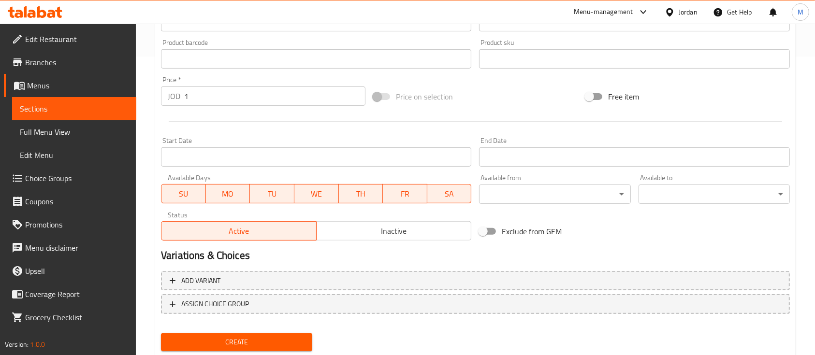
scroll to position [322, 0]
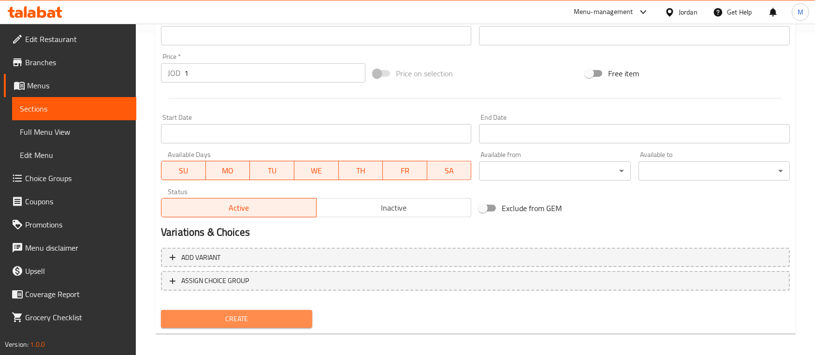
click at [261, 323] on span "Create" at bounding box center [237, 319] width 136 height 12
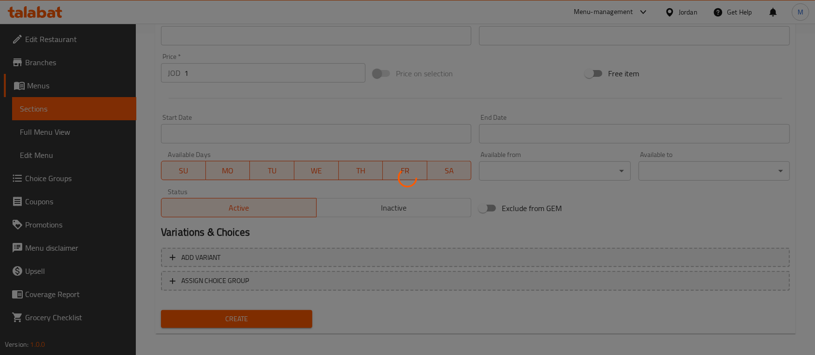
type input "0"
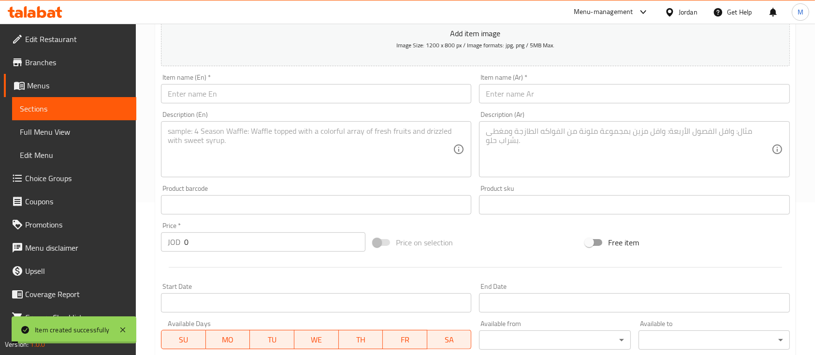
scroll to position [129, 0]
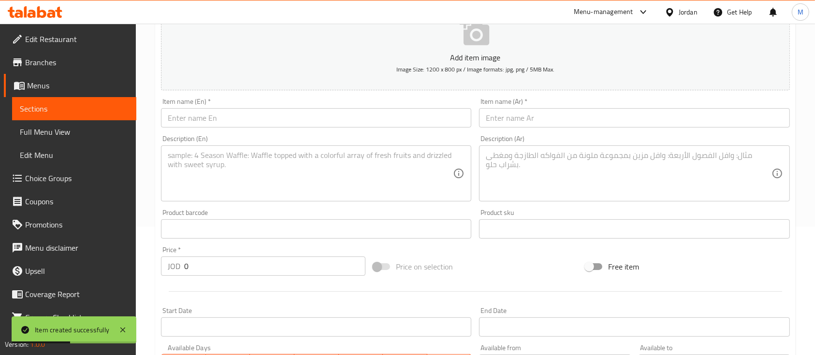
click at [557, 176] on textarea at bounding box center [628, 174] width 285 height 46
paste textarea "منتج غني وشهي خالٍ من السكر المضاف يحتوي على البندق والشوفان ورقائق الأرز والتم…"
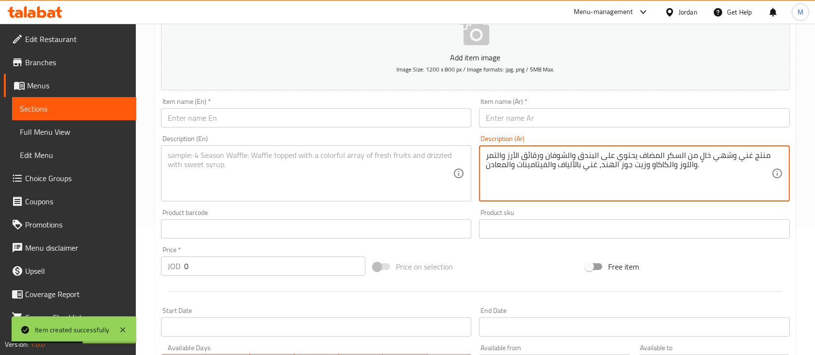
type textarea "منتج غني وشهي خالٍ من السكر المضاف يحتوي على البندق والشوفان ورقائق الأرز والتم…"
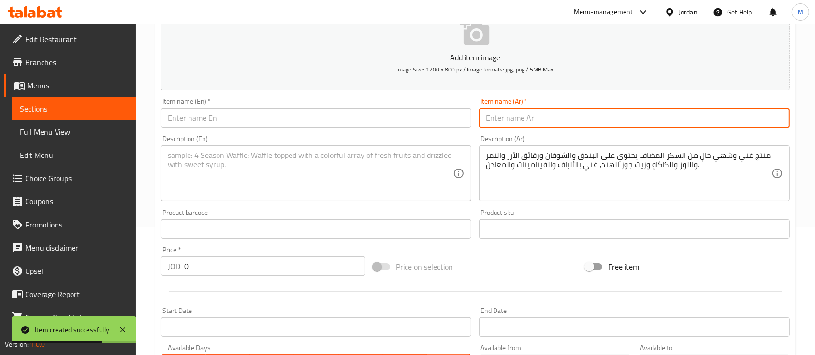
click at [522, 114] on input "text" at bounding box center [634, 117] width 310 height 19
paste input "سناك بالبندق الريحان"
type input "سناك بالبندق الريحان"
click at [588, 90] on button "Add item image Image Size: 1200 x 800 px / Image formats: jpg, png / 5MB Max." at bounding box center [475, 46] width 629 height 88
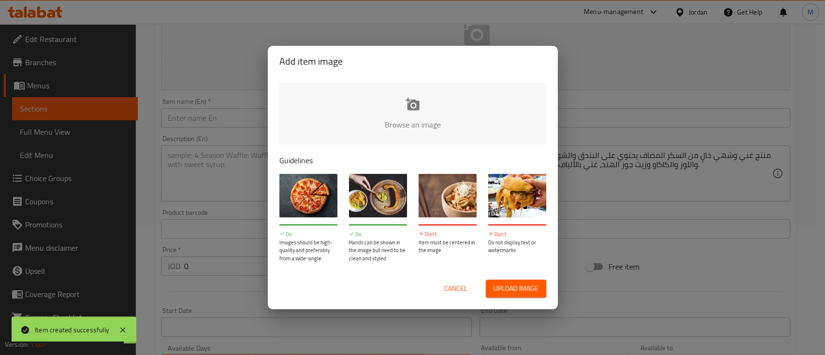
click at [459, 286] on span "Cancel" at bounding box center [455, 289] width 23 height 12
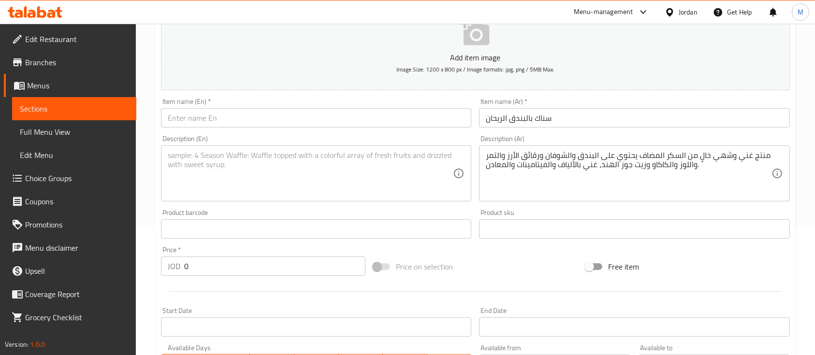
drag, startPoint x: 152, startPoint y: 277, endPoint x: 132, endPoint y: 278, distance: 19.4
click at [126, 280] on div "Edit Restaurant Branches Menus Sections Full Menu View Edit Menu Choice Groups …" at bounding box center [407, 225] width 815 height 660
type input "1"
click at [245, 119] on input "text" at bounding box center [316, 117] width 310 height 19
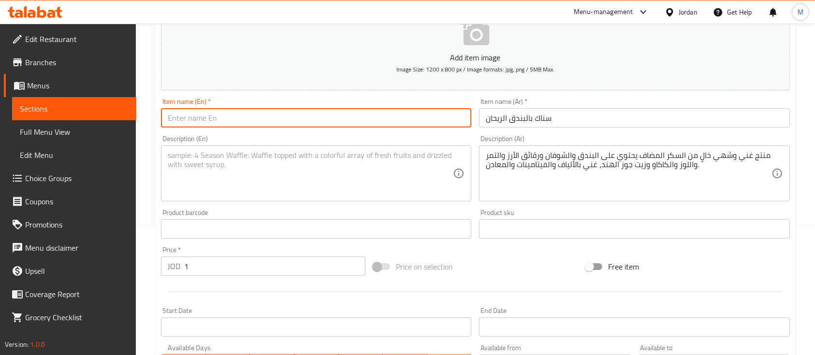
paste input "Al-Reyhan Hazelnut Snack"
type input "Al-Reyhan Hazelnut Snack"
click at [240, 175] on textarea at bounding box center [310, 174] width 285 height 46
paste textarea "A rich and delicious product with no added sugar, made with hazelnuts, oats, ri…"
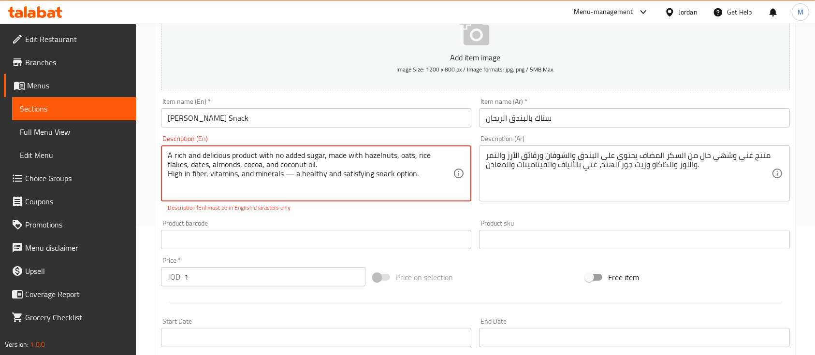
drag, startPoint x: 294, startPoint y: 176, endPoint x: 288, endPoint y: 176, distance: 5.3
click at [288, 176] on textarea "A rich and delicious product with no added sugar, made with hazelnuts, oats, ri…" at bounding box center [310, 174] width 285 height 46
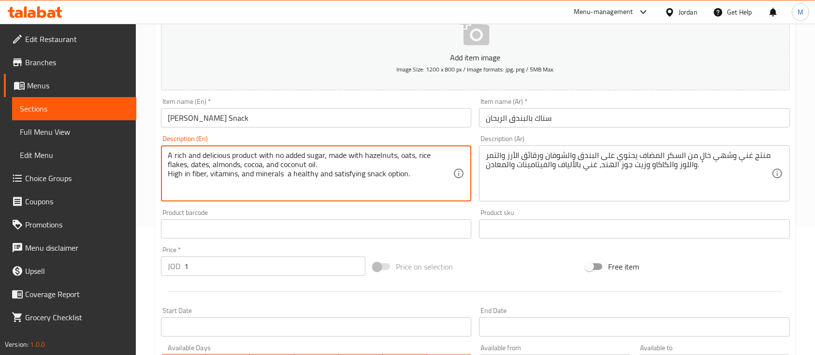
type textarea "A rich and delicious product with no added sugar, made with hazelnuts, oats, ri…"
click at [351, 218] on div "Product barcode Product barcode" at bounding box center [316, 223] width 310 height 29
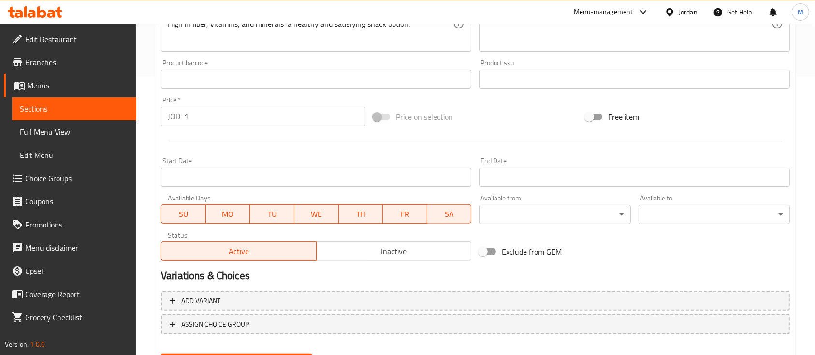
scroll to position [328, 0]
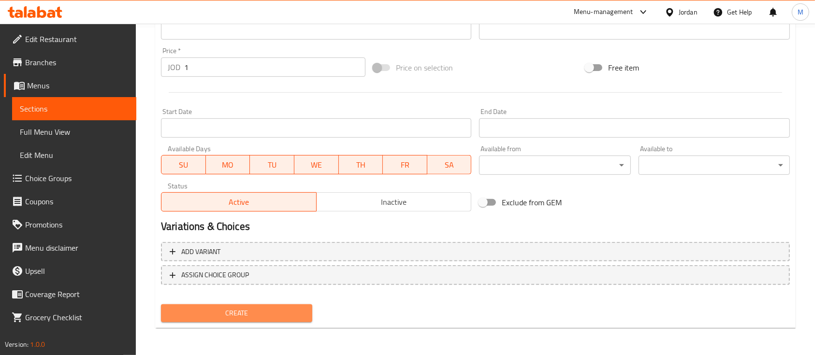
click at [272, 311] on span "Create" at bounding box center [237, 314] width 136 height 12
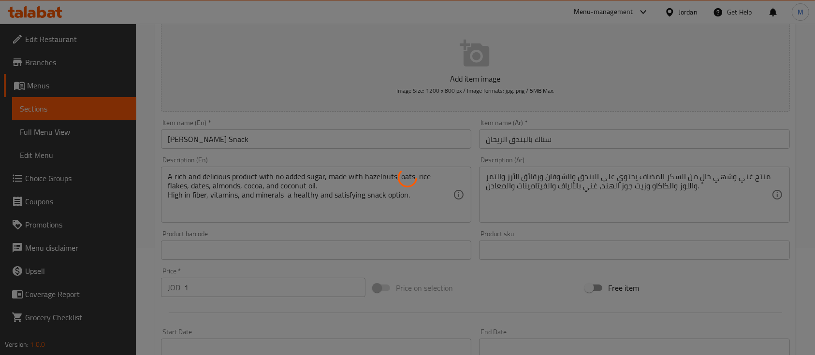
type input "0"
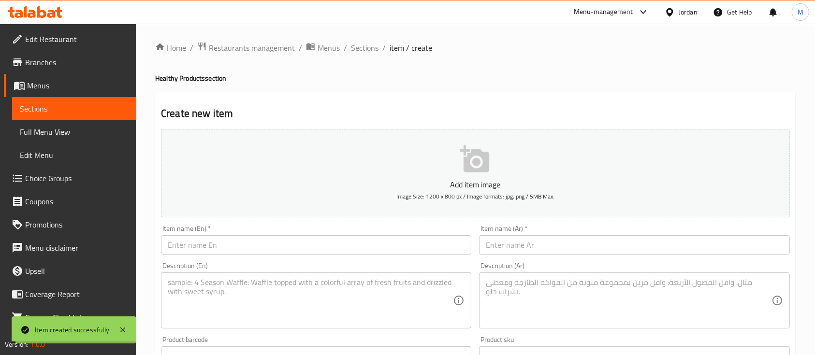
scroll to position [0, 0]
click at [369, 52] on span "Sections" at bounding box center [365, 50] width 28 height 12
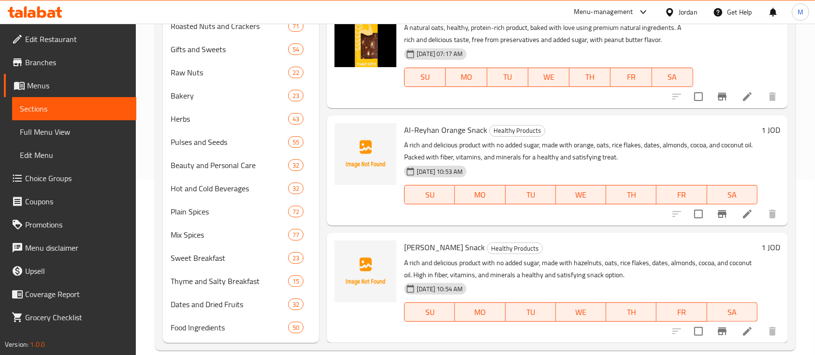
scroll to position [190, 0]
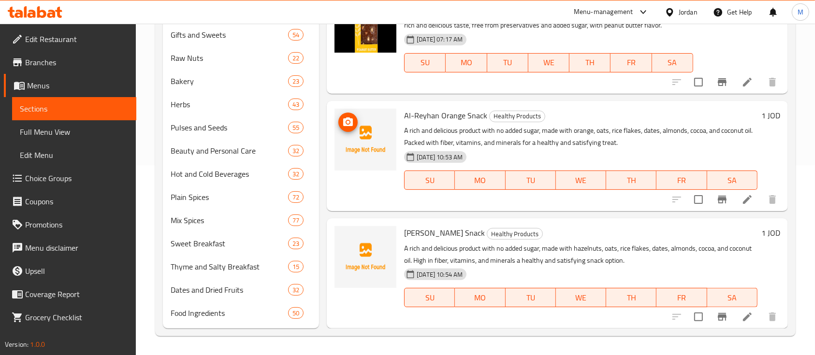
click at [344, 118] on icon "upload picture" at bounding box center [348, 122] width 10 height 9
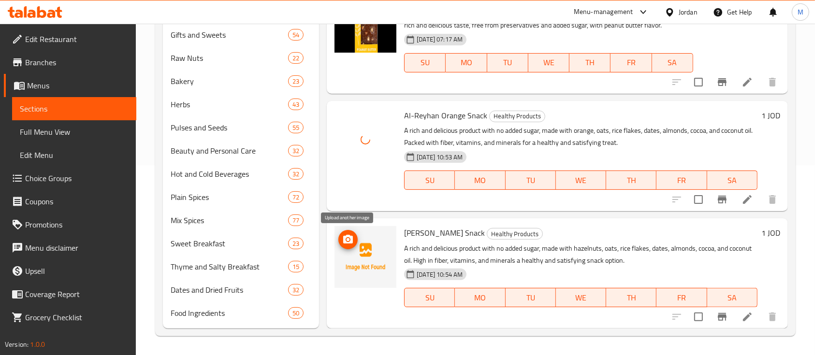
click at [349, 236] on icon "upload picture" at bounding box center [348, 239] width 10 height 9
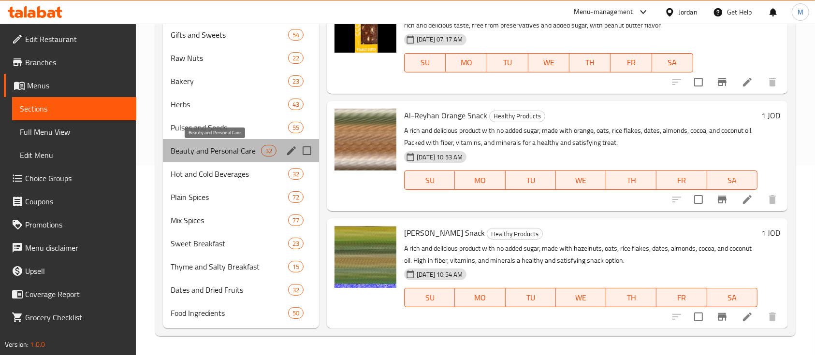
drag, startPoint x: 232, startPoint y: 150, endPoint x: 239, endPoint y: 156, distance: 9.0
click at [232, 153] on span "Beauty and Personal Care" at bounding box center [216, 151] width 90 height 12
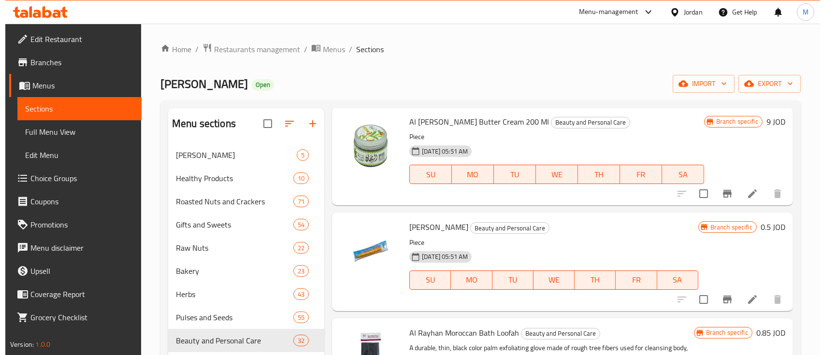
scroll to position [645, 0]
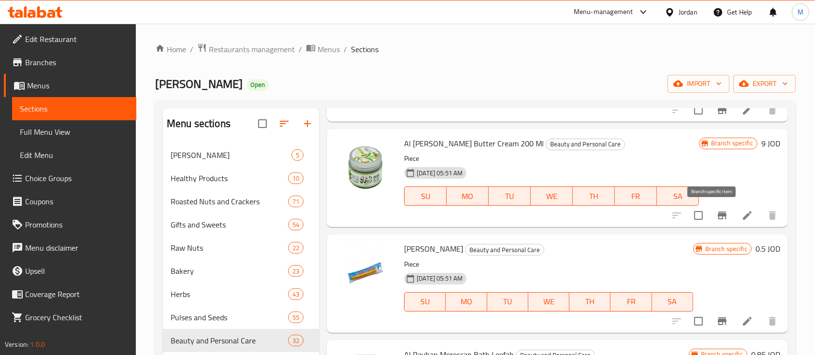
click at [717, 213] on icon "Branch-specific-item" at bounding box center [723, 216] width 12 height 12
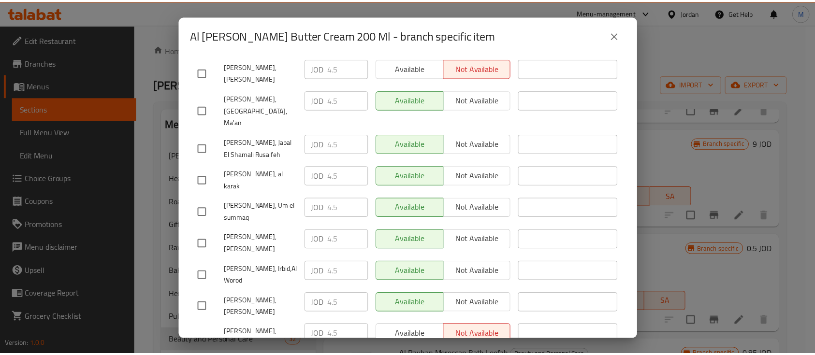
scroll to position [518, 0]
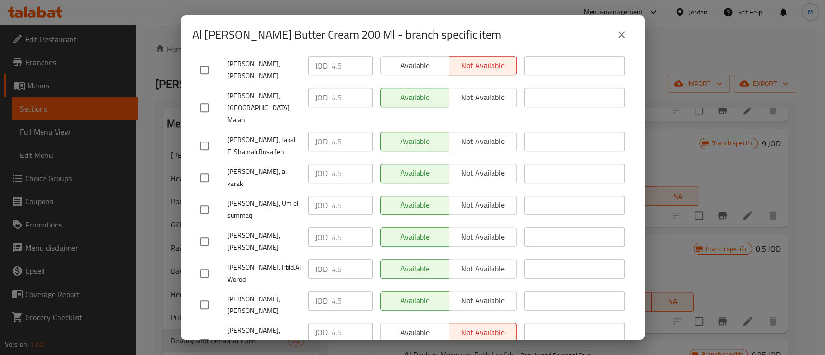
click at [619, 35] on icon "close" at bounding box center [622, 35] width 12 height 12
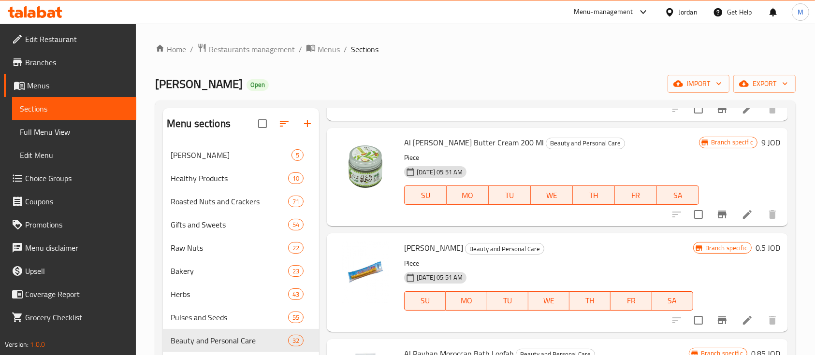
scroll to position [645, 0]
click at [742, 215] on icon at bounding box center [748, 216] width 12 height 12
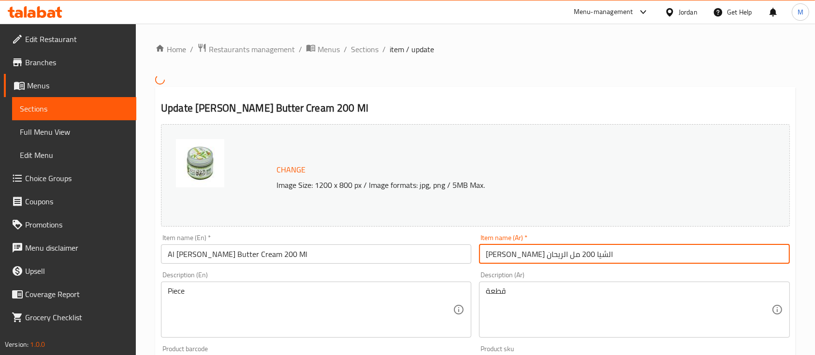
drag, startPoint x: 508, startPoint y: 253, endPoint x: 518, endPoint y: 253, distance: 10.2
click at [518, 253] on input "كريم زبدة الشيا 200 مل الريحان" at bounding box center [634, 254] width 310 height 19
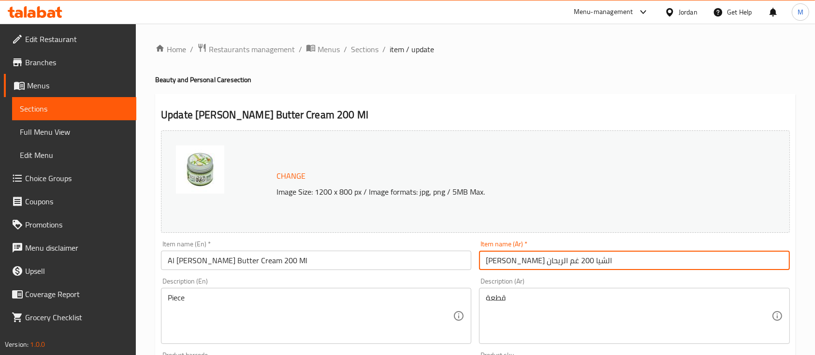
type input "كريم زبدة الشيا 200 غم الريحان"
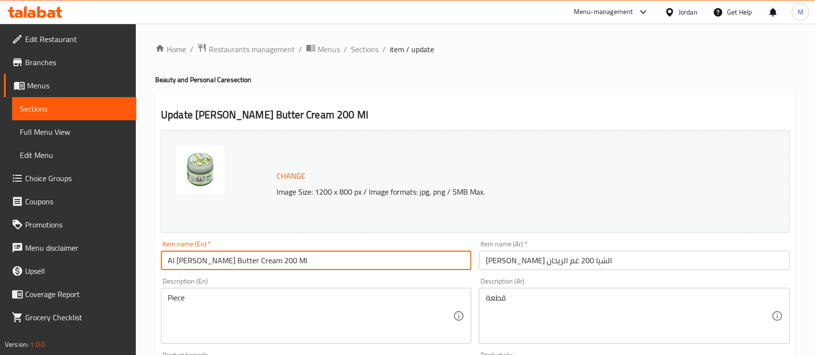
drag, startPoint x: 298, startPoint y: 261, endPoint x: 283, endPoint y: 262, distance: 14.6
click at [282, 262] on input "Al Rayhan Shea Butter Cream 200 Ml" at bounding box center [316, 260] width 310 height 19
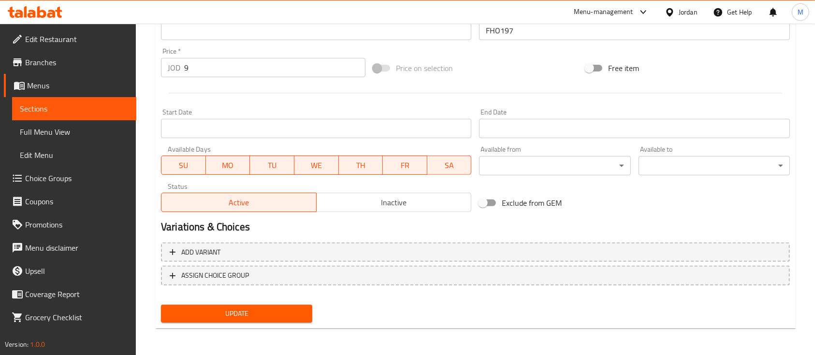
type input "Al Rayhan Shea Butter Cream 200 g"
click at [285, 316] on span "Update" at bounding box center [237, 314] width 136 height 12
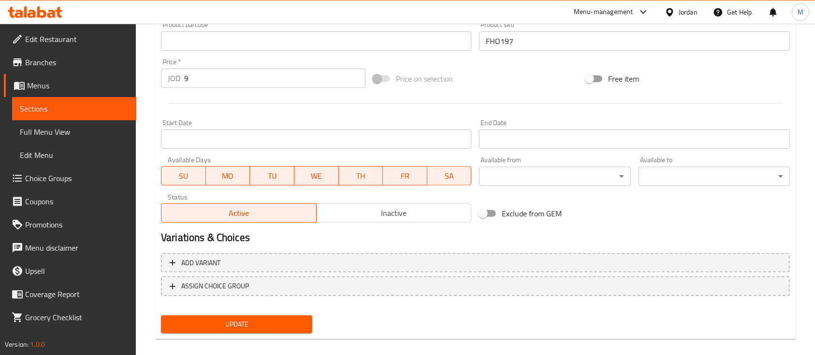
scroll to position [121, 0]
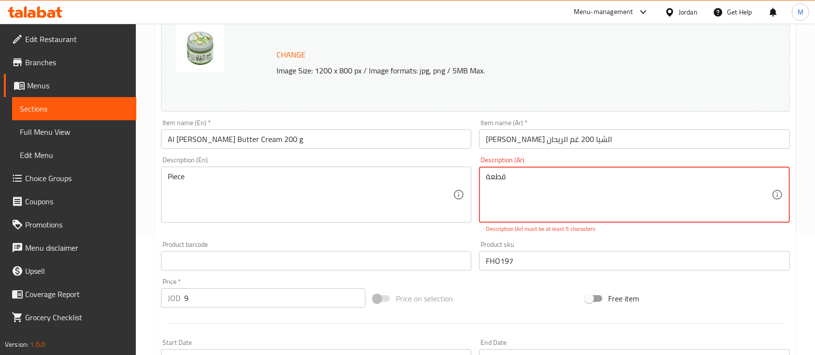
click at [474, 175] on div "Change Image Size: 1200 x 800 px / Image formats: jpg, png / 5MB Max. Item name…" at bounding box center [475, 225] width 637 height 441
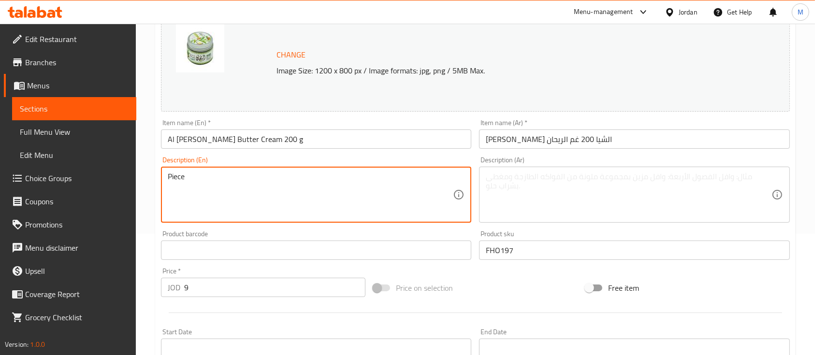
drag, startPoint x: 202, startPoint y: 180, endPoint x: 124, endPoint y: 179, distance: 77.9
click at [256, 235] on div "Product barcode Product barcode" at bounding box center [316, 245] width 310 height 29
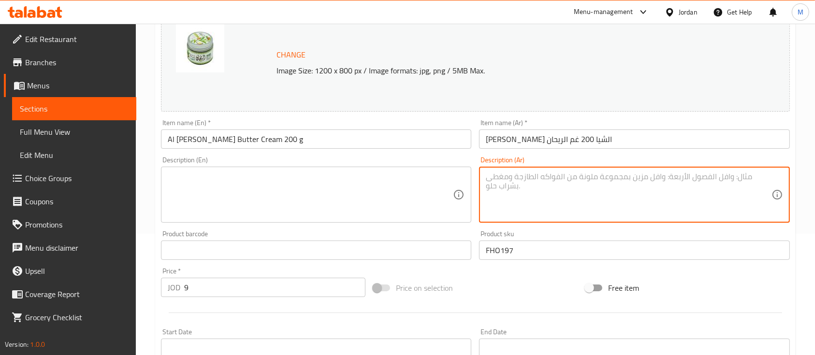
click at [555, 202] on textarea at bounding box center [628, 195] width 285 height 46
paste textarea "زبدة الشيا بلونها العاجي المصفر وقوامها المتماسك، اختيارك الطبيعي 100% والآمن ل…"
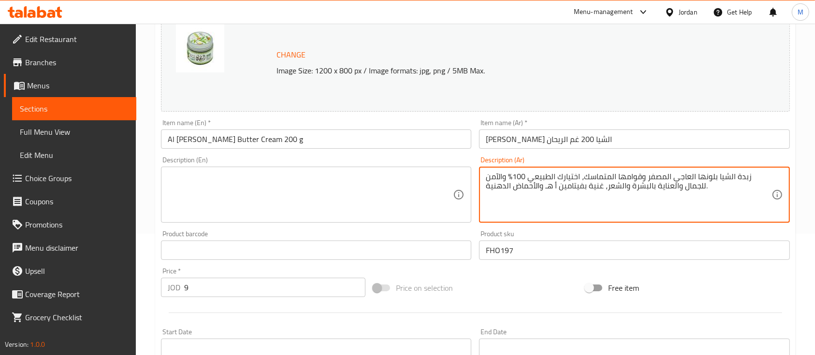
type textarea "زبدة الشيا بلونها العاجي المصفر وقوامها المتماسك، اختيارك الطبيعي 100% والآمن ل…"
click at [407, 182] on textarea at bounding box center [310, 195] width 285 height 46
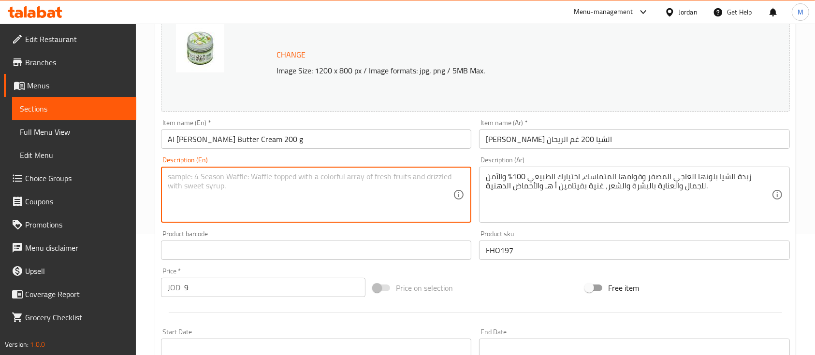
paste textarea "With its creamy ivory-yellow color and rich, firm texture, this 100% natural an…"
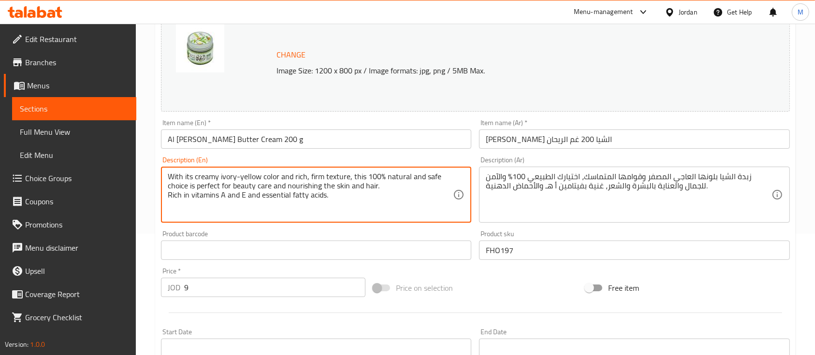
type textarea "With its creamy ivory-yellow color and rich, firm texture, this 100% natural an…"
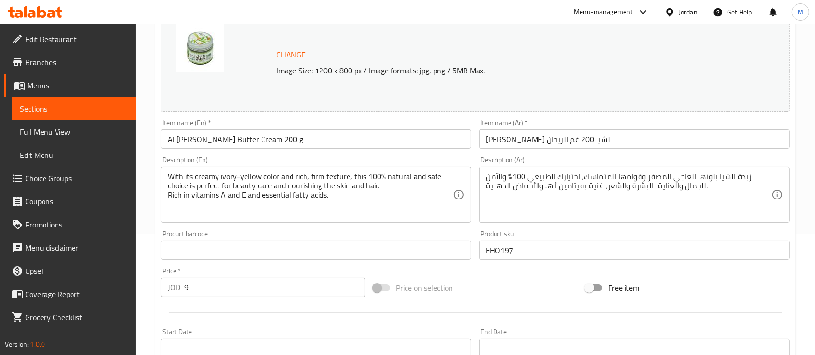
click at [367, 158] on div "Description (En) With its creamy ivory-yellow color and rich, firm texture, thi…" at bounding box center [316, 190] width 310 height 66
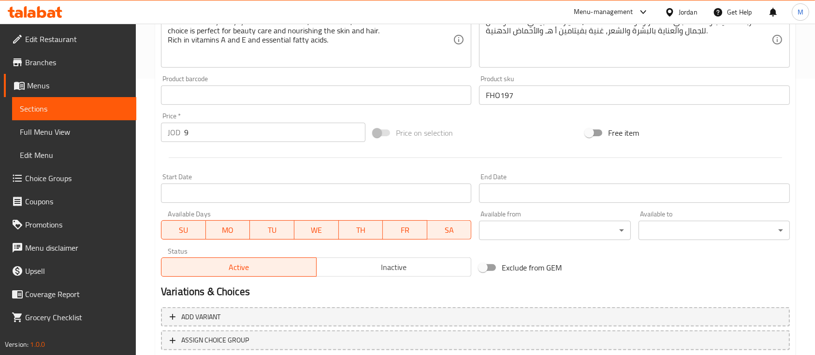
scroll to position [341, 0]
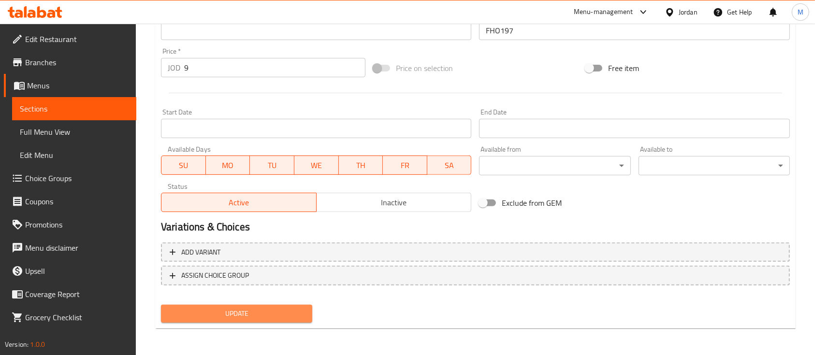
click at [263, 314] on span "Update" at bounding box center [237, 314] width 136 height 12
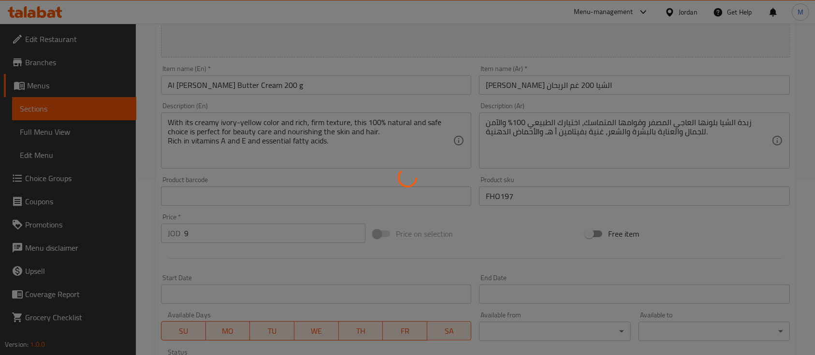
scroll to position [0, 0]
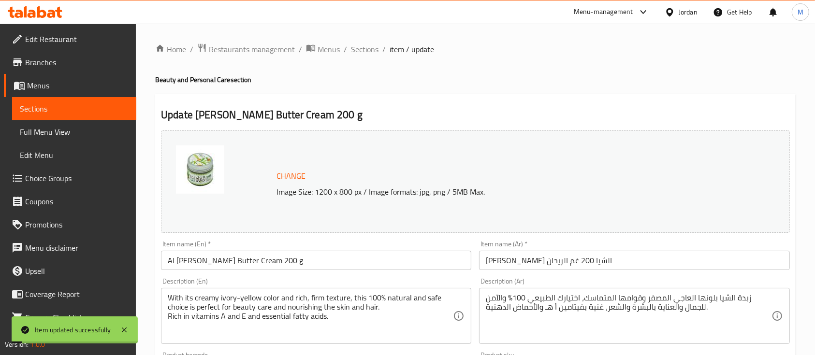
drag, startPoint x: 367, startPoint y: 51, endPoint x: 427, endPoint y: 94, distance: 74.6
click at [367, 51] on span "Sections" at bounding box center [365, 50] width 28 height 12
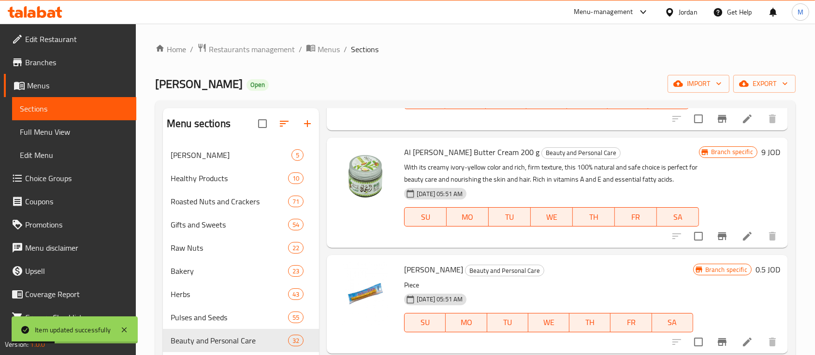
scroll to position [645, 0]
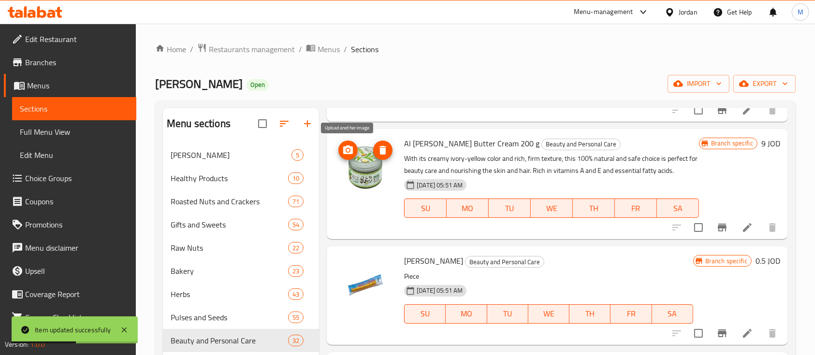
click at [345, 155] on icon "upload picture" at bounding box center [348, 151] width 12 height 12
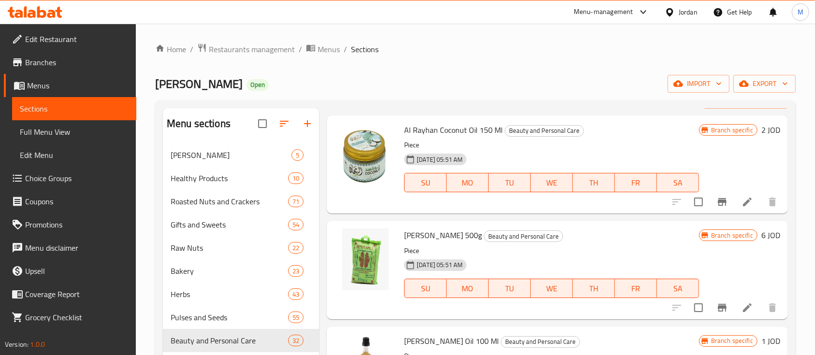
scroll to position [0, 0]
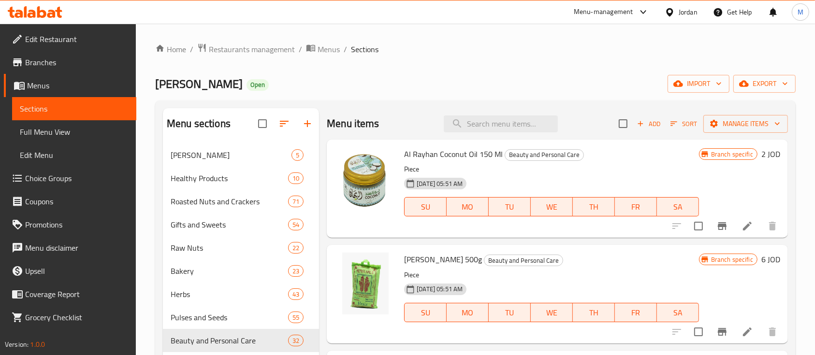
drag, startPoint x: 507, startPoint y: 122, endPoint x: 530, endPoint y: 134, distance: 26.0
click at [509, 126] on input "search" at bounding box center [501, 124] width 114 height 17
type input "فواك"
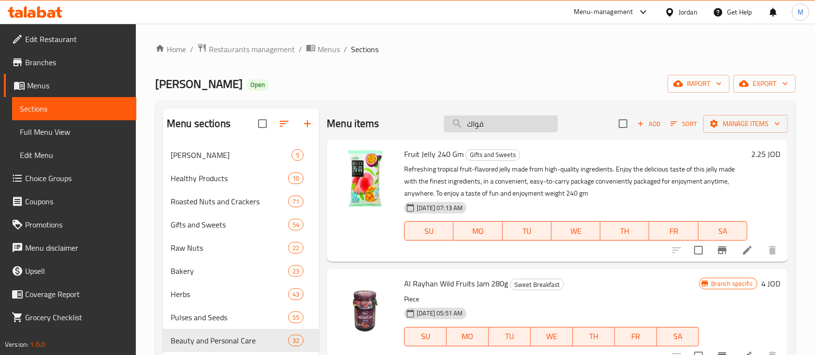
drag, startPoint x: 488, startPoint y: 122, endPoint x: 448, endPoint y: 126, distance: 40.4
click at [454, 125] on input "فواك" at bounding box center [501, 124] width 114 height 17
type input "ش"
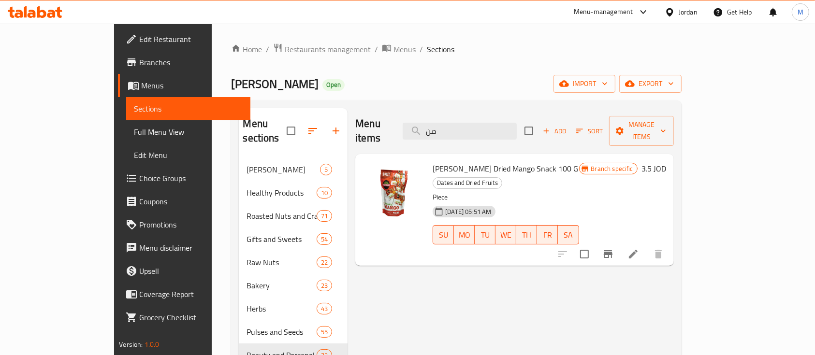
type input "م"
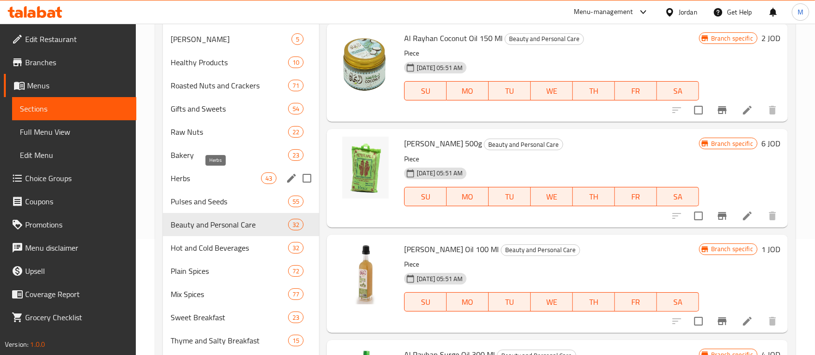
scroll to position [61, 0]
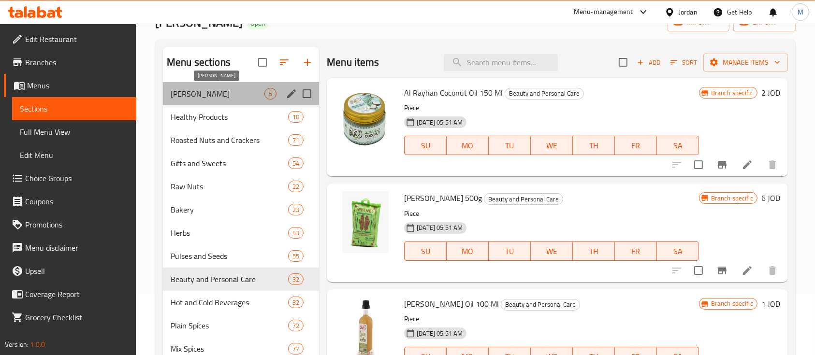
click at [213, 96] on span "Al Rayhan Bundles" at bounding box center [218, 94] width 94 height 12
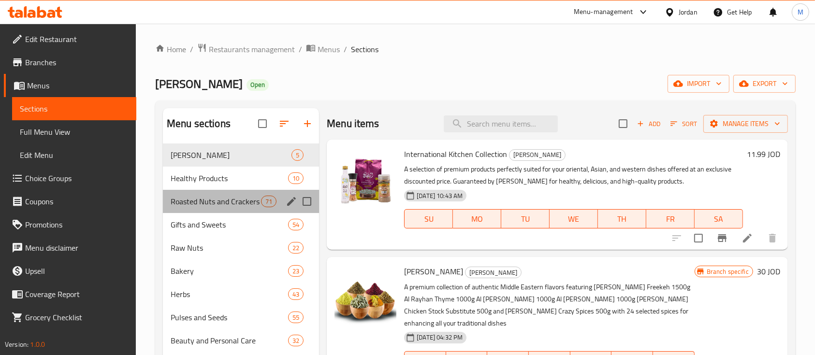
click at [238, 209] on div "Roasted Nuts and Crackers 71" at bounding box center [241, 201] width 156 height 23
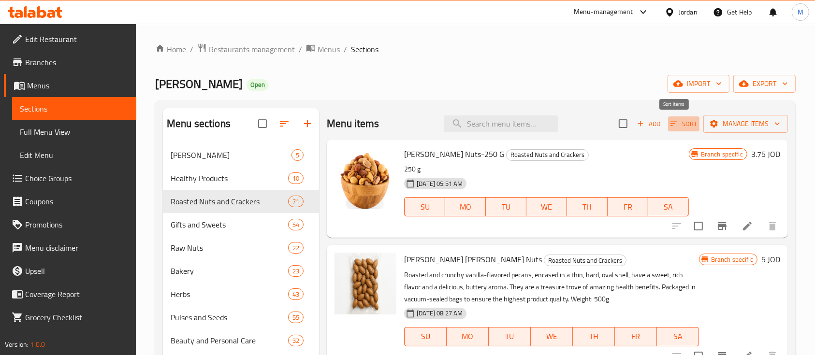
click at [671, 127] on span "Sort" at bounding box center [684, 123] width 27 height 11
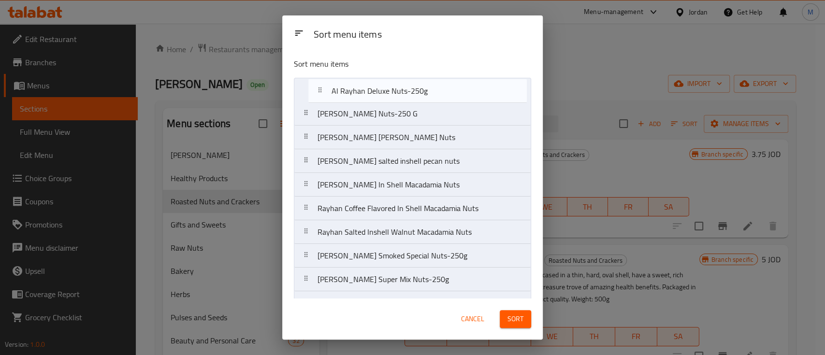
drag, startPoint x: 474, startPoint y: 234, endPoint x: 485, endPoint y: 90, distance: 144.0
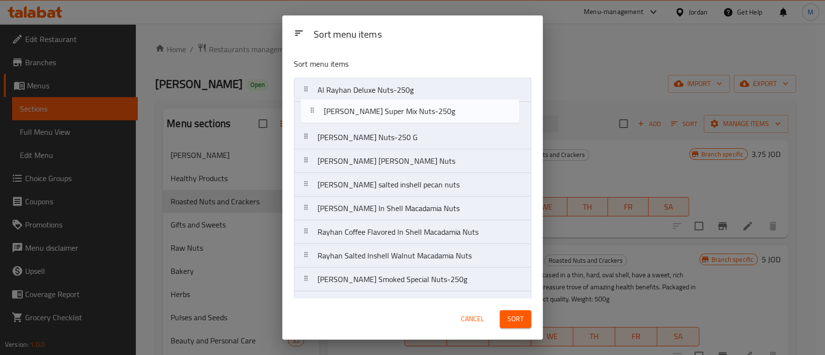
drag, startPoint x: 479, startPoint y: 284, endPoint x: 482, endPoint y: 114, distance: 170.2
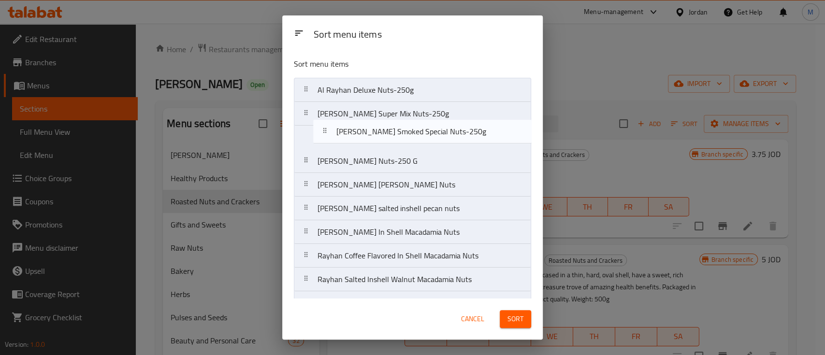
drag, startPoint x: 485, startPoint y: 221, endPoint x: 500, endPoint y: 134, distance: 88.8
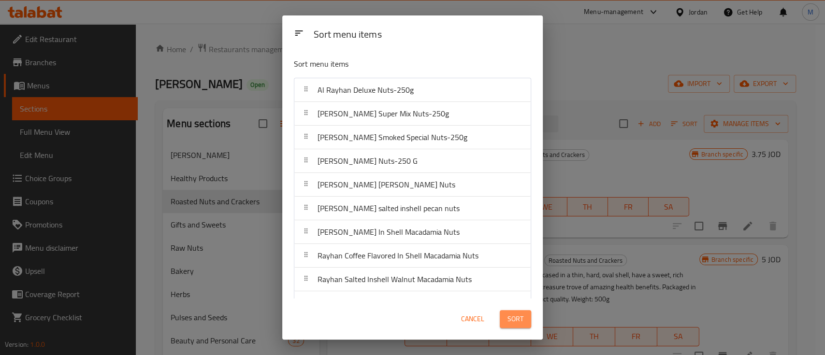
click at [513, 317] on span "Sort" at bounding box center [516, 319] width 16 height 12
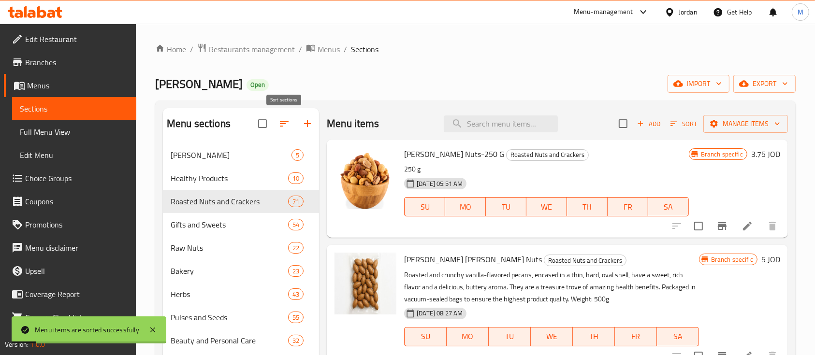
click at [282, 126] on icon "button" at bounding box center [284, 124] width 9 height 6
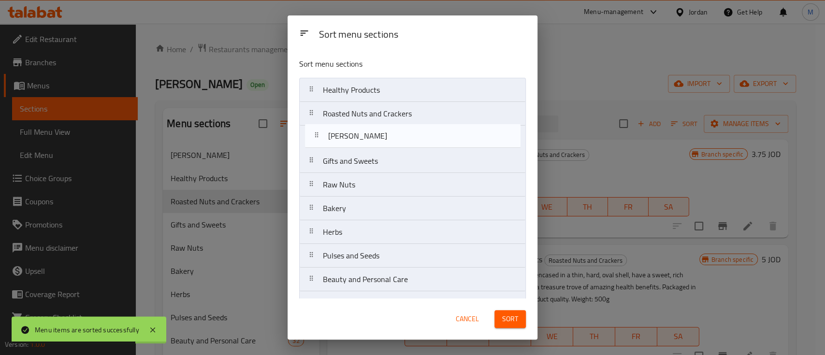
drag, startPoint x: 393, startPoint y: 96, endPoint x: 398, endPoint y: 144, distance: 48.2
click at [398, 144] on nav "Al Rayhan Bundles Healthy Products Roasted Nuts and Crackers Gifts and Sweets R…" at bounding box center [412, 268] width 227 height 380
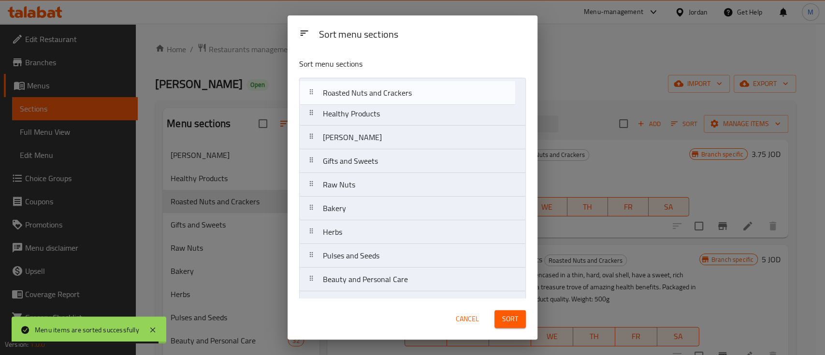
drag, startPoint x: 398, startPoint y: 127, endPoint x: 398, endPoint y: 91, distance: 35.3
click at [398, 91] on nav "Healthy Products Roasted Nuts and Crackers Al Rayhan Bundles Gifts and Sweets R…" at bounding box center [412, 268] width 227 height 380
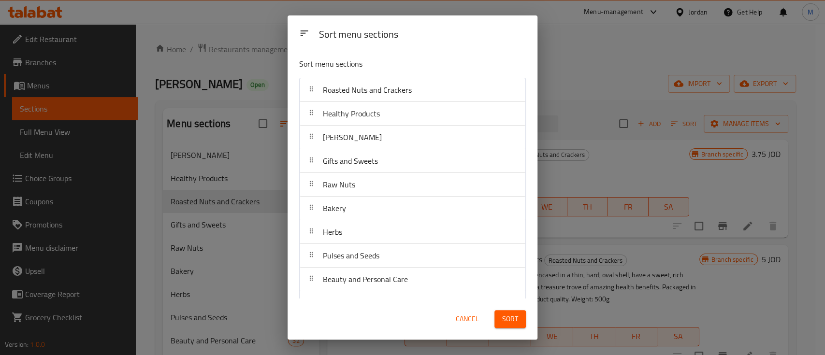
click at [515, 313] on span "Sort" at bounding box center [510, 319] width 16 height 12
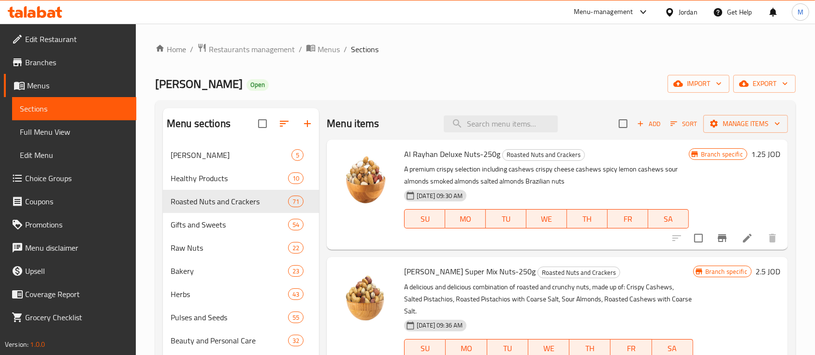
click at [710, 252] on div "Al Rayhan Deluxe Nuts-250g Roasted Nuts and Crackers A premium crispy selection…" at bounding box center [557, 311] width 461 height 343
click at [717, 240] on icon "Branch-specific-item" at bounding box center [723, 239] width 12 height 12
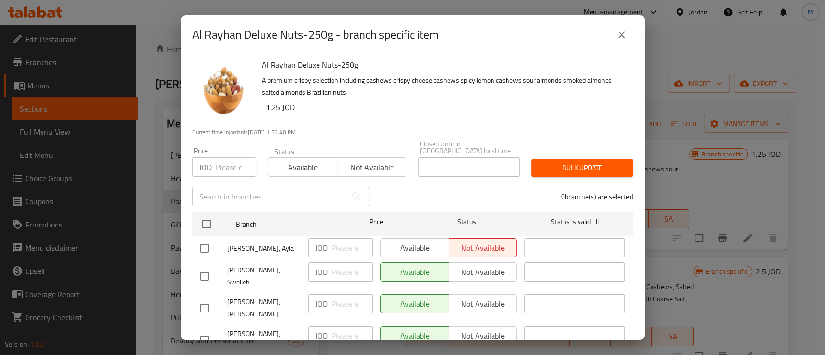
click at [623, 39] on icon "close" at bounding box center [622, 35] width 12 height 12
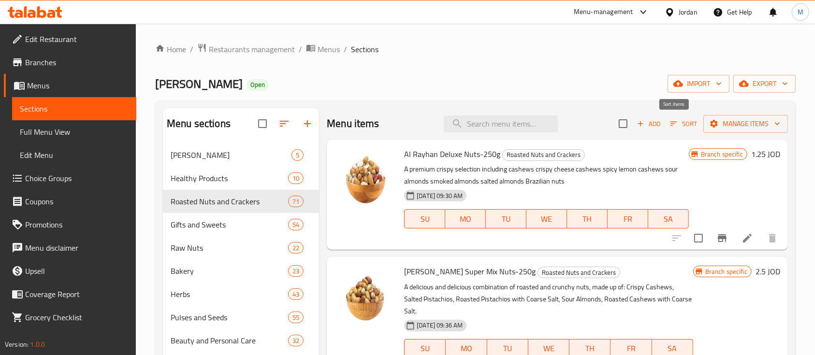
click at [676, 125] on span "Sort" at bounding box center [684, 123] width 27 height 11
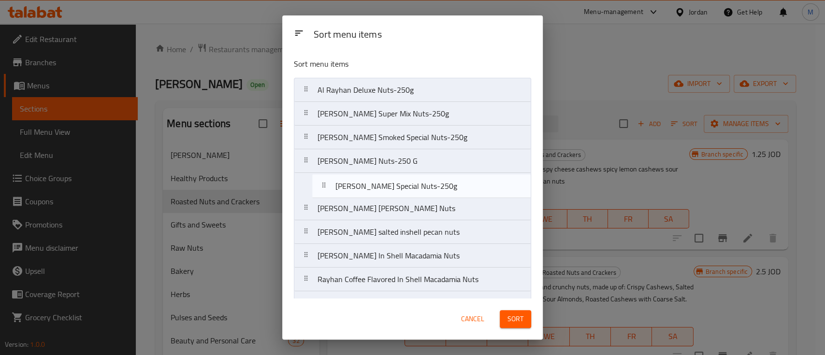
drag, startPoint x: 470, startPoint y: 180, endPoint x: 484, endPoint y: 188, distance: 16.0
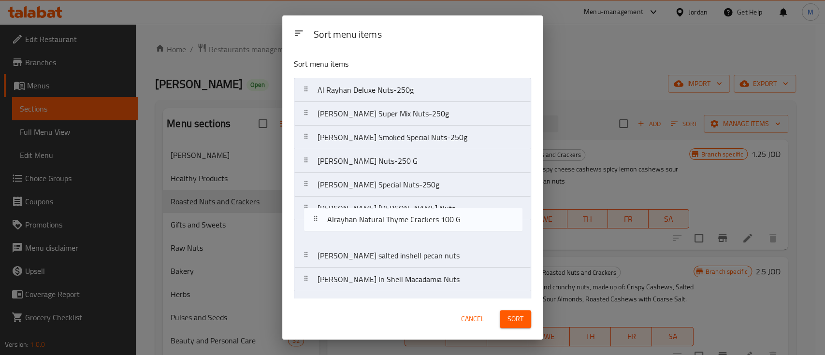
drag, startPoint x: 475, startPoint y: 182, endPoint x: 482, endPoint y: 218, distance: 36.9
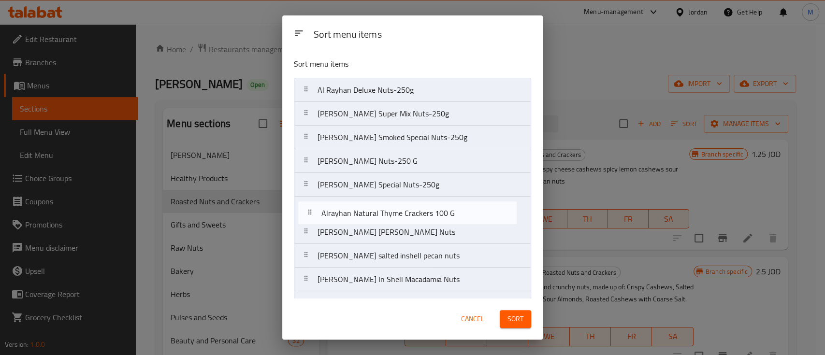
drag, startPoint x: 482, startPoint y: 231, endPoint x: 482, endPoint y: 209, distance: 21.3
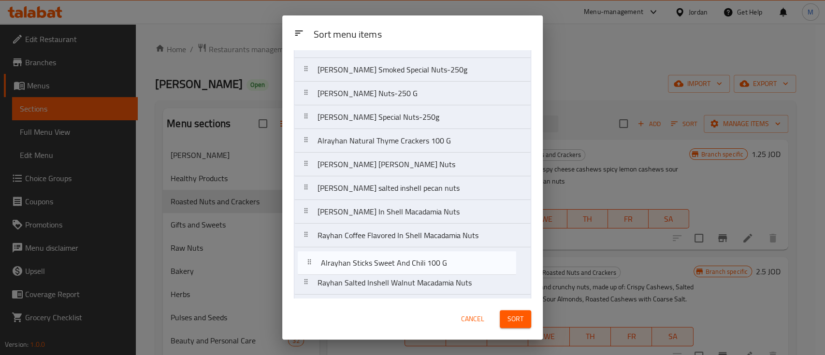
scroll to position [70, 0]
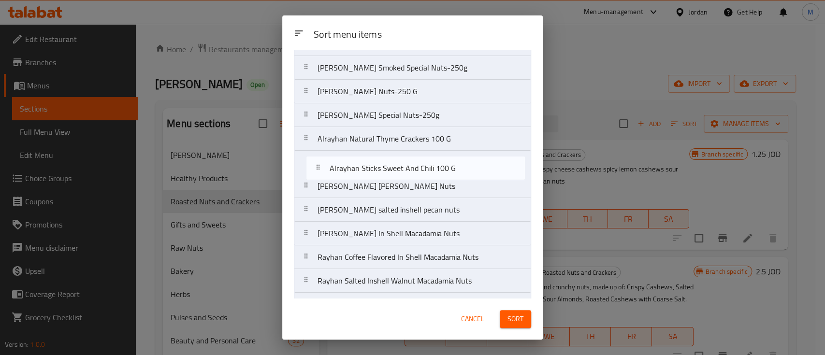
drag, startPoint x: 470, startPoint y: 289, endPoint x: 478, endPoint y: 170, distance: 119.2
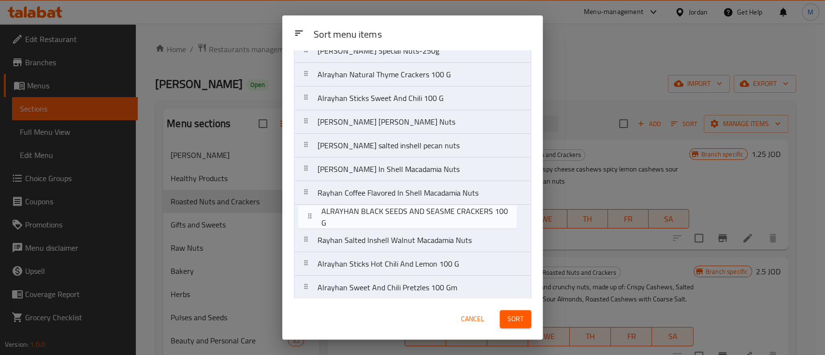
scroll to position [134, 0]
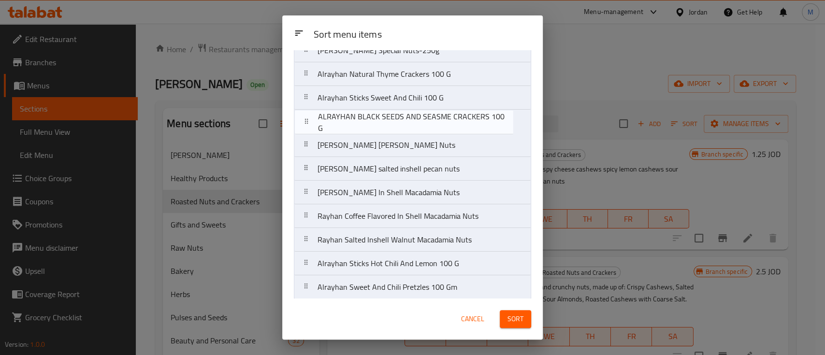
drag, startPoint x: 479, startPoint y: 249, endPoint x: 476, endPoint y: 128, distance: 120.5
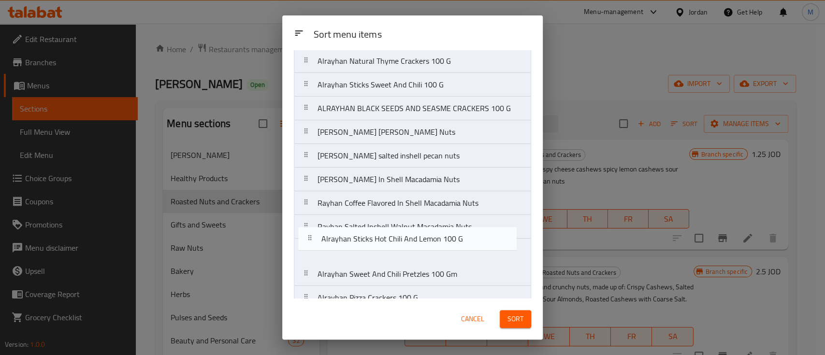
scroll to position [149, 0]
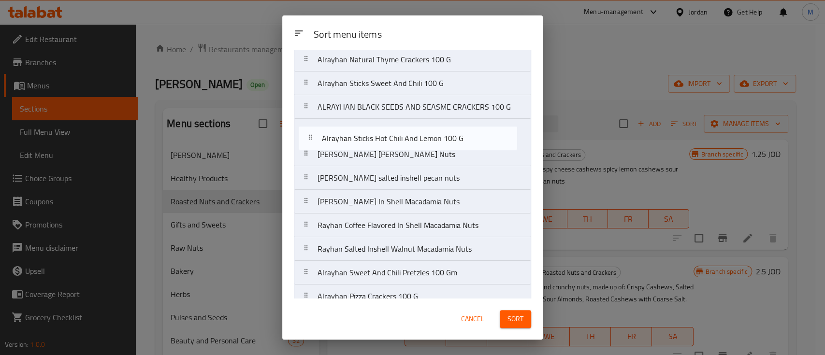
drag, startPoint x: 472, startPoint y: 273, endPoint x: 472, endPoint y: 147, distance: 126.7
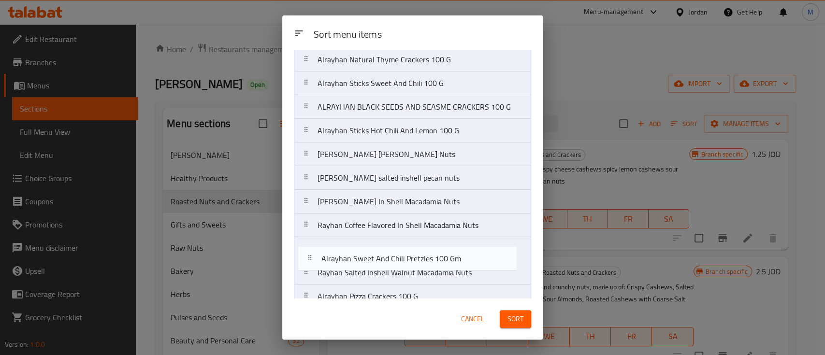
scroll to position [151, 0]
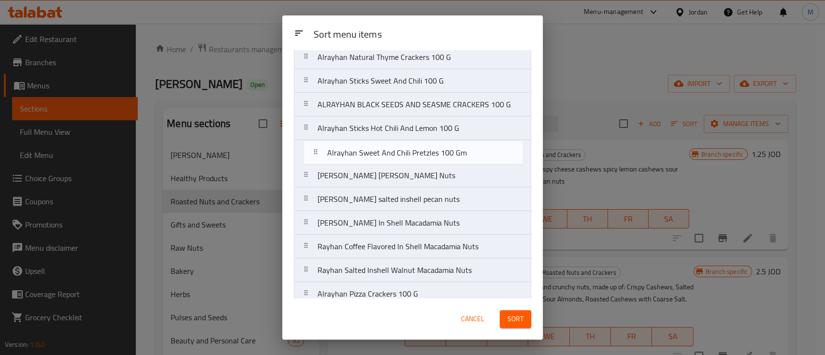
drag, startPoint x: 453, startPoint y: 280, endPoint x: 458, endPoint y: 155, distance: 124.4
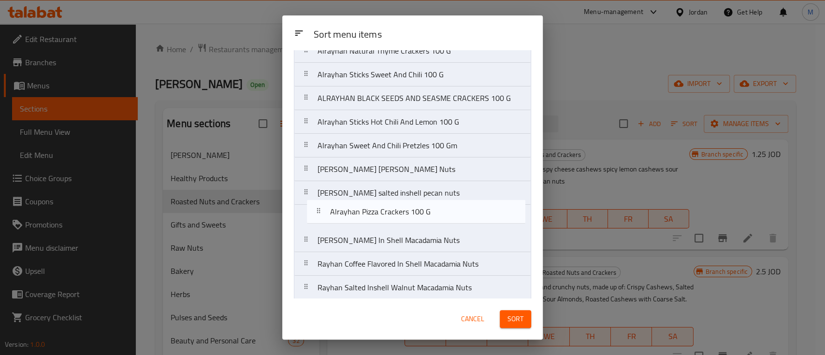
scroll to position [159, 0]
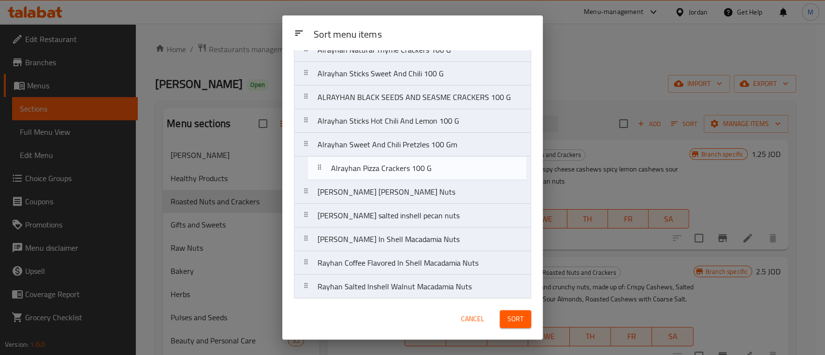
drag, startPoint x: 452, startPoint y: 294, endPoint x: 461, endPoint y: 165, distance: 129.0
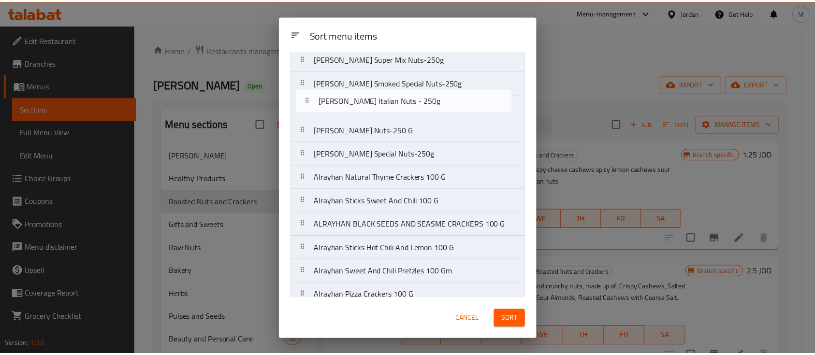
scroll to position [54, 0]
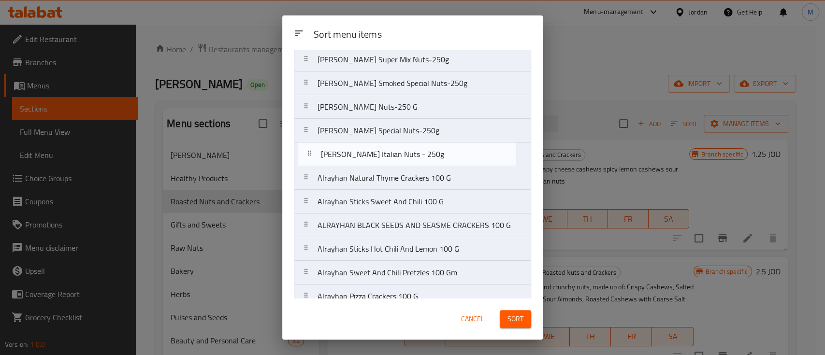
drag, startPoint x: 472, startPoint y: 275, endPoint x: 472, endPoint y: 157, distance: 118.0
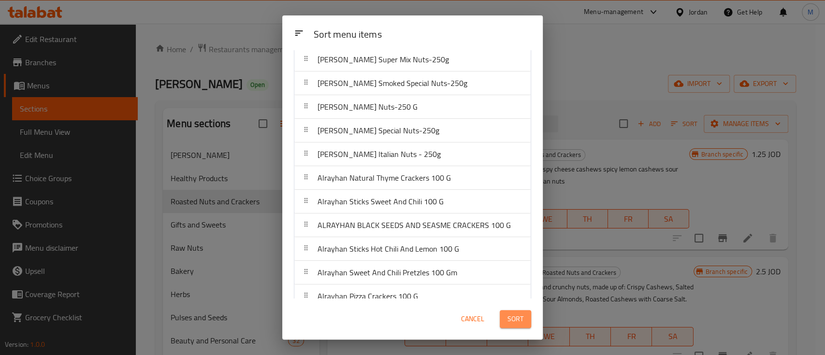
click at [518, 319] on span "Sort" at bounding box center [516, 319] width 16 height 12
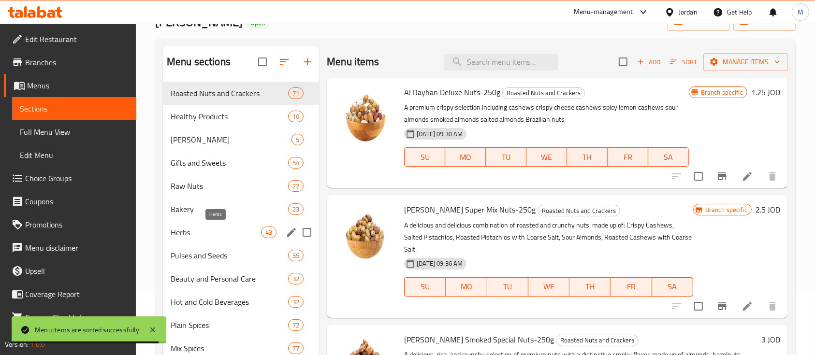
scroll to position [64, 0]
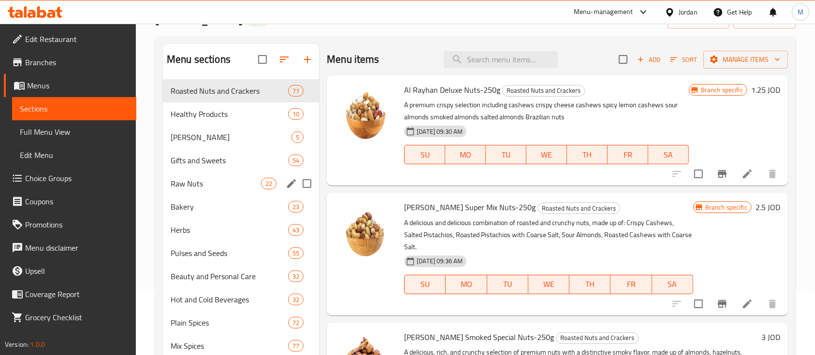
click at [217, 181] on span "Raw Nuts" at bounding box center [216, 184] width 90 height 12
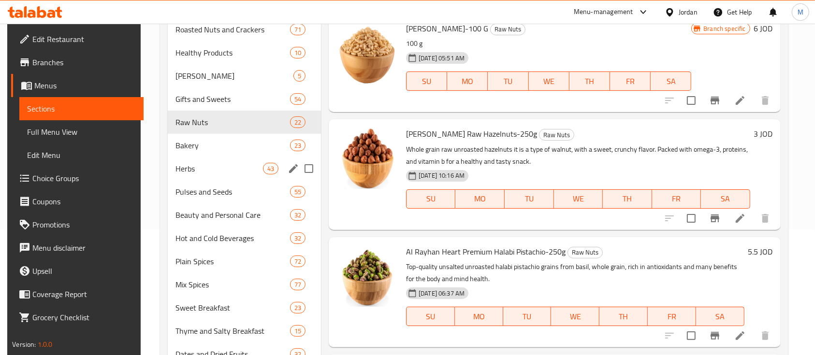
scroll to position [61, 0]
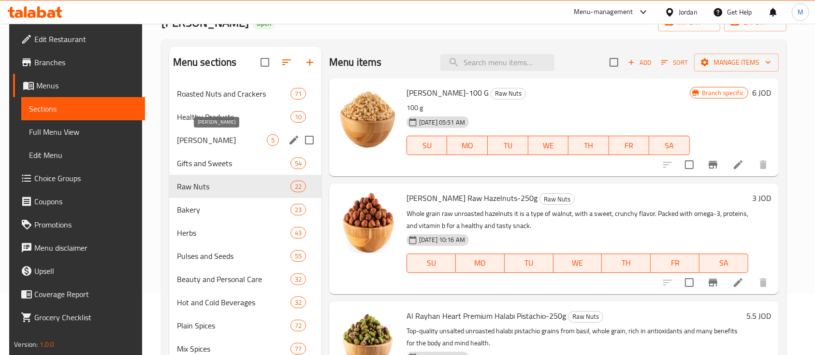
click at [229, 139] on span "Al Rayhan Bundles" at bounding box center [222, 140] width 90 height 12
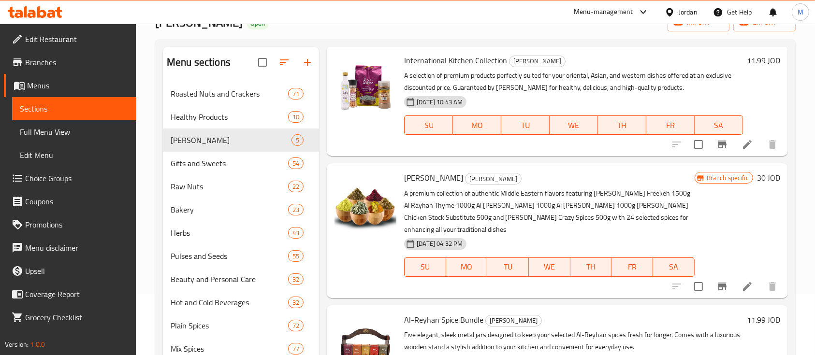
scroll to position [64, 0]
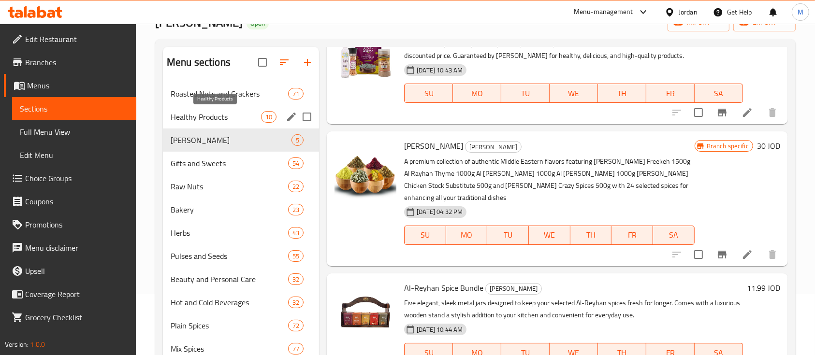
drag, startPoint x: 203, startPoint y: 115, endPoint x: 209, endPoint y: 101, distance: 15.6
click at [203, 115] on span "Healthy Products" at bounding box center [216, 117] width 90 height 12
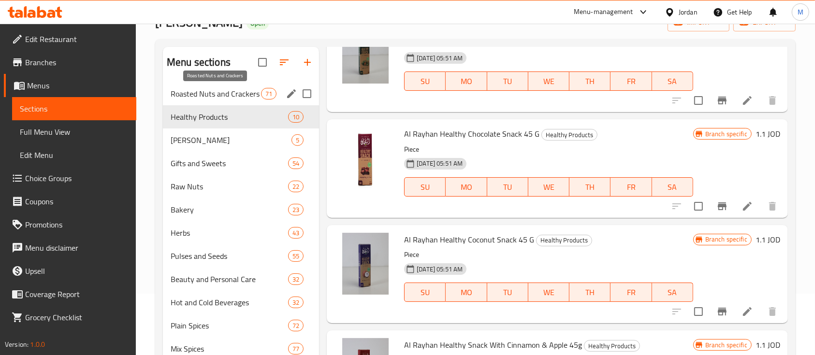
click at [211, 95] on span "Roasted Nuts and Crackers" at bounding box center [216, 94] width 90 height 12
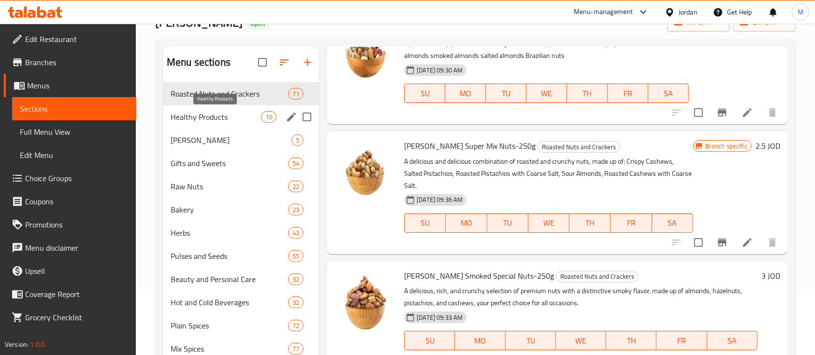
click at [206, 115] on span "Healthy Products" at bounding box center [216, 117] width 90 height 12
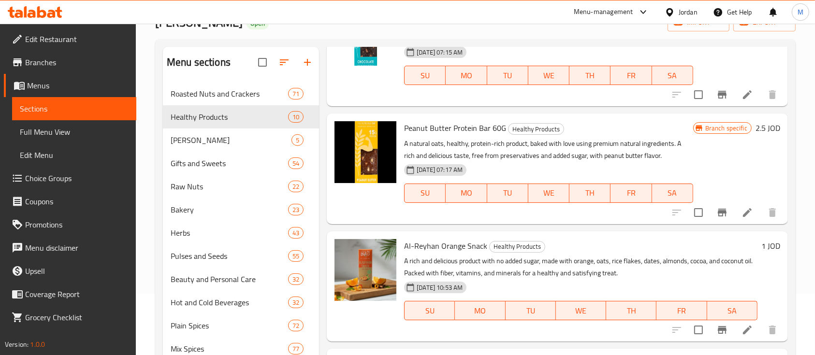
scroll to position [730, 0]
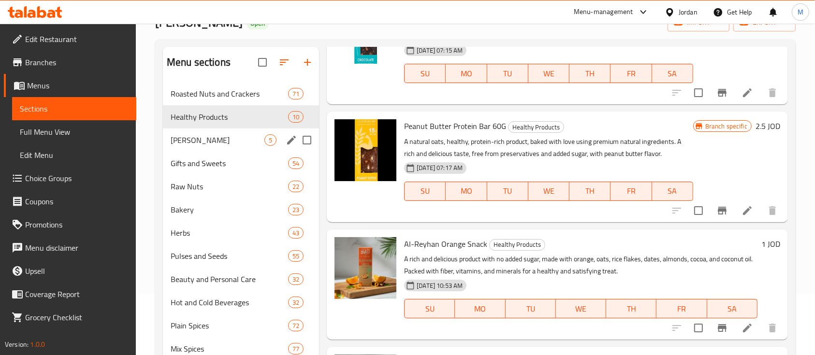
click at [224, 136] on span "Al Rayhan Bundles" at bounding box center [218, 140] width 94 height 12
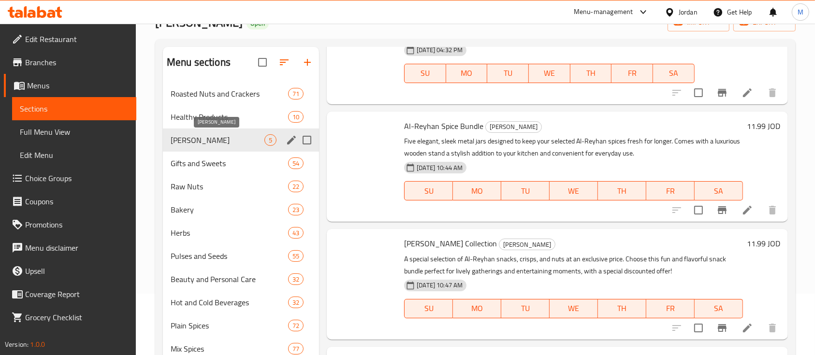
scroll to position [226, 0]
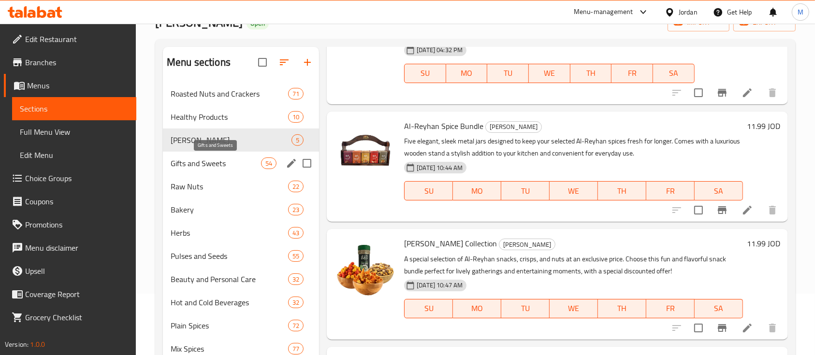
click at [228, 160] on span "Gifts and Sweets" at bounding box center [216, 164] width 90 height 12
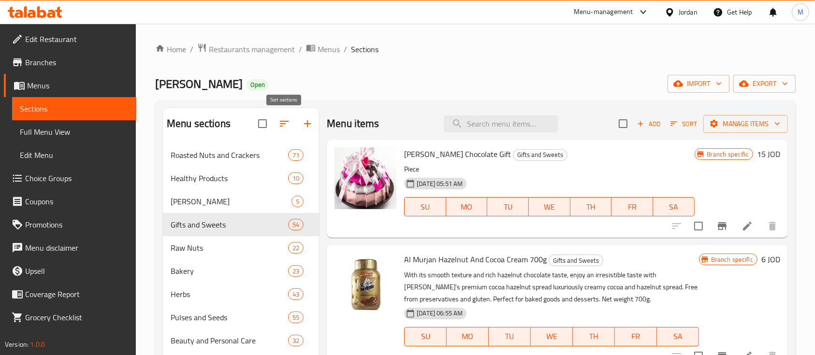
click at [279, 117] on button "button" at bounding box center [284, 123] width 23 height 23
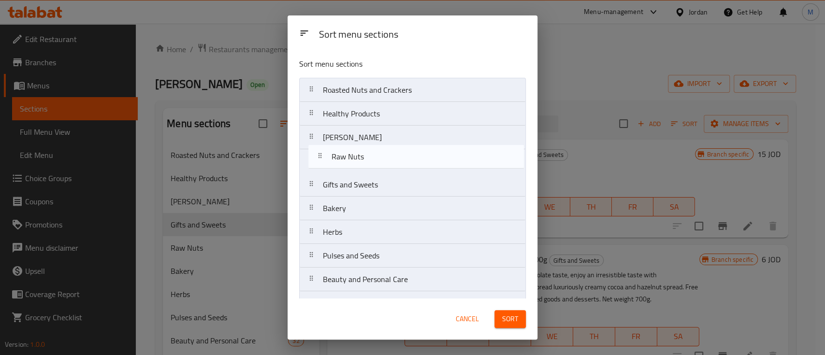
drag, startPoint x: 364, startPoint y: 190, endPoint x: 373, endPoint y: 160, distance: 31.2
click at [373, 160] on nav "Roasted Nuts and Crackers Healthy Products Al Rayhan Bundles Gifts and Sweets R…" at bounding box center [412, 268] width 227 height 380
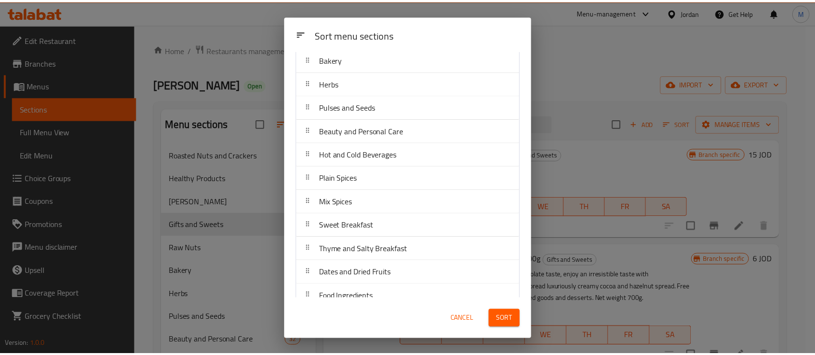
scroll to position [162, 0]
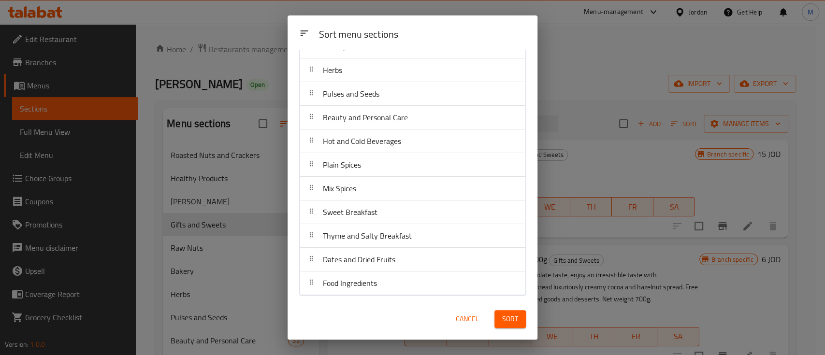
click at [503, 325] on span "Sort" at bounding box center [510, 319] width 16 height 12
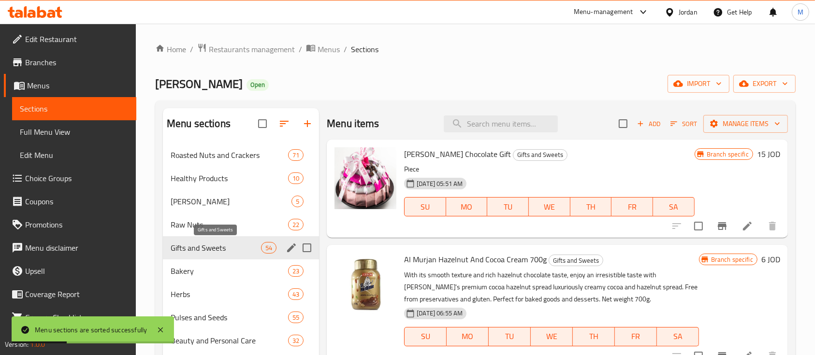
click at [223, 244] on span "Gifts and Sweets" at bounding box center [216, 248] width 90 height 12
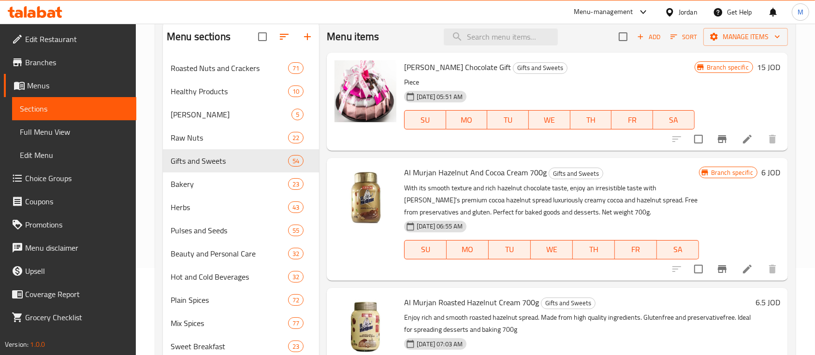
scroll to position [0, 0]
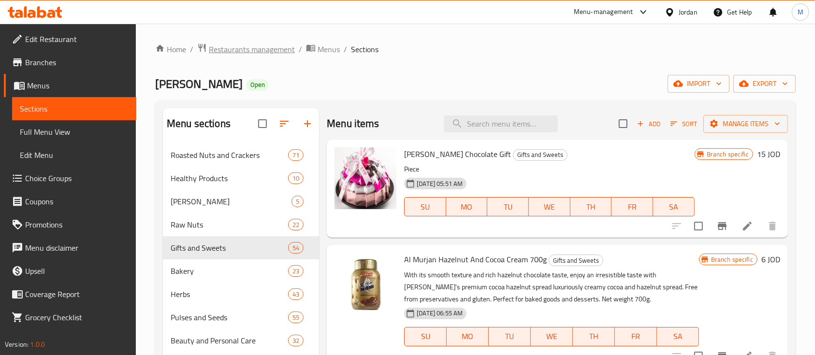
click at [292, 52] on span "Restaurants management" at bounding box center [252, 50] width 86 height 12
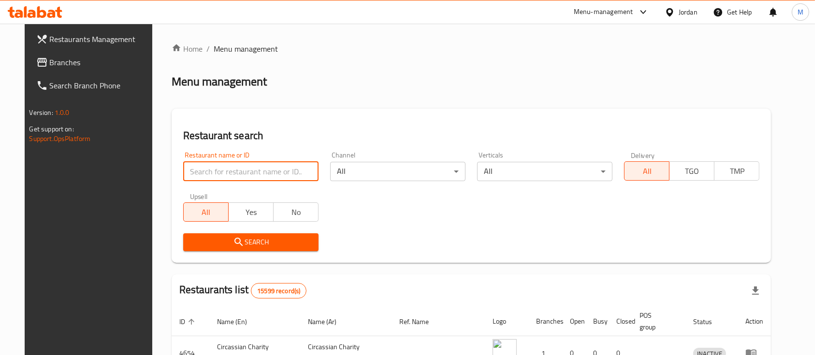
drag, startPoint x: 261, startPoint y: 173, endPoint x: 299, endPoint y: 170, distance: 38.3
click at [261, 173] on input "search" at bounding box center [250, 171] width 135 height 19
type input "س"
type input "ا"
type input "الدرة"
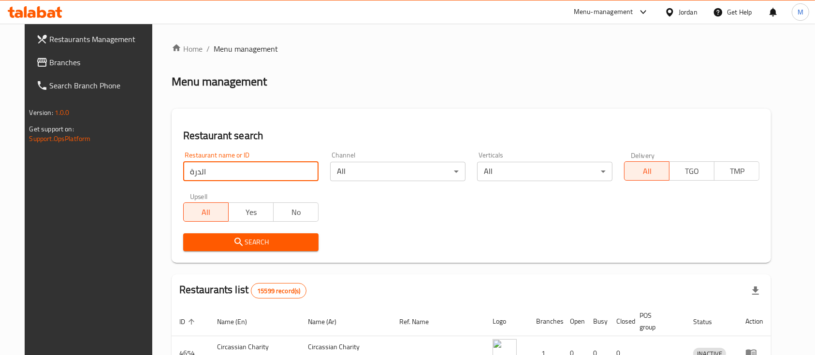
click button "Search" at bounding box center [250, 243] width 135 height 18
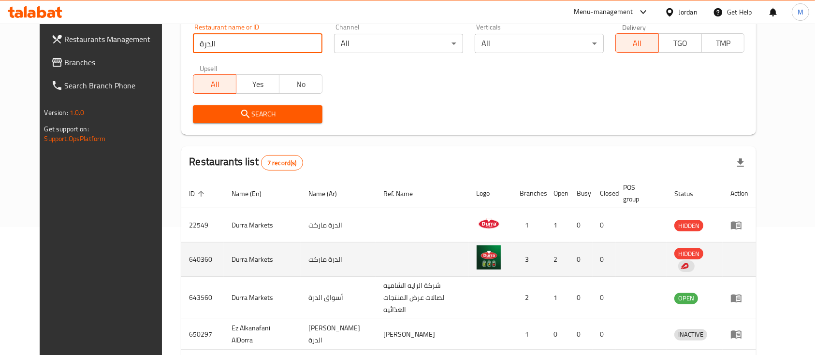
scroll to position [193, 0]
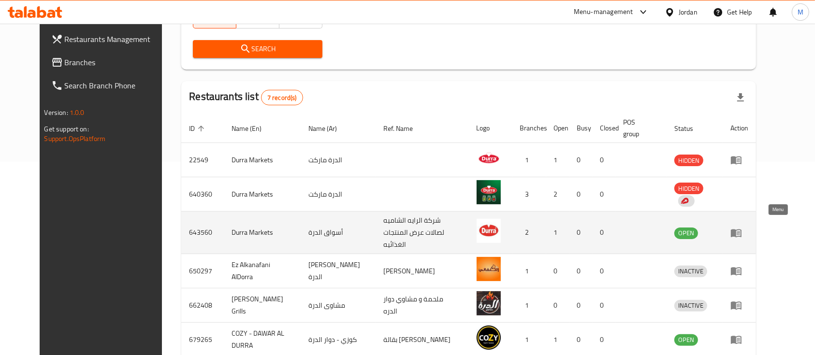
click at [742, 230] on icon "enhanced table" at bounding box center [737, 233] width 12 height 12
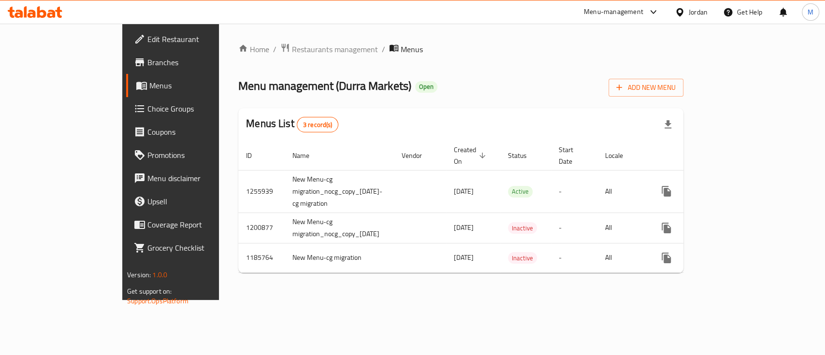
click at [290, 81] on span "Menu management ( Durra Markets )" at bounding box center [324, 86] width 173 height 22
click at [271, 86] on span "Menu management ( Durra Markets )" at bounding box center [324, 86] width 173 height 22
drag, startPoint x: 261, startPoint y: 85, endPoint x: 326, endPoint y: 85, distance: 65.3
click at [326, 85] on span "Menu management ( Durra Markets )" at bounding box center [324, 86] width 173 height 22
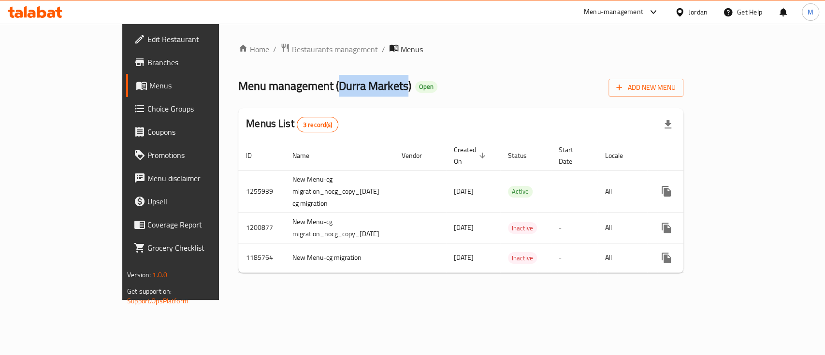
copy span "Durra Markets"
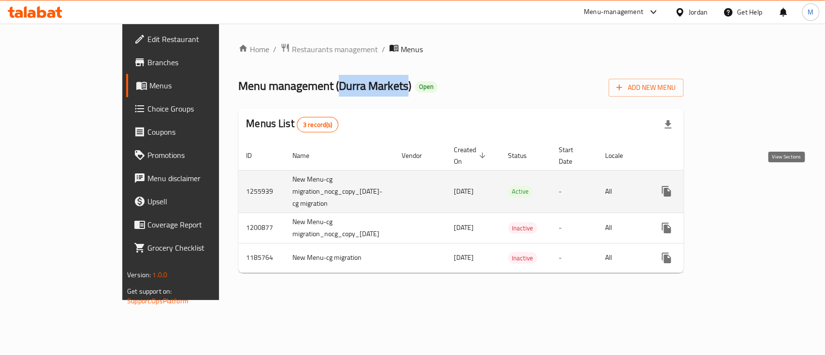
click at [742, 186] on icon "enhanced table" at bounding box center [737, 192] width 12 height 12
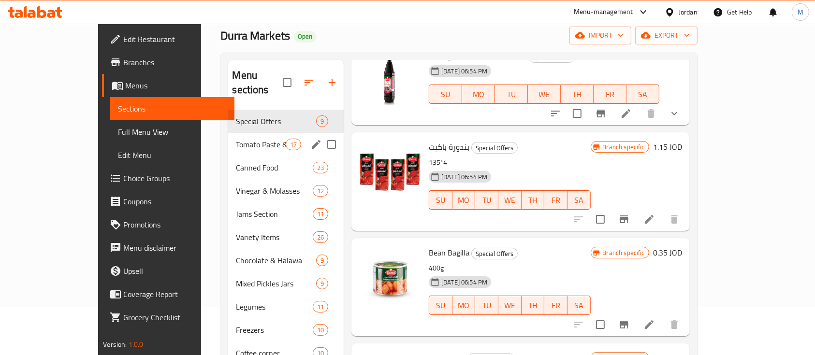
scroll to position [64, 0]
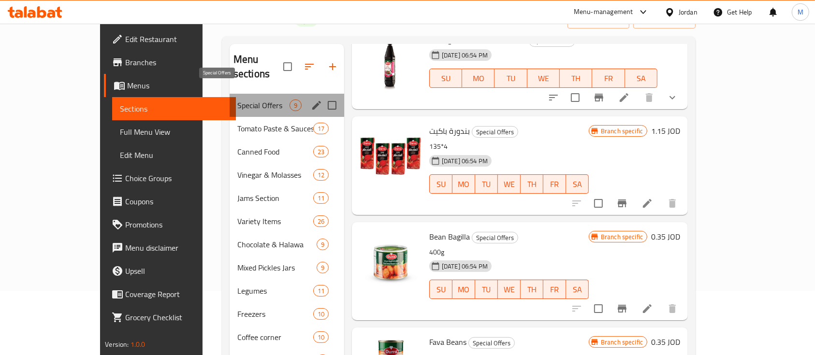
click at [237, 100] on span "Special Offers" at bounding box center [263, 106] width 52 height 12
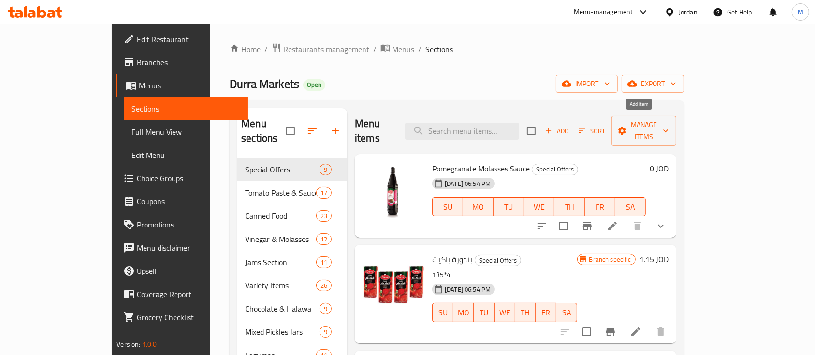
click at [570, 129] on span "Add" at bounding box center [557, 131] width 26 height 11
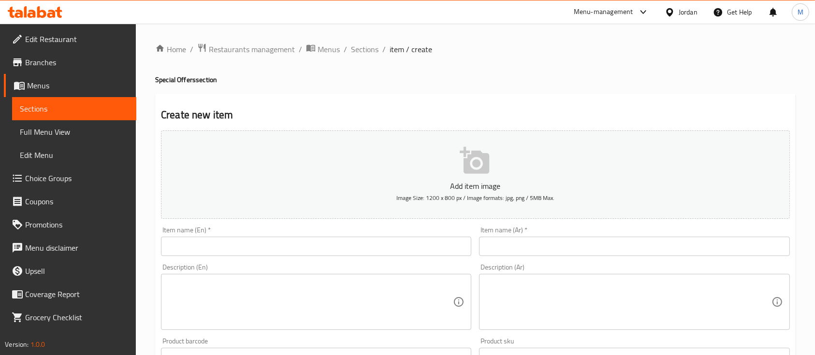
drag, startPoint x: 533, startPoint y: 249, endPoint x: 668, endPoint y: 258, distance: 135.3
click at [533, 249] on input "text" at bounding box center [634, 246] width 310 height 19
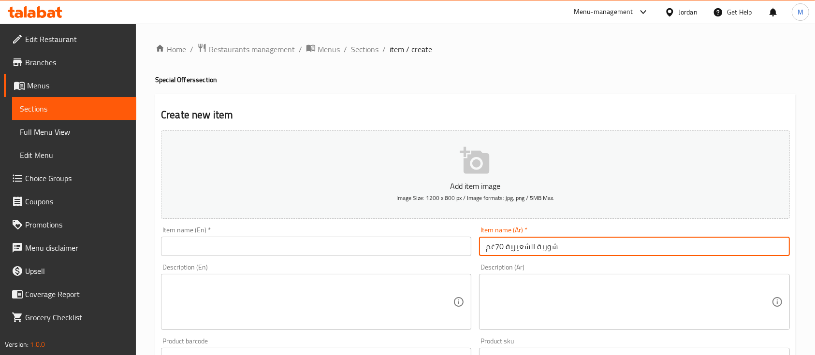
type input "شوربة الشعيرية 70غم"
click at [407, 245] on input "text" at bounding box center [316, 246] width 310 height 19
drag, startPoint x: 567, startPoint y: 249, endPoint x: 476, endPoint y: 251, distance: 90.9
click at [473, 251] on div "Add item image Image Size: 1200 x 800 px / Image formats: jpg, png / 5MB Max. I…" at bounding box center [475, 340] width 637 height 427
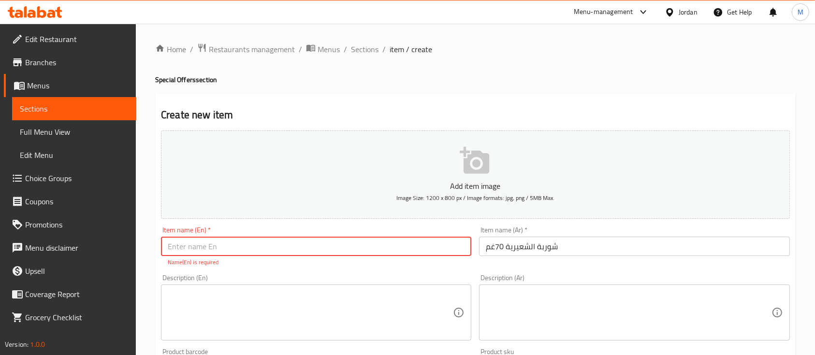
click at [276, 246] on input "text" at bounding box center [316, 246] width 310 height 19
paste input "Vermicelli Soup 70g"
type input "Vermicelli Soup 70g"
click at [277, 273] on div "Description (En) Description (En)" at bounding box center [316, 308] width 318 height 74
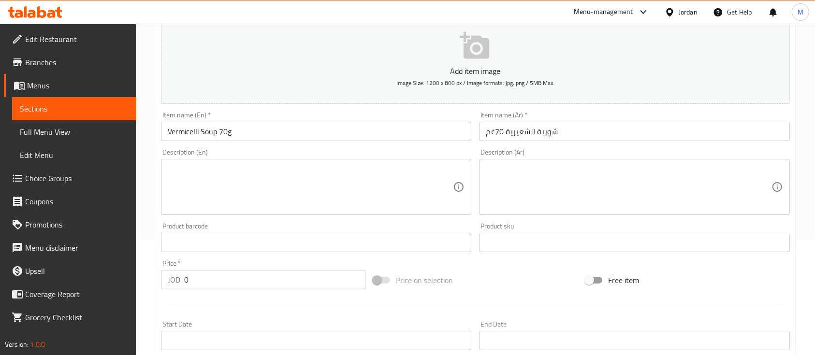
scroll to position [129, 0]
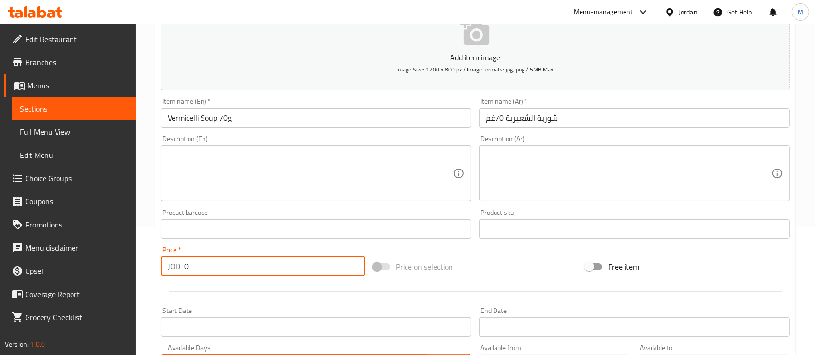
drag, startPoint x: 230, startPoint y: 274, endPoint x: 184, endPoint y: 276, distance: 46.0
click at [185, 275] on input "0" at bounding box center [274, 266] width 181 height 19
type input "0.45"
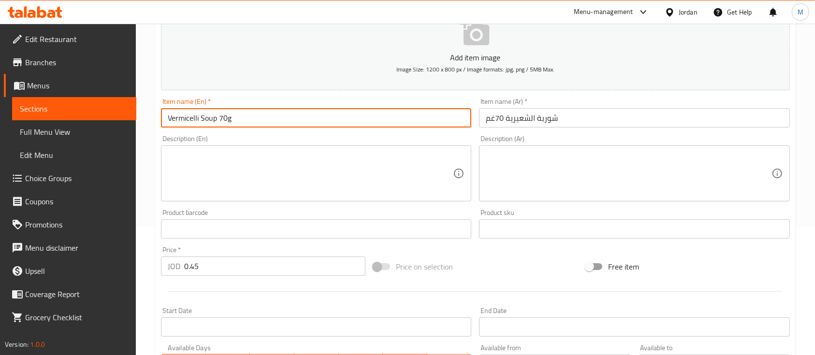
click at [317, 112] on input "Vermicelli Soup 70g" at bounding box center [316, 117] width 310 height 19
click at [691, 133] on div "Description (Ar) Description (Ar)" at bounding box center [634, 169] width 318 height 74
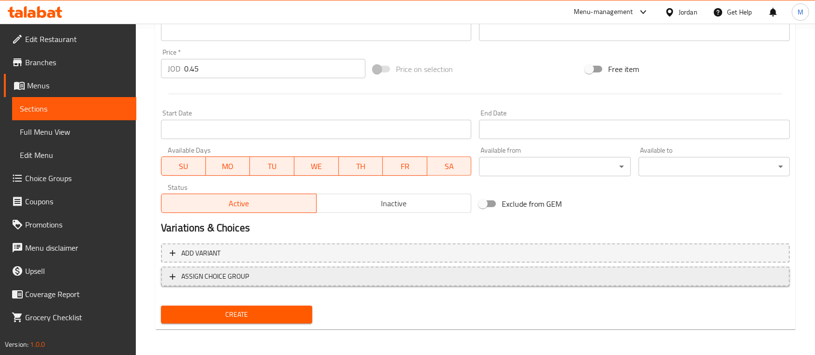
scroll to position [328, 0]
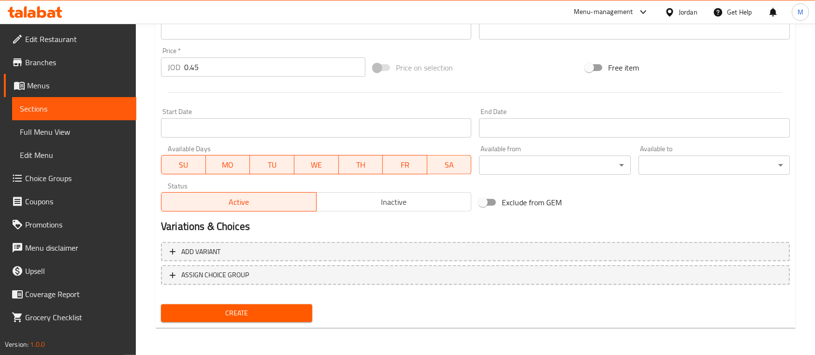
click at [284, 321] on button "Create" at bounding box center [236, 314] width 151 height 18
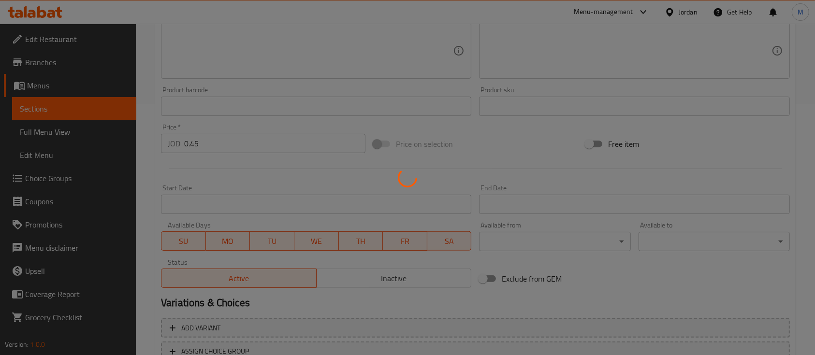
scroll to position [0, 0]
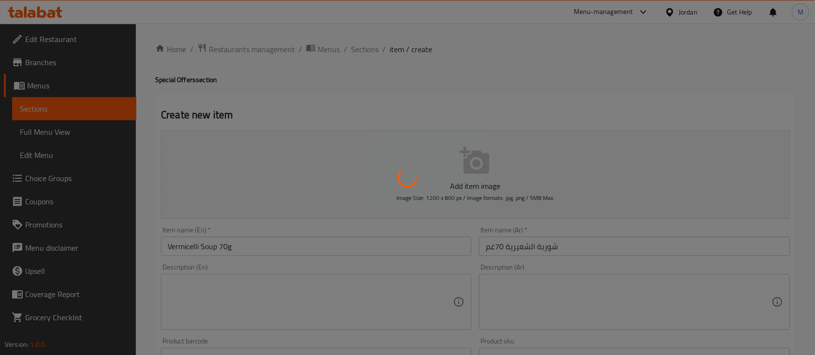
type input "0"
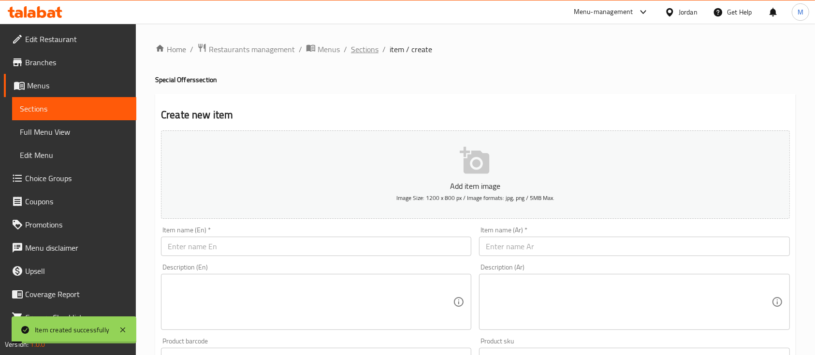
click at [373, 49] on span "Sections" at bounding box center [365, 50] width 28 height 12
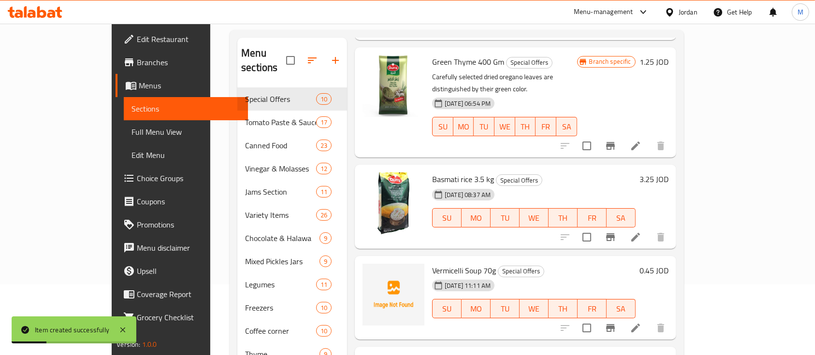
scroll to position [135, 0]
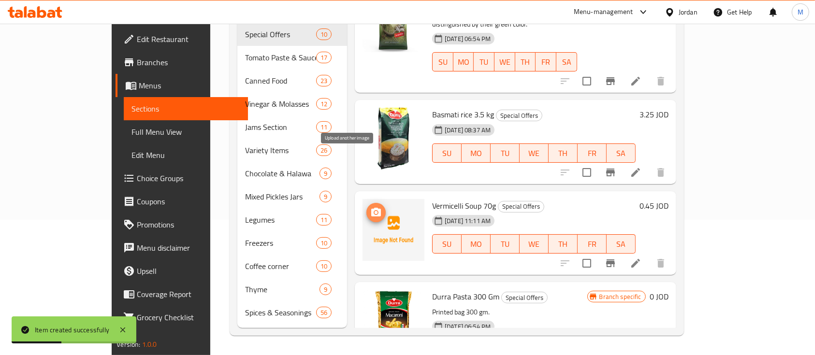
click at [367, 207] on span "upload picture" at bounding box center [376, 213] width 19 height 12
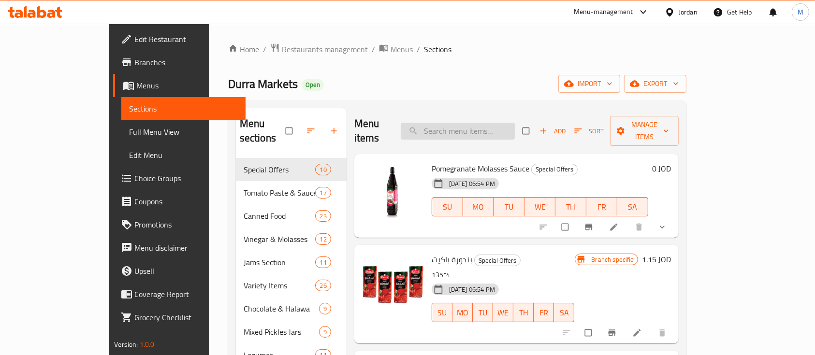
click at [473, 125] on input "search" at bounding box center [458, 131] width 114 height 17
click at [511, 88] on div "Durra Markets Open import export" at bounding box center [457, 84] width 458 height 18
click at [513, 123] on input "search" at bounding box center [458, 131] width 114 height 17
click at [511, 89] on div "Durra Markets Open import export" at bounding box center [457, 84] width 458 height 18
click at [515, 130] on input "search" at bounding box center [458, 131] width 114 height 17
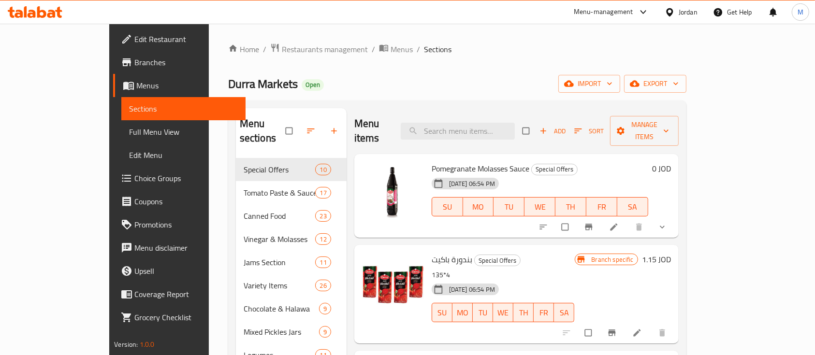
click at [518, 85] on div "Durra Markets Open import export" at bounding box center [457, 84] width 458 height 18
click at [566, 126] on span "Add" at bounding box center [553, 131] width 26 height 11
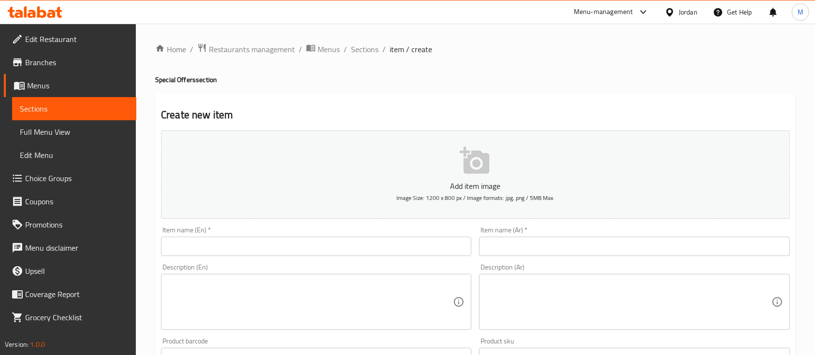
drag, startPoint x: 536, startPoint y: 251, endPoint x: 531, endPoint y: 245, distance: 8.2
click at [536, 251] on input "text" at bounding box center [634, 246] width 310 height 19
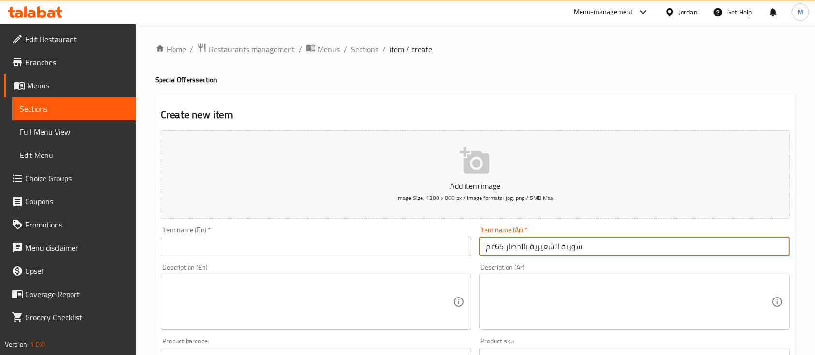
type input "شوربة الشعيرية بالخضار 65غم"
click at [431, 250] on input "text" at bounding box center [316, 246] width 310 height 19
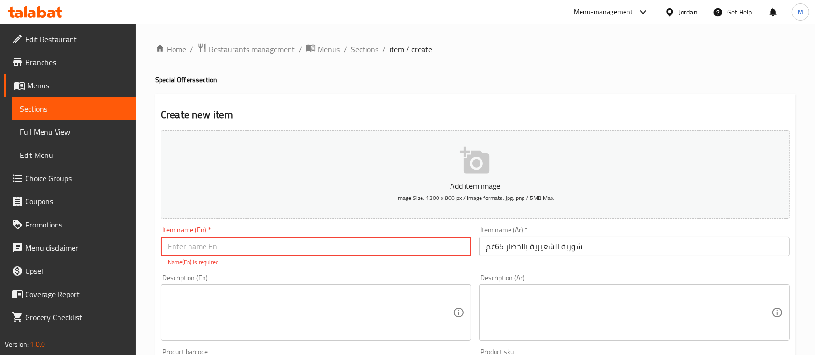
click at [583, 308] on textarea at bounding box center [628, 313] width 285 height 46
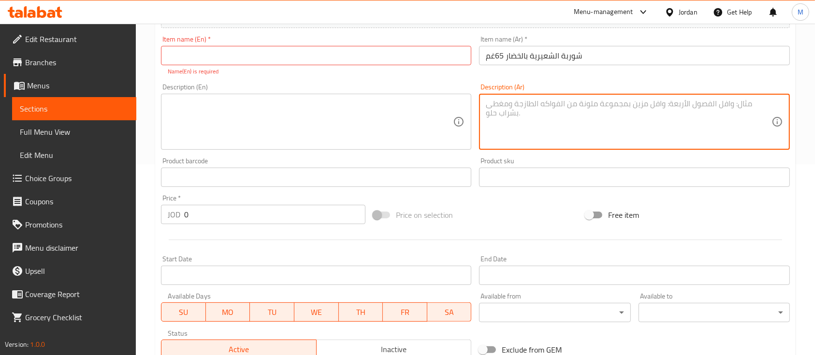
scroll to position [193, 0]
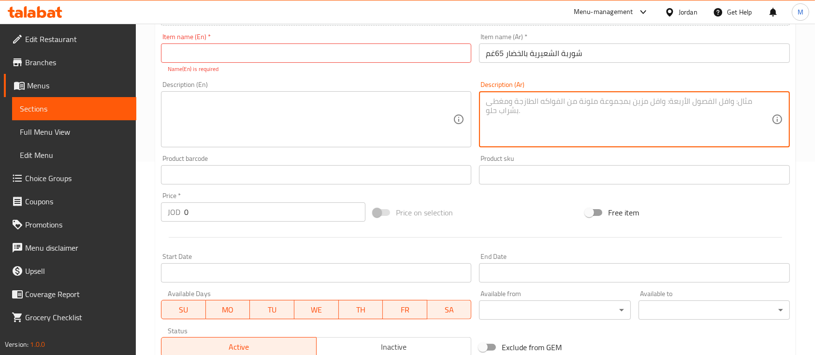
click at [140, 216] on div "Home / Restaurants management / Menus / Sections / item / create Special Offers…" at bounding box center [475, 165] width 679 height 670
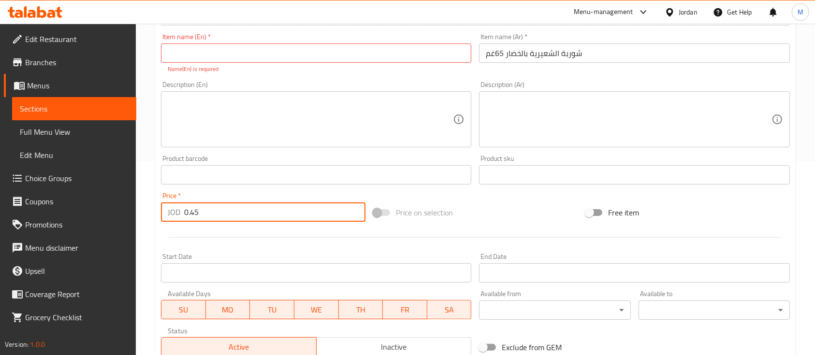
type input "0.45"
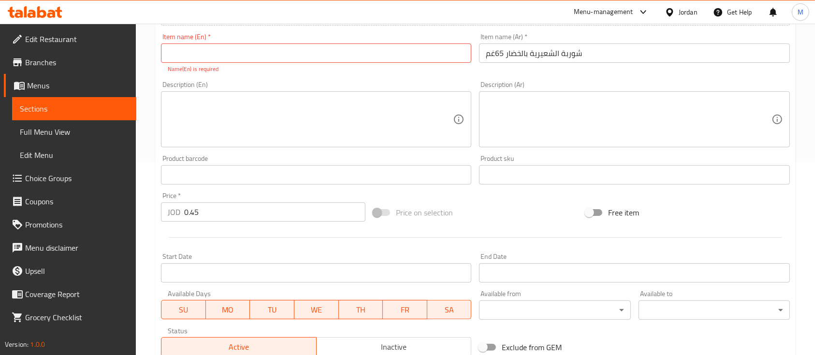
click at [365, 194] on div "Price   * JOD 0.45 Price *" at bounding box center [263, 206] width 205 height 29
click at [534, 57] on input "شوربة الشعيرية بالخضار 65غم" at bounding box center [634, 53] width 310 height 19
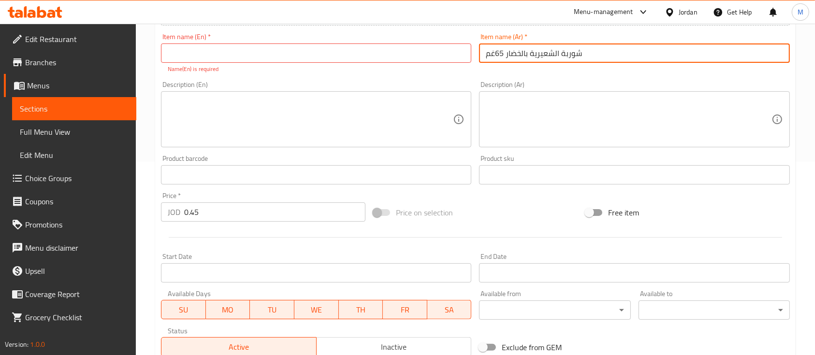
click at [534, 57] on input "شوربة الشعيرية بالخضار 65غم" at bounding box center [634, 53] width 310 height 19
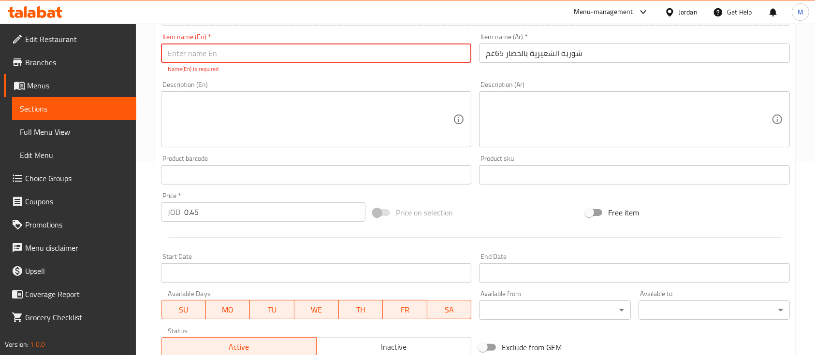
click at [370, 48] on input "text" at bounding box center [316, 53] width 310 height 19
paste input "Vegetable Vermicelli Soup 65g"
type input "Vegetable Vermicelli Soup 65g"
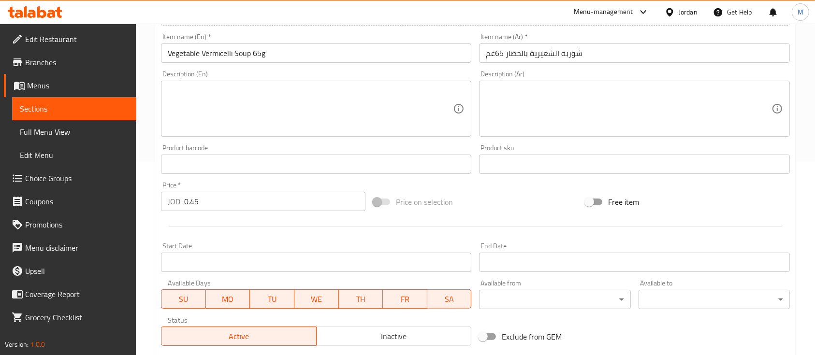
click at [354, 83] on div "Description (En) Description (En)" at bounding box center [316, 104] width 310 height 66
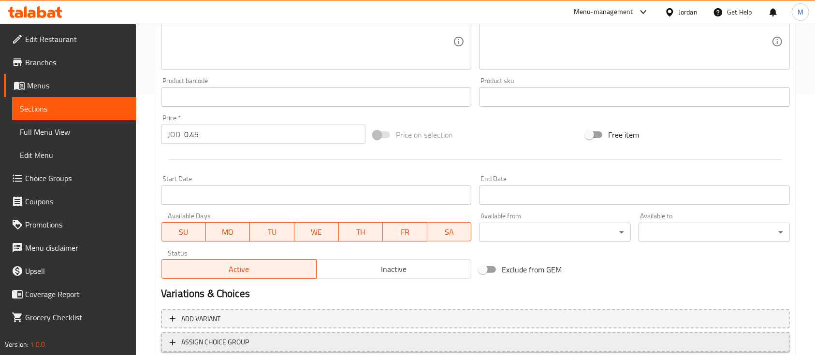
scroll to position [328, 0]
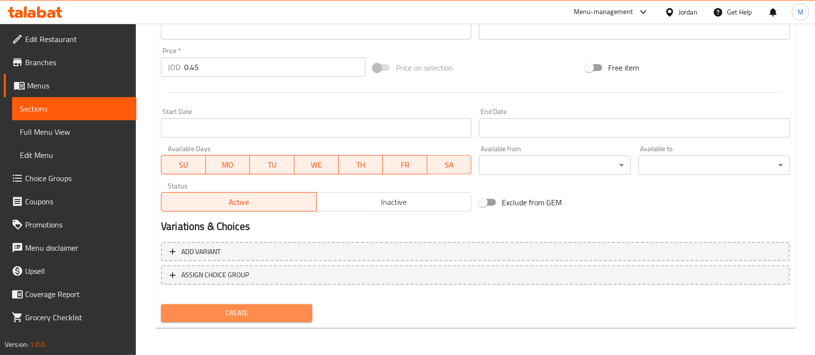
click at [293, 308] on span "Create" at bounding box center [237, 314] width 136 height 12
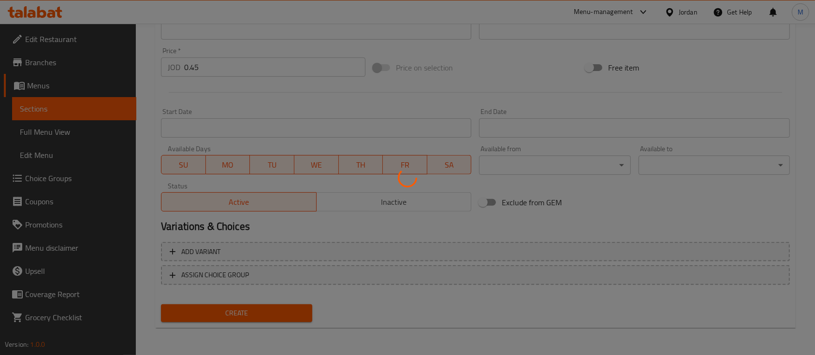
type input "0"
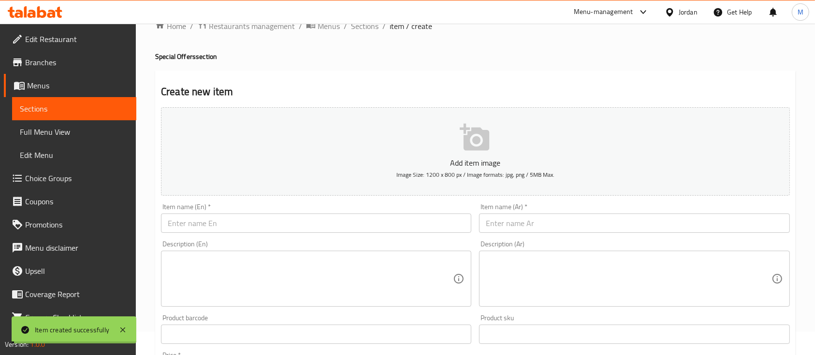
scroll to position [5, 0]
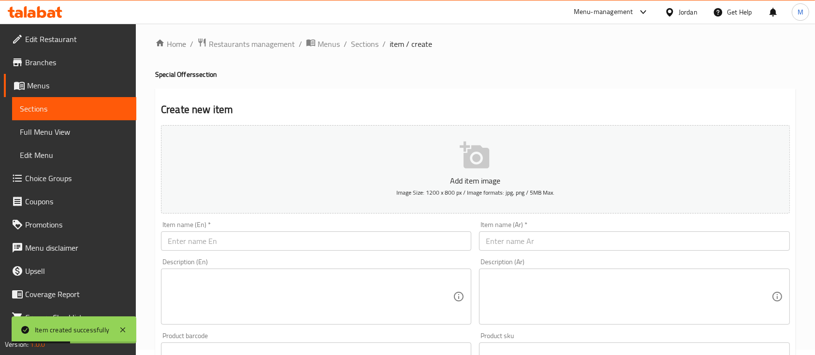
drag, startPoint x: 521, startPoint y: 250, endPoint x: 537, endPoint y: 244, distance: 16.8
click at [521, 250] on input "text" at bounding box center [634, 241] width 310 height 19
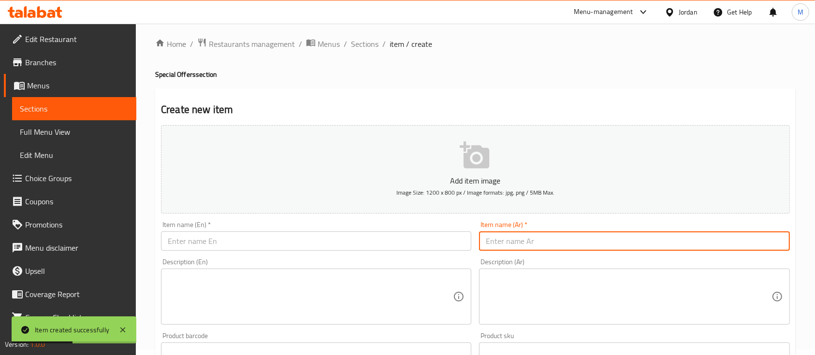
type input "a"
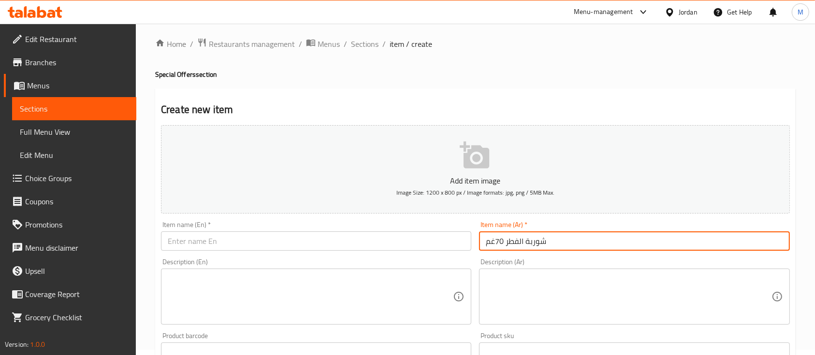
type input "شوربة الفطر 70غم"
click at [522, 275] on textarea at bounding box center [628, 297] width 285 height 46
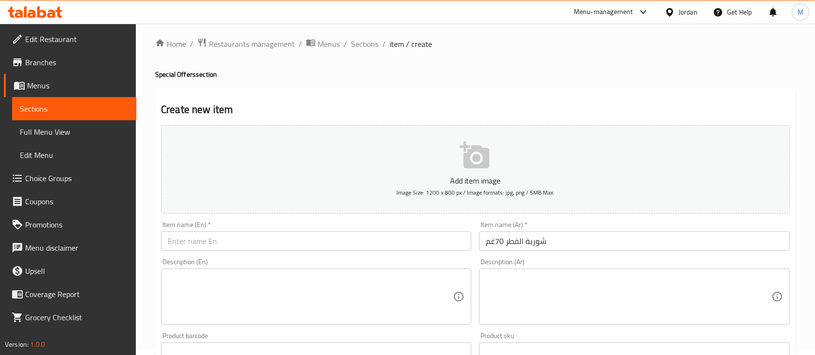
click at [553, 261] on div "Description (Ar) Description (Ar)" at bounding box center [634, 292] width 310 height 66
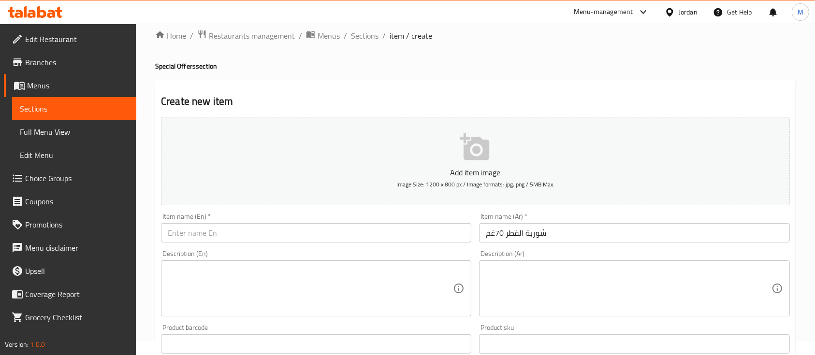
scroll to position [70, 0]
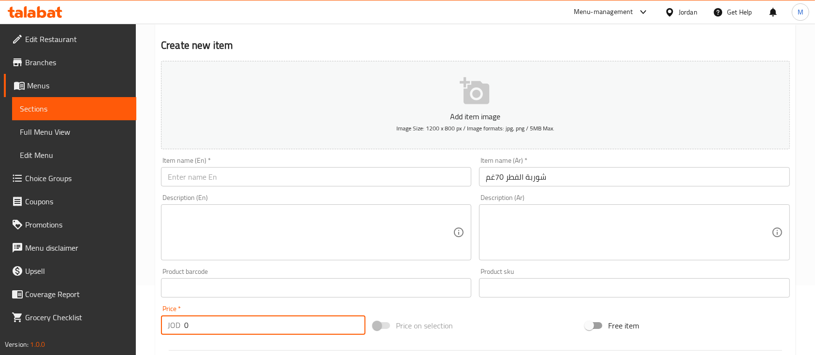
drag, startPoint x: 199, startPoint y: 323, endPoint x: 190, endPoint y: 326, distance: 10.2
click at [185, 324] on input "0" at bounding box center [274, 325] width 181 height 19
type input "0.45"
click at [257, 188] on div "Item name (En)   * Item name (En) *" at bounding box center [316, 171] width 318 height 37
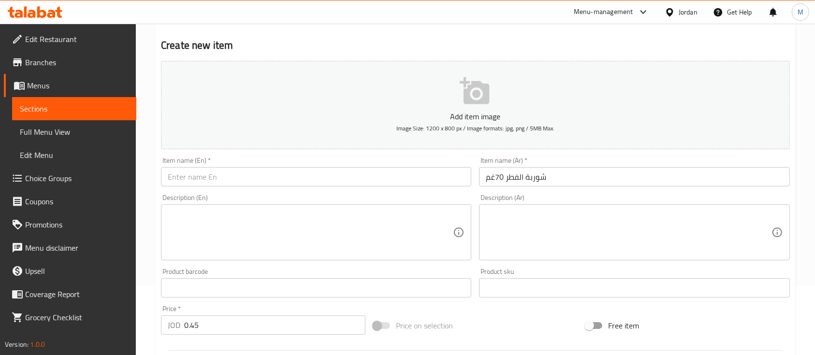
click at [273, 163] on div "Item name (En)   * Item name (En) *" at bounding box center [316, 171] width 310 height 29
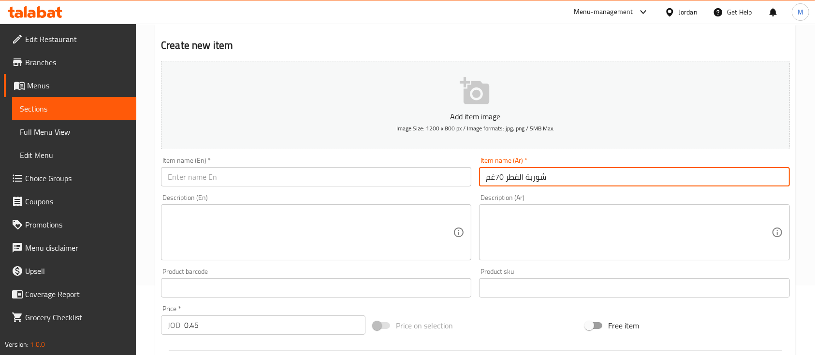
click at [557, 174] on input "شوربة الفطر 70غم" at bounding box center [634, 176] width 310 height 19
click at [331, 180] on input "text" at bounding box center [316, 176] width 310 height 19
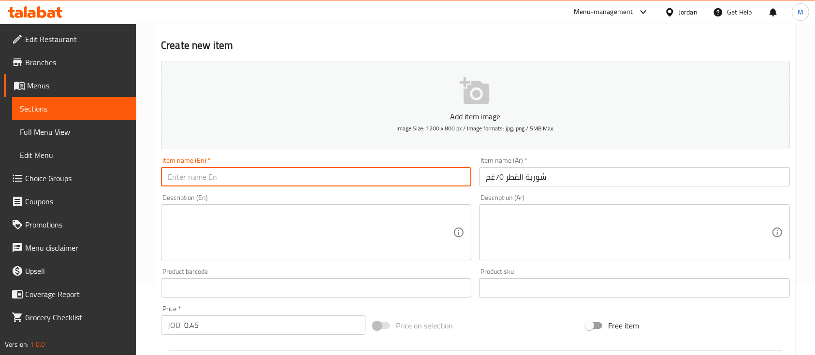
paste input "Mushroom Soup 70g"
type input "Mushroom Soup 70g"
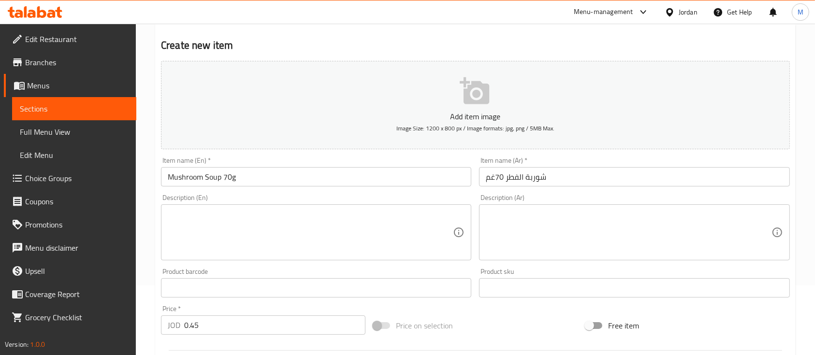
click at [353, 197] on div "Description (En) Description (En)" at bounding box center [316, 227] width 310 height 66
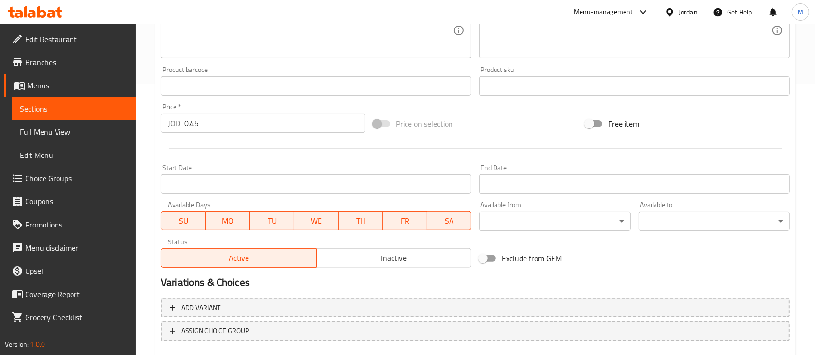
scroll to position [328, 0]
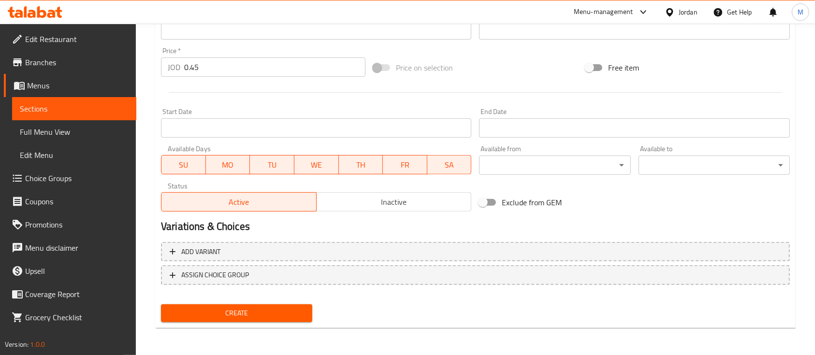
click at [260, 307] on button "Create" at bounding box center [236, 314] width 151 height 18
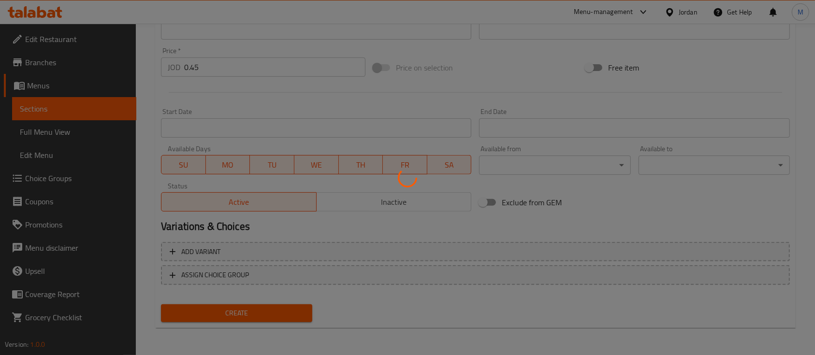
type input "0"
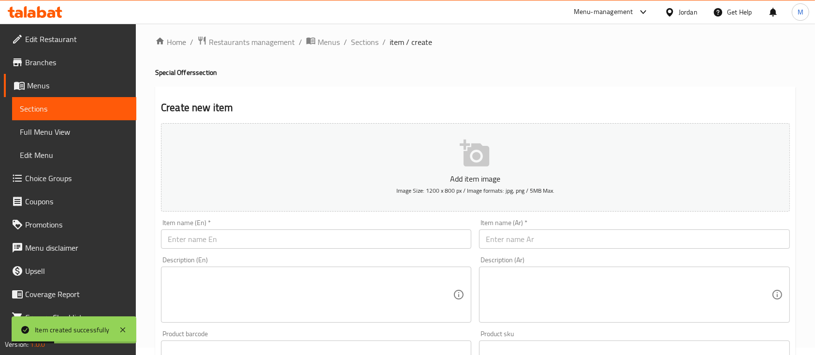
scroll to position [5, 0]
click at [522, 240] on input "text" at bounding box center [634, 241] width 310 height 19
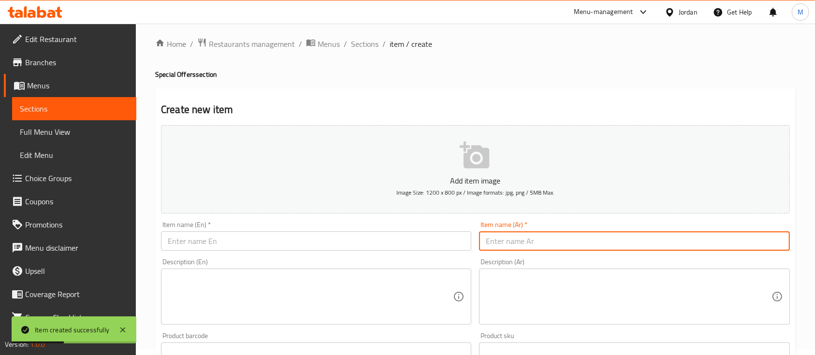
type input "a"
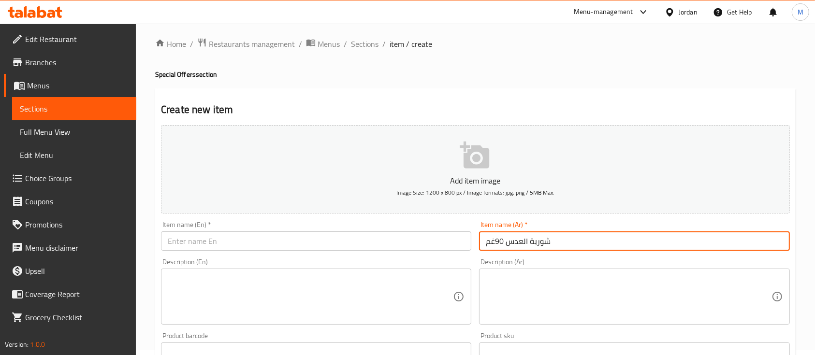
type input "شوربة العدس 90غم"
click at [410, 249] on input "text" at bounding box center [316, 241] width 310 height 19
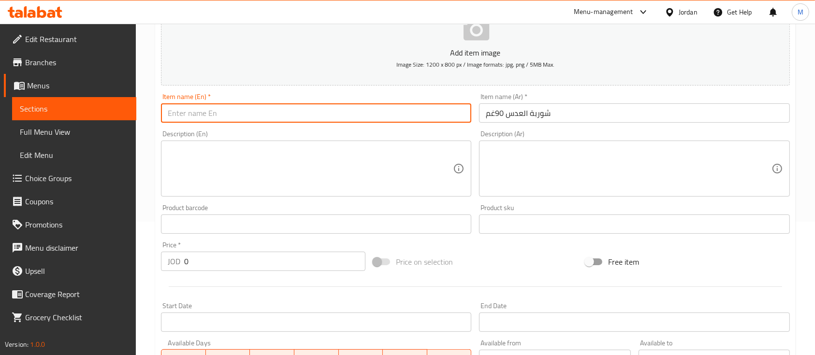
scroll to position [134, 0]
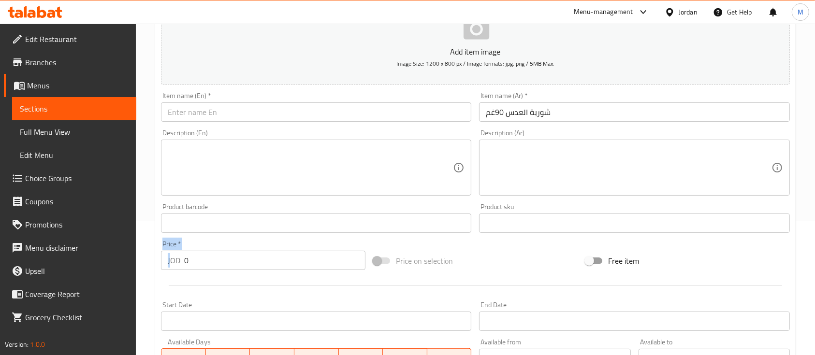
click at [151, 268] on div "Home / Restaurants management / Menus / Sections / item / create Special Offers…" at bounding box center [475, 219] width 679 height 660
drag, startPoint x: 187, startPoint y: 263, endPoint x: 171, endPoint y: 265, distance: 16.1
click at [171, 265] on div "JOD 0 Price *" at bounding box center [263, 260] width 205 height 19
type input "0.45"
click at [290, 107] on input "text" at bounding box center [316, 112] width 310 height 19
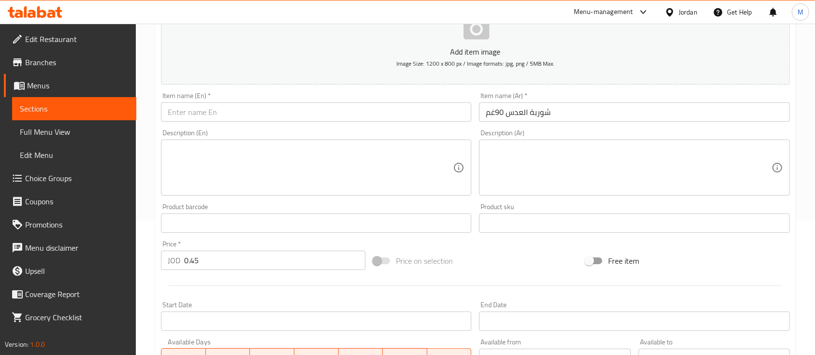
click at [352, 129] on div "Description (En) Description (En)" at bounding box center [316, 163] width 318 height 74
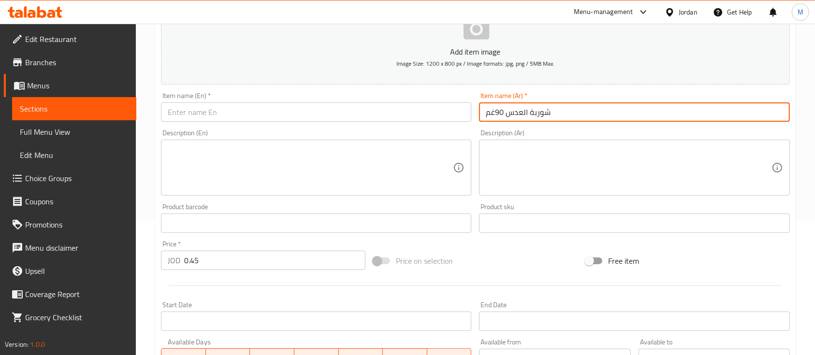
click at [571, 114] on input "شوربة العدس 90غم" at bounding box center [634, 112] width 310 height 19
click at [251, 110] on input "text" at bounding box center [316, 112] width 310 height 19
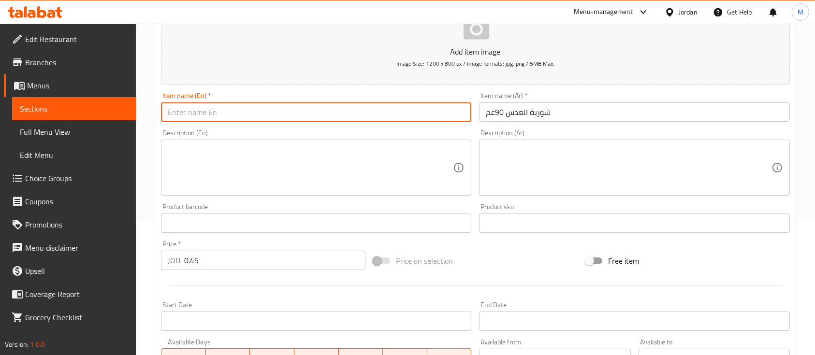
paste input "Lentil Soup 90g"
type input "Lentil Soup 90g"
click at [288, 99] on div "Item name (En)   * Lentil Soup 90g Item name (En) *" at bounding box center [316, 106] width 310 height 29
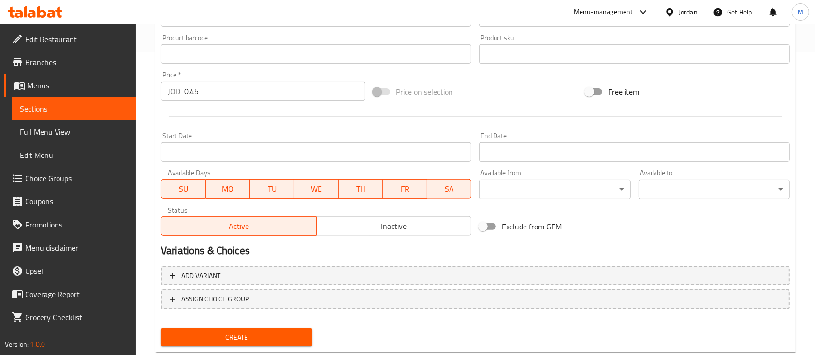
scroll to position [328, 0]
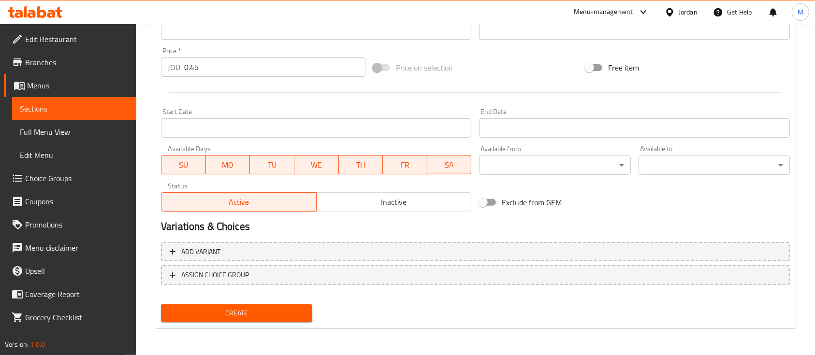
click at [281, 319] on span "Create" at bounding box center [237, 314] width 136 height 12
click at [266, 314] on span "Create" at bounding box center [237, 314] width 136 height 12
click at [279, 314] on span "Create" at bounding box center [237, 314] width 136 height 12
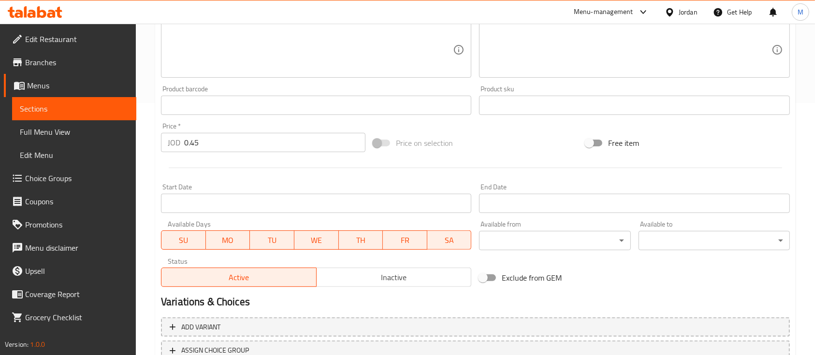
scroll to position [199, 0]
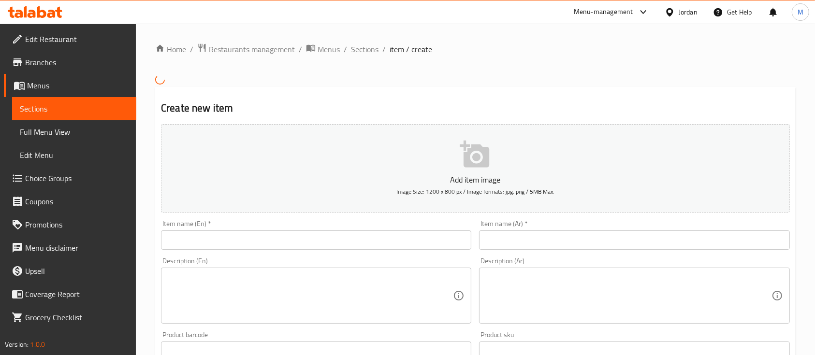
click at [347, 46] on ol "Home / Restaurants management / Menus / Sections / item / create" at bounding box center [475, 49] width 641 height 13
click at [365, 47] on span "Sections" at bounding box center [365, 50] width 28 height 12
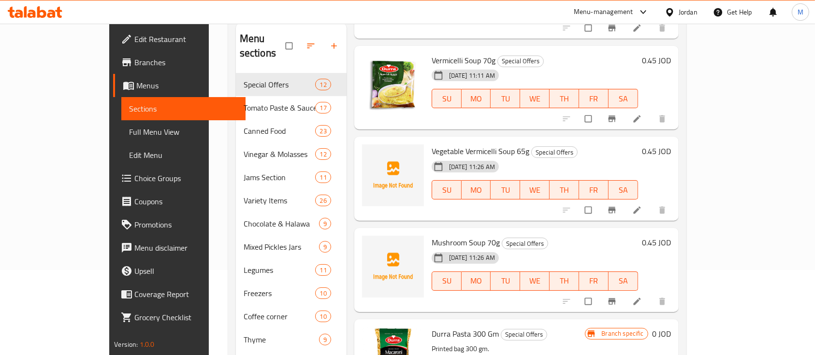
scroll to position [129, 0]
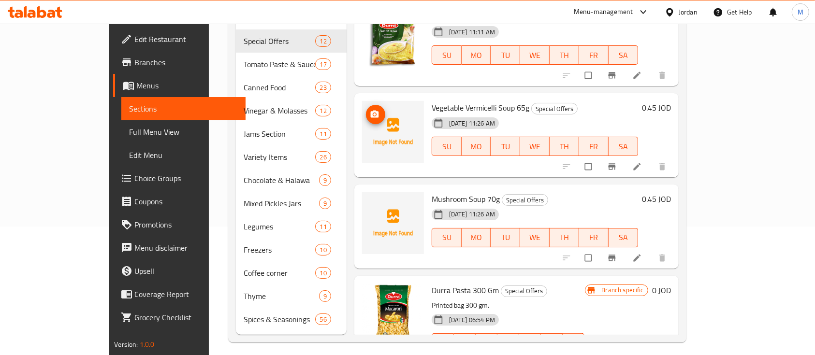
click at [370, 111] on icon "upload picture" at bounding box center [374, 114] width 8 height 7
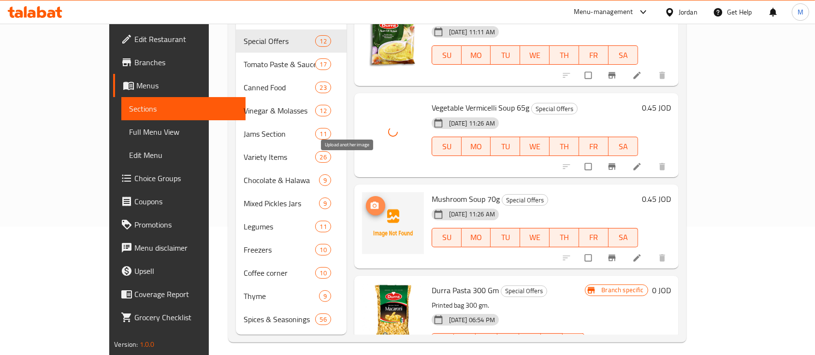
click at [370, 202] on icon "upload picture" at bounding box center [374, 205] width 8 height 7
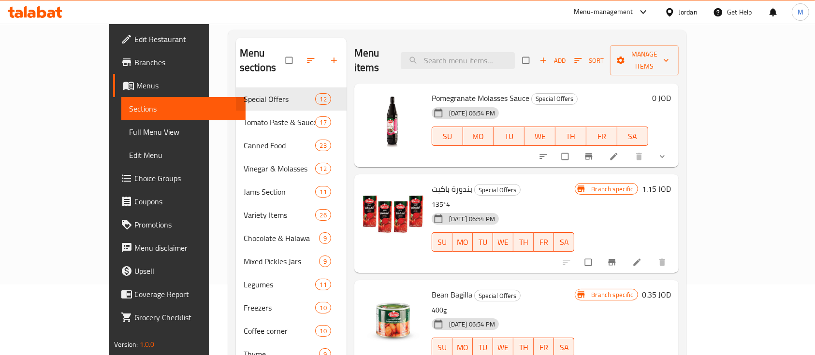
scroll to position [0, 0]
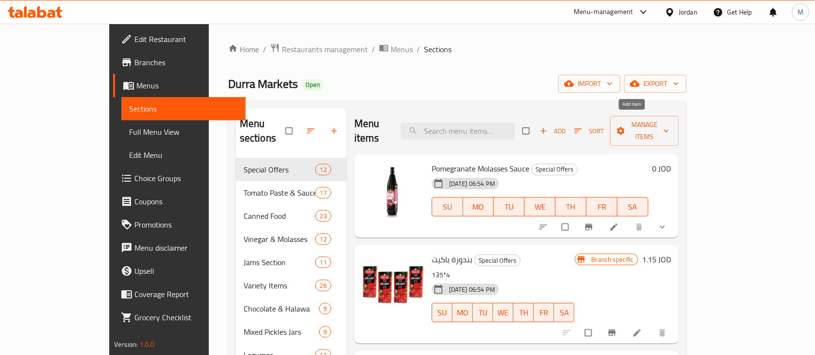
click at [566, 126] on span "Add" at bounding box center [553, 131] width 26 height 11
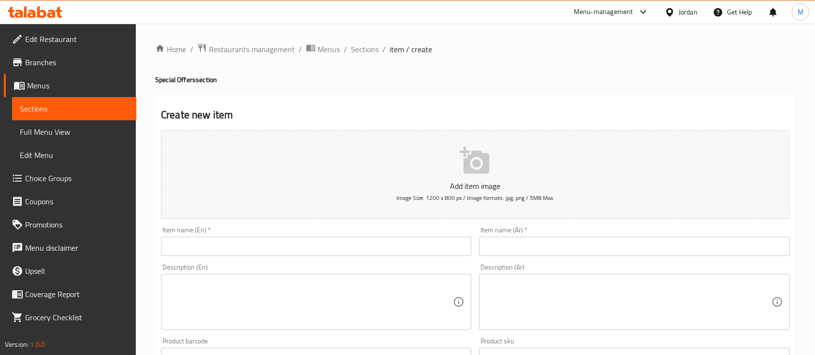
click at [564, 250] on input "text" at bounding box center [634, 246] width 310 height 19
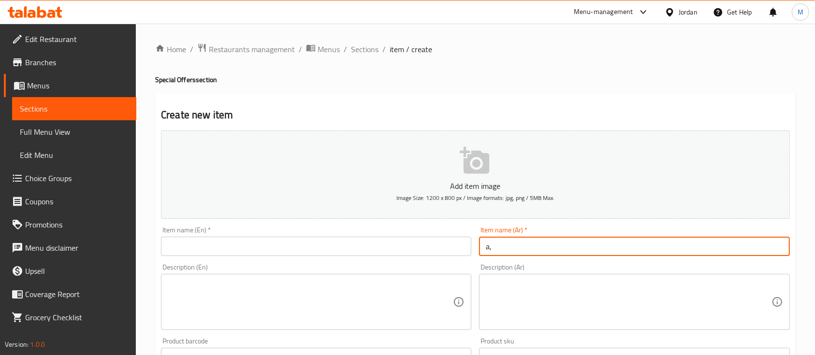
type input "a"
type input "شوربة العدس 90غم"
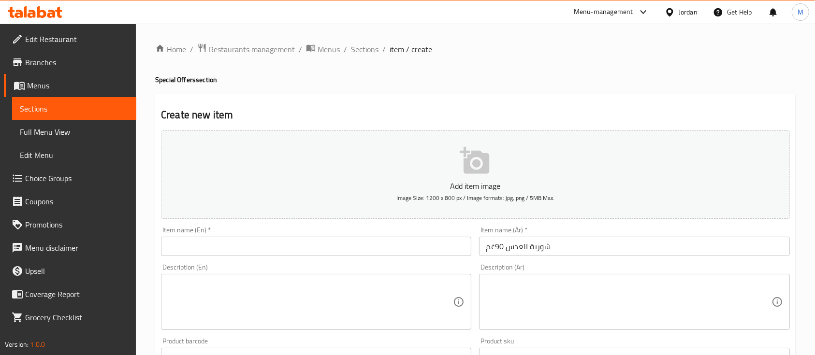
drag, startPoint x: 565, startPoint y: 237, endPoint x: 488, endPoint y: 242, distance: 77.5
click at [488, 242] on div "Item name (Ar)   * شوربة العدس 90غم Item name (Ar) *" at bounding box center [634, 241] width 310 height 29
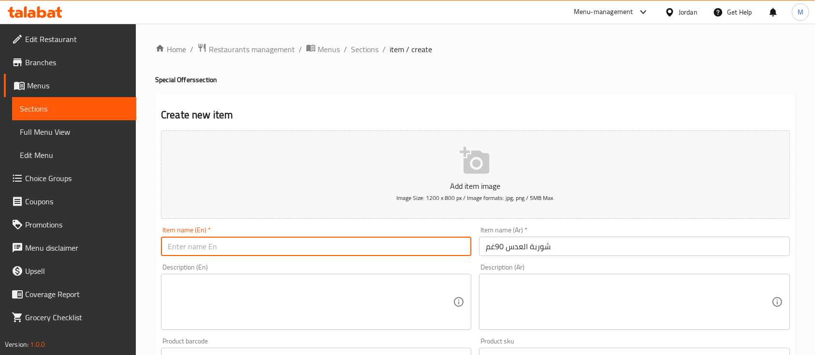
click at [385, 244] on input "text" at bounding box center [316, 246] width 310 height 19
paste input "Lentil Soup 90g"
type input "Lentil Soup 90g"
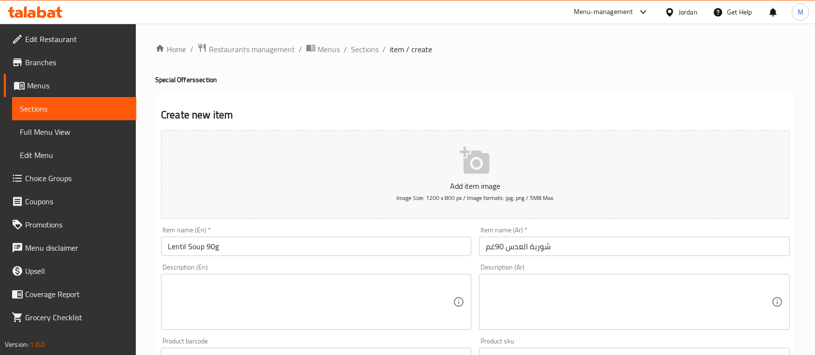
click at [374, 268] on div "Description (En) Description (En)" at bounding box center [316, 297] width 310 height 66
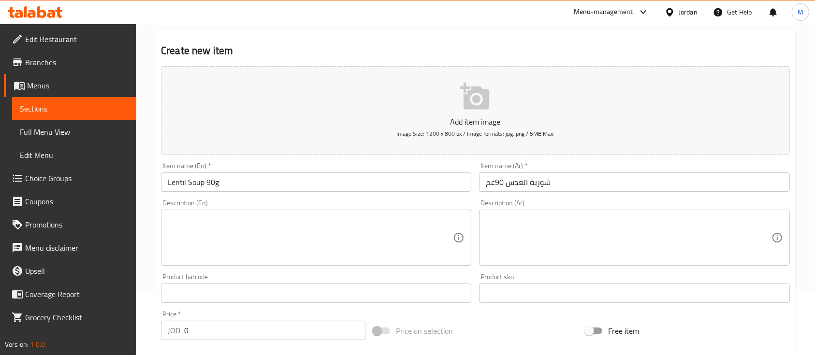
scroll to position [129, 0]
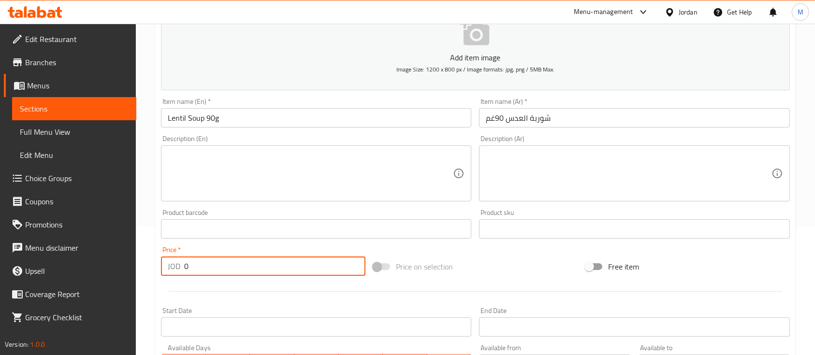
drag, startPoint x: 186, startPoint y: 269, endPoint x: 173, endPoint y: 269, distance: 13.1
click at [170, 269] on div "JOD 0 Price *" at bounding box center [263, 266] width 205 height 19
type input "0.45"
click at [335, 162] on textarea at bounding box center [310, 174] width 285 height 46
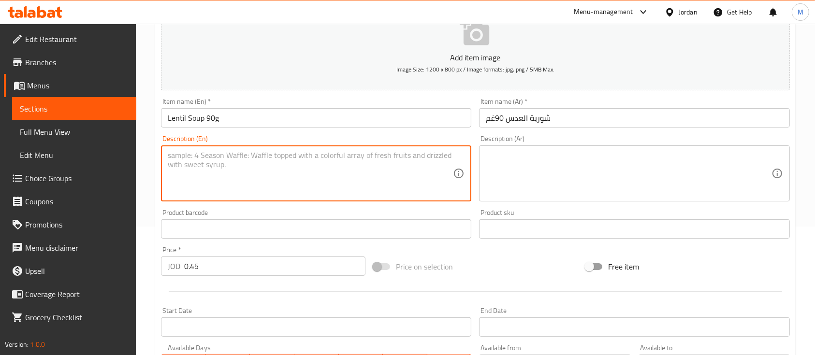
click at [337, 138] on div "Description (En) Description (En)" at bounding box center [316, 168] width 310 height 66
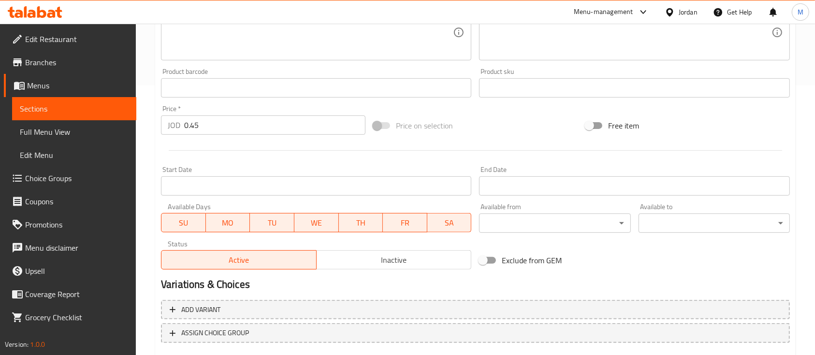
scroll to position [328, 0]
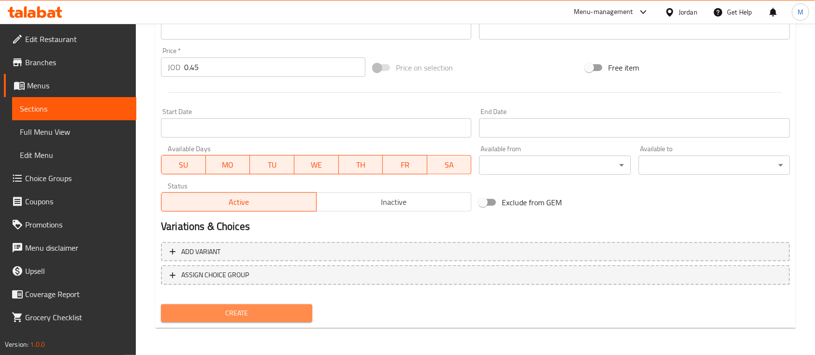
click at [270, 314] on span "Create" at bounding box center [237, 314] width 136 height 12
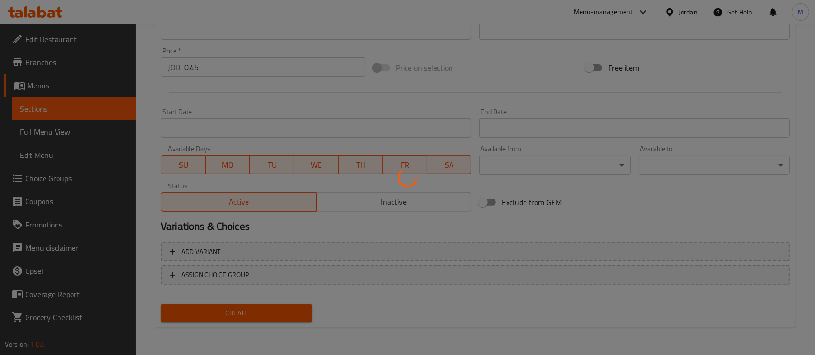
type input "0"
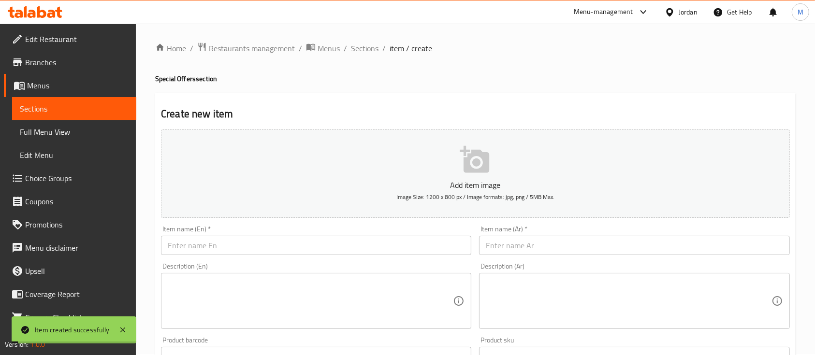
scroll to position [0, 0]
click at [351, 47] on span "Sections" at bounding box center [365, 50] width 28 height 12
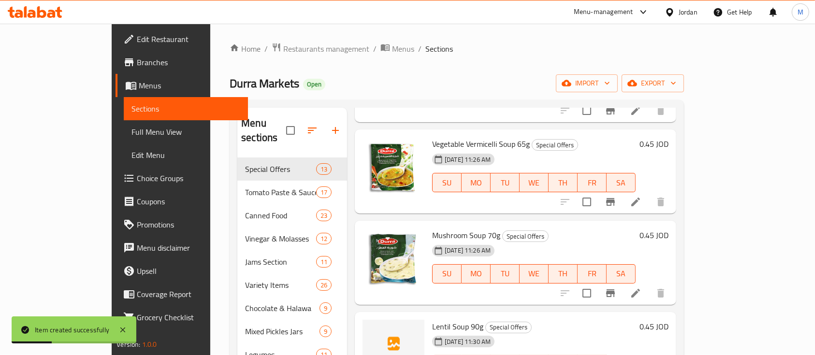
scroll to position [135, 0]
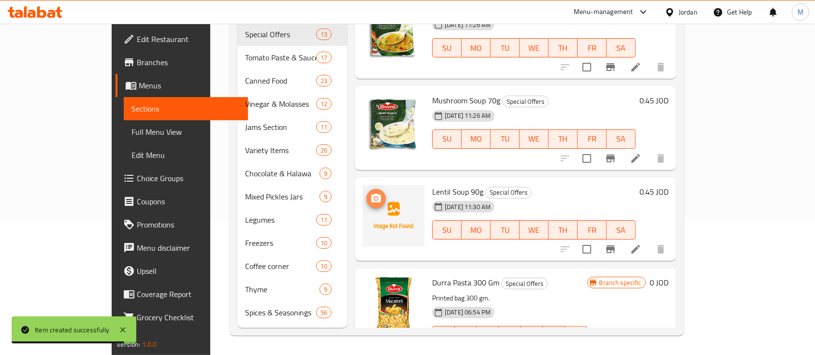
click at [371, 194] on icon "upload picture" at bounding box center [376, 198] width 10 height 9
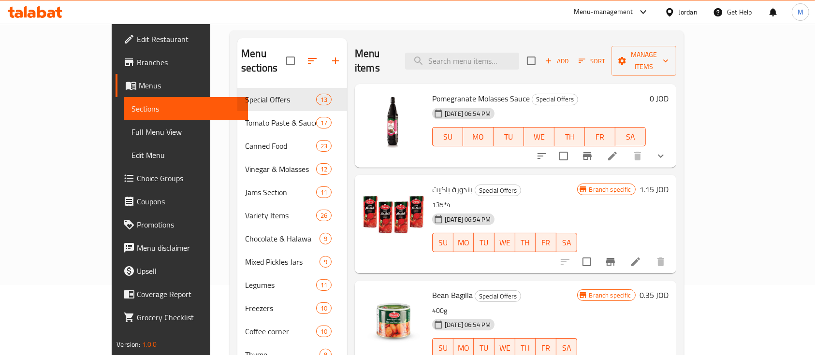
scroll to position [0, 0]
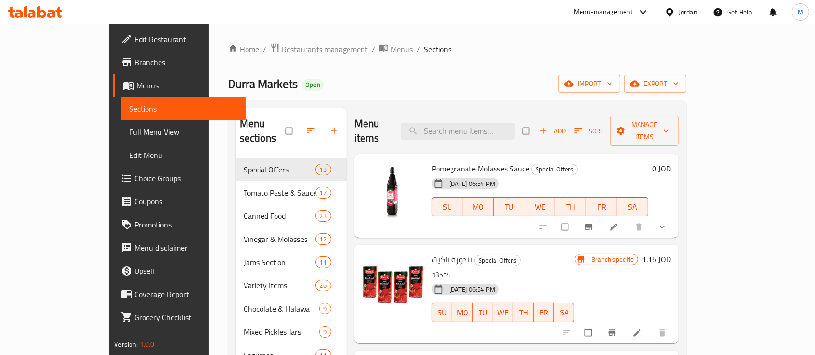
click at [282, 44] on span "Restaurants management" at bounding box center [325, 50] width 86 height 12
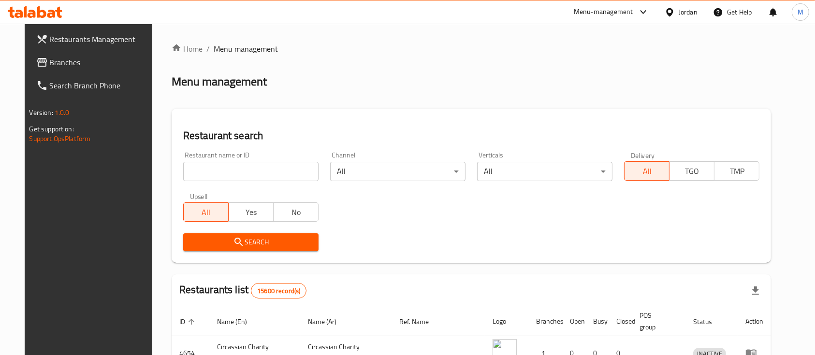
click at [259, 168] on input "search" at bounding box center [250, 171] width 135 height 19
type input "markazia"
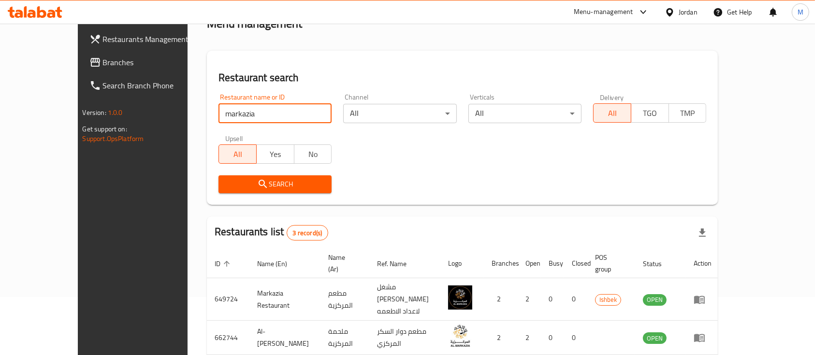
scroll to position [124, 0]
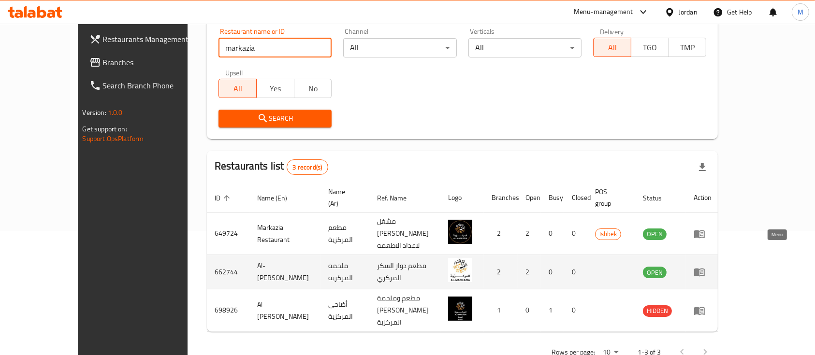
click at [705, 269] on icon "enhanced table" at bounding box center [699, 273] width 11 height 8
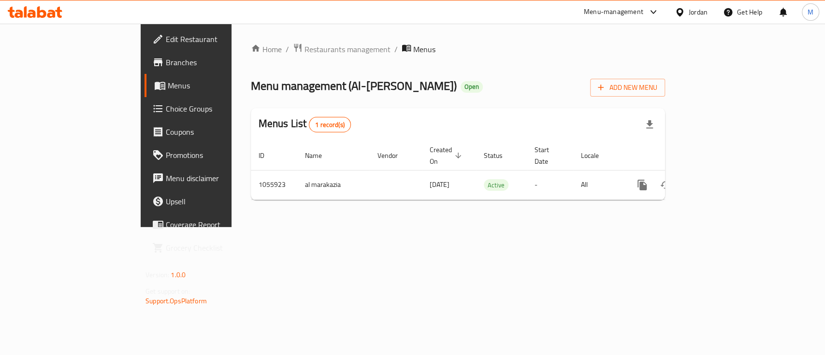
click at [166, 62] on span "Branches" at bounding box center [218, 63] width 105 height 12
